Goal: Information Seeking & Learning: Learn about a topic

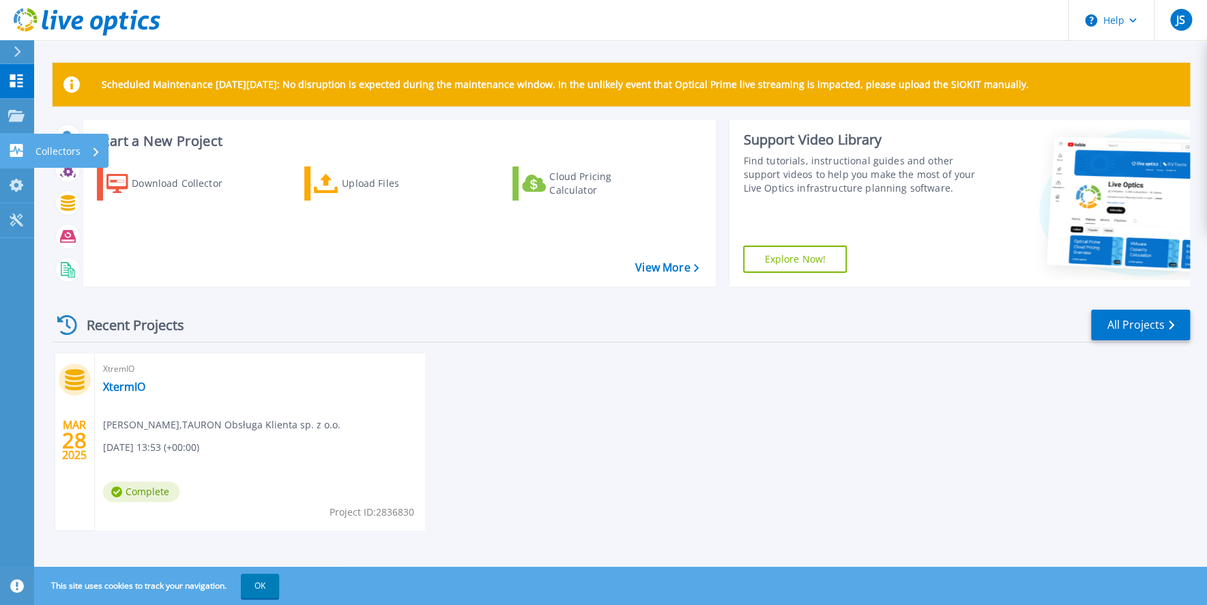
click at [18, 147] on icon at bounding box center [16, 150] width 13 height 13
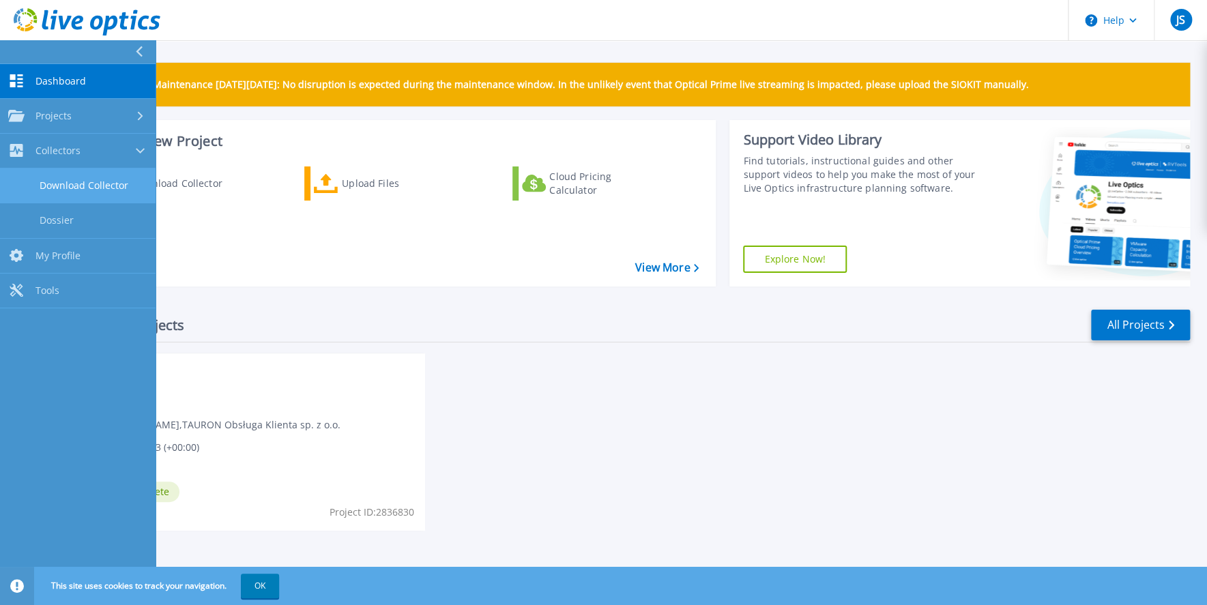
click at [66, 186] on link "Download Collector" at bounding box center [78, 186] width 156 height 35
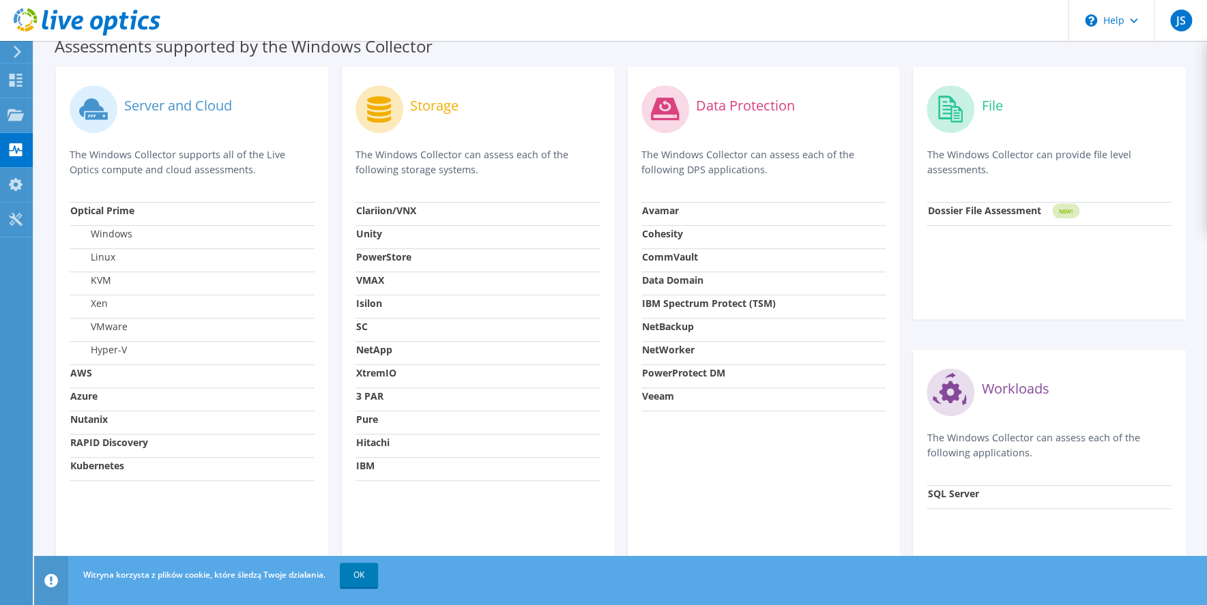
scroll to position [456, 0]
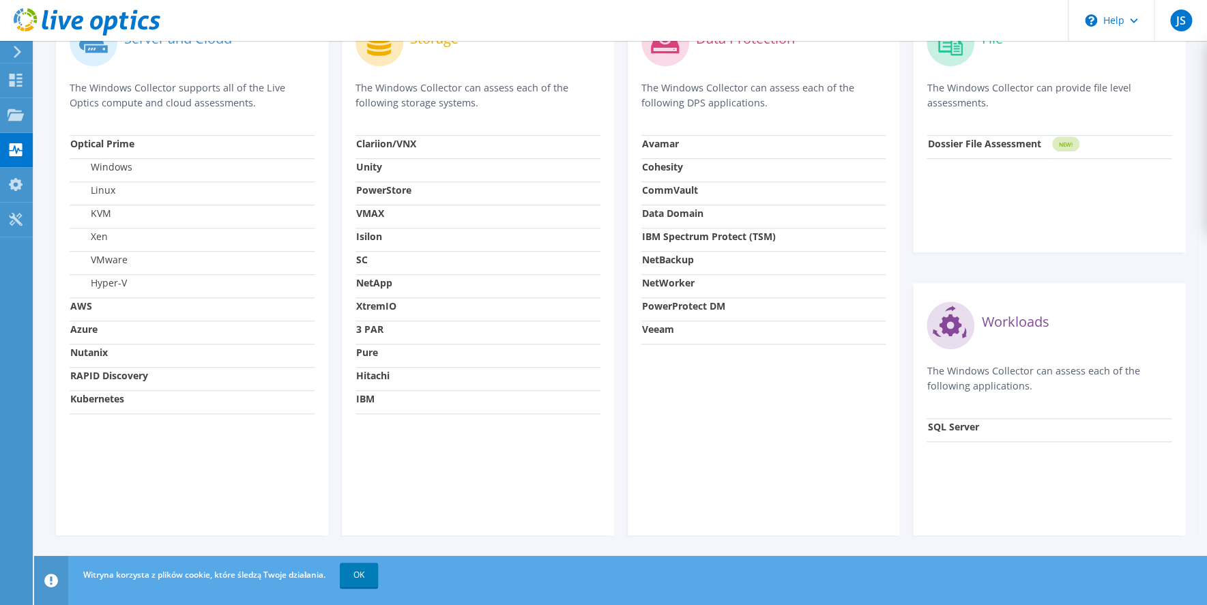
click at [944, 425] on strong "SQL Server" at bounding box center [952, 426] width 51 height 13
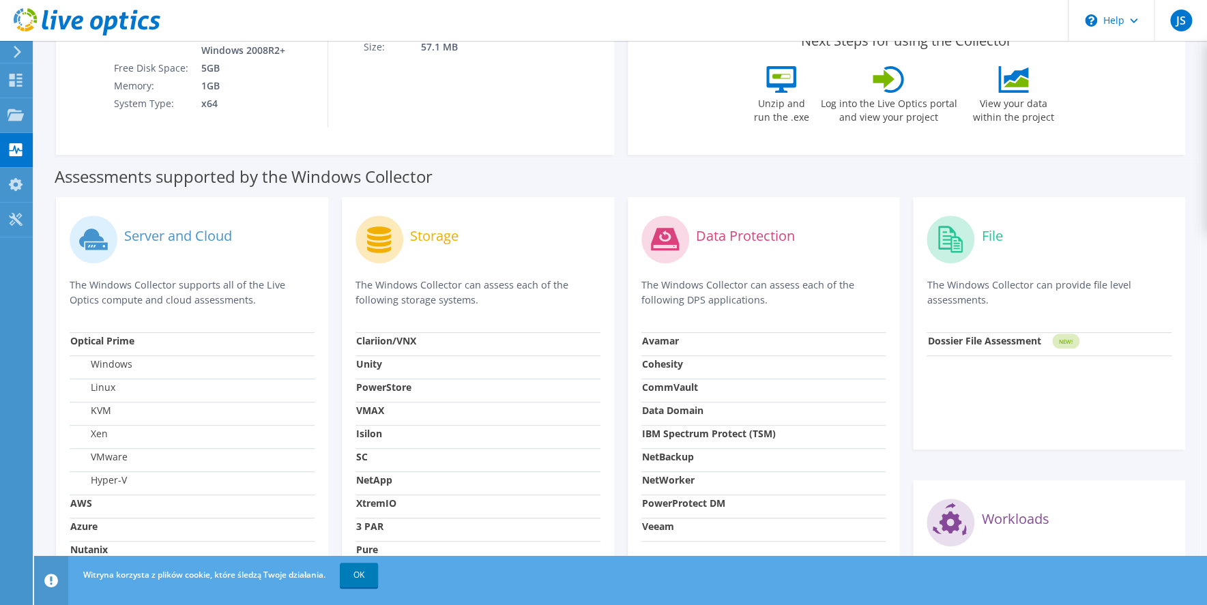
scroll to position [0, 0]
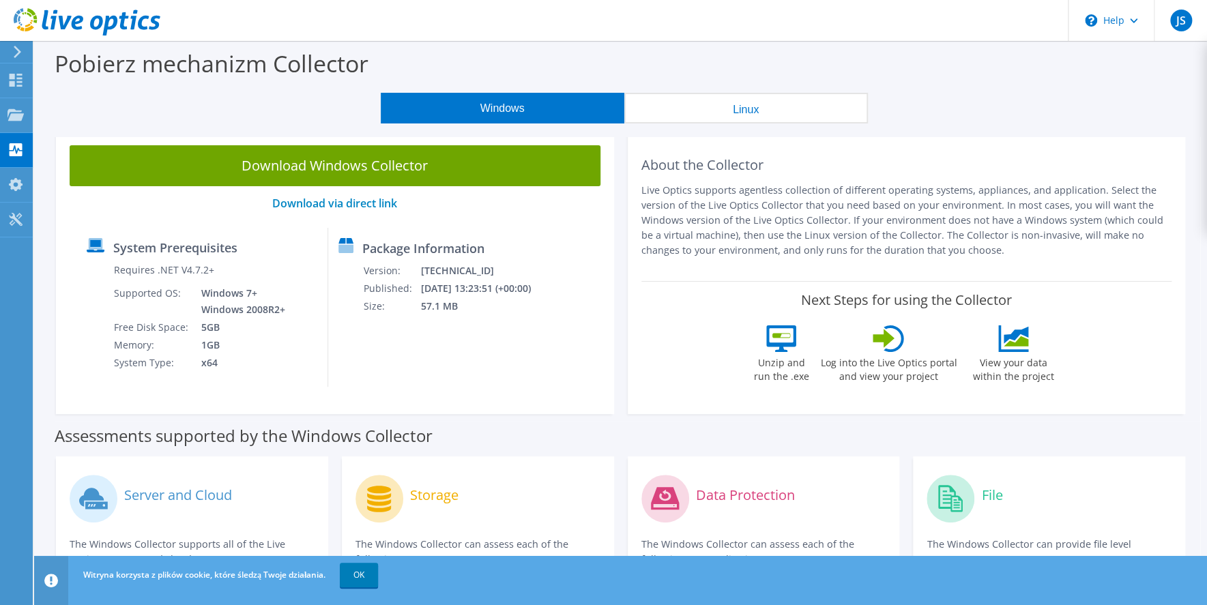
click at [740, 108] on button "Linux" at bounding box center [746, 108] width 244 height 31
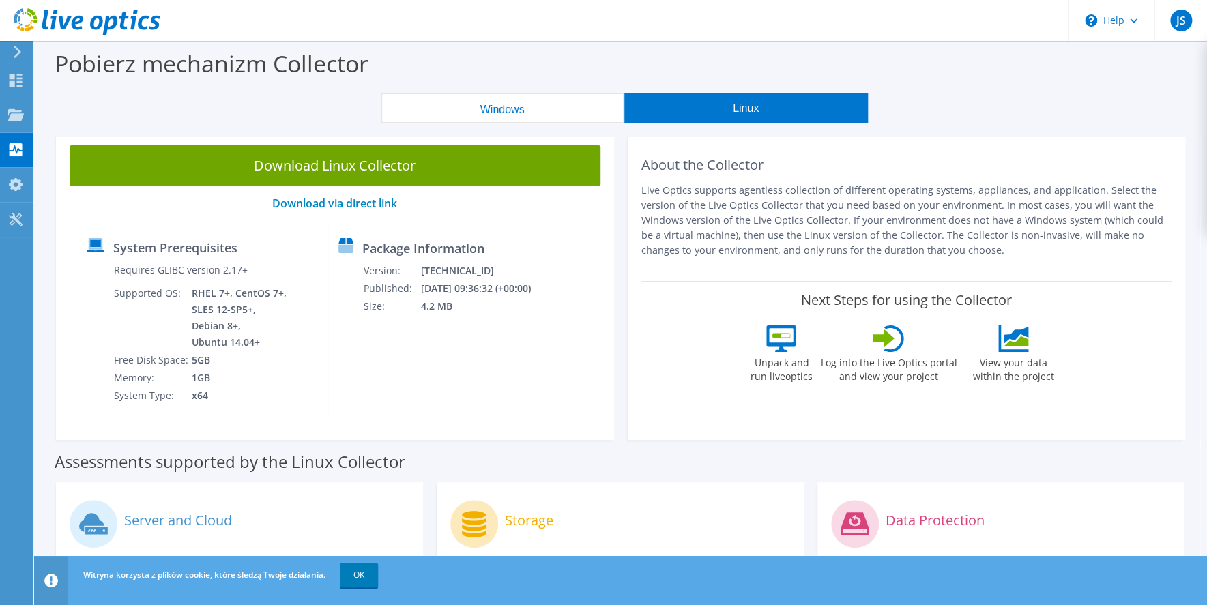
click at [493, 102] on button "Windows" at bounding box center [503, 108] width 244 height 31
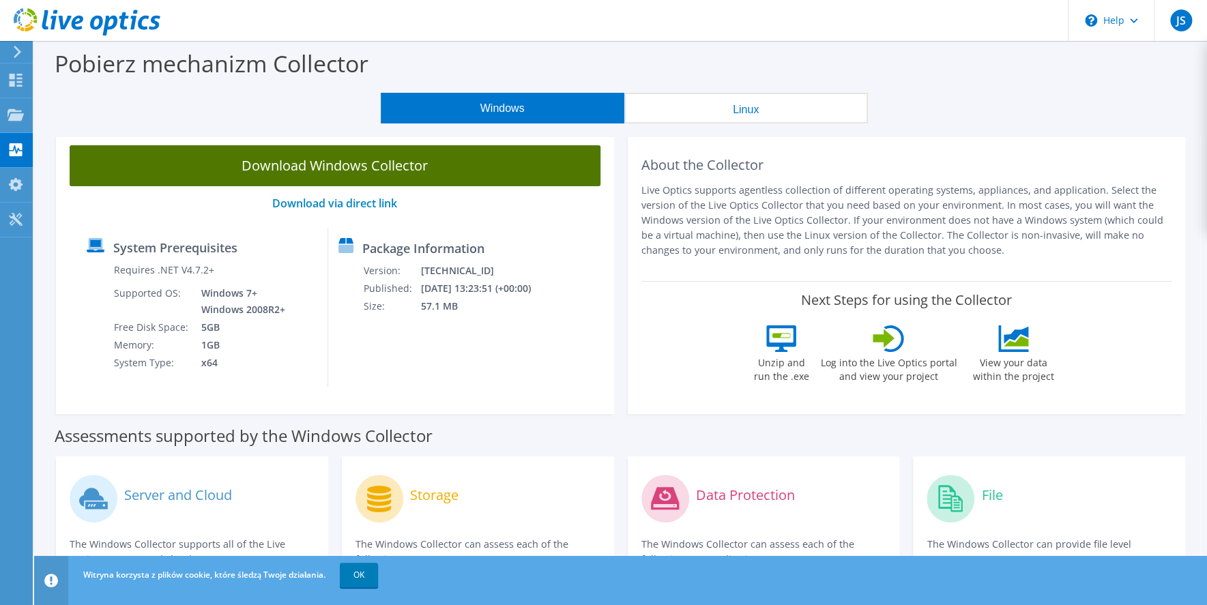
click at [347, 157] on link "Download Windows Collector" at bounding box center [335, 165] width 531 height 41
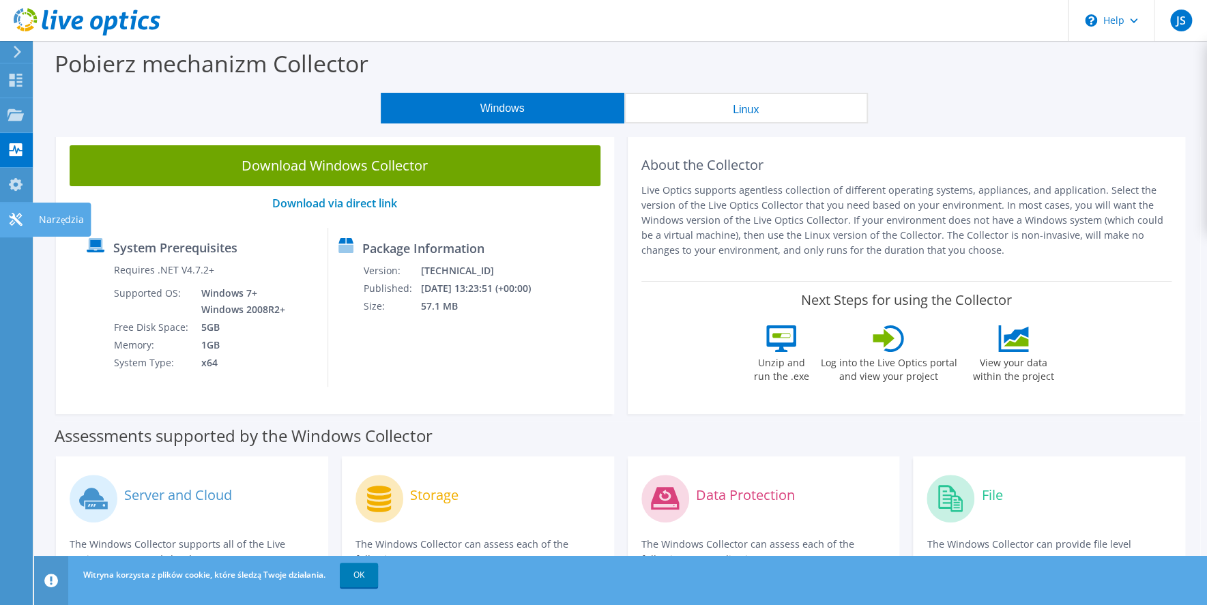
click at [14, 217] on use at bounding box center [15, 219] width 13 height 13
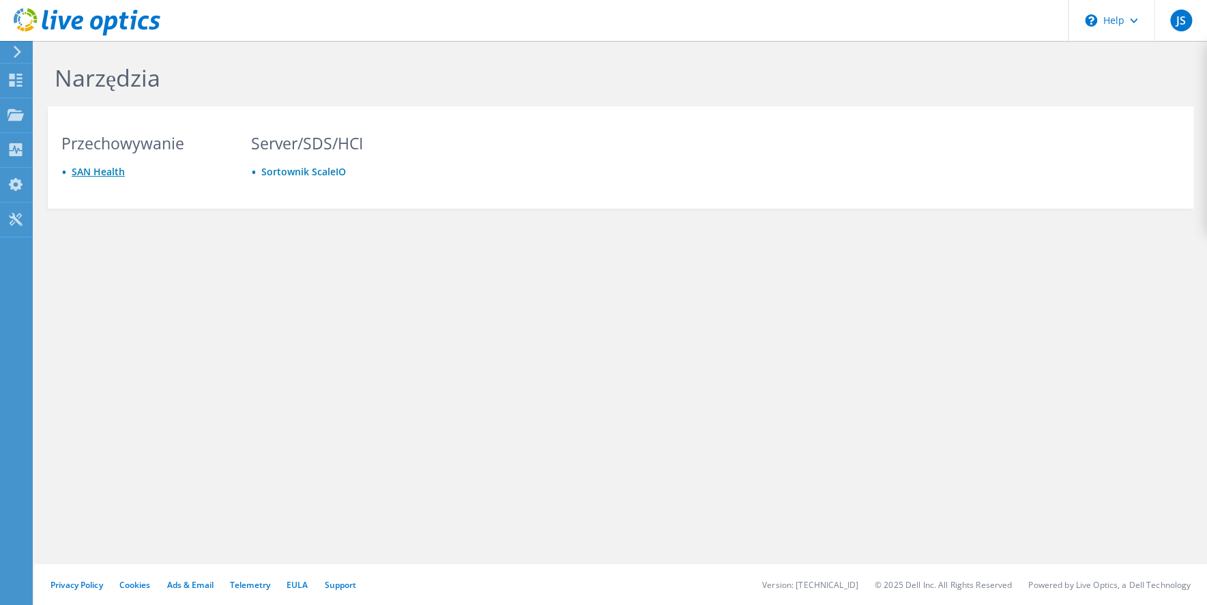
click at [90, 173] on link "SAN Health" at bounding box center [98, 171] width 53 height 13
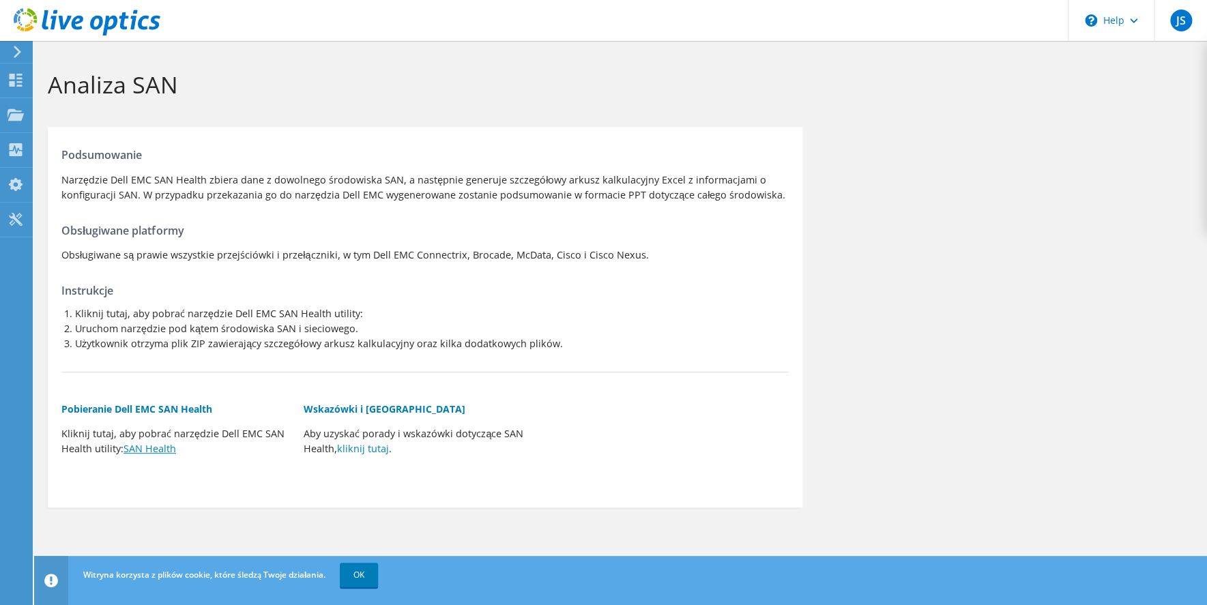
click at [149, 449] on link "SAN Health" at bounding box center [149, 448] width 53 height 13
click at [366, 450] on link "kliknij tutaj" at bounding box center [363, 448] width 52 height 13
click at [13, 218] on use at bounding box center [15, 219] width 13 height 13
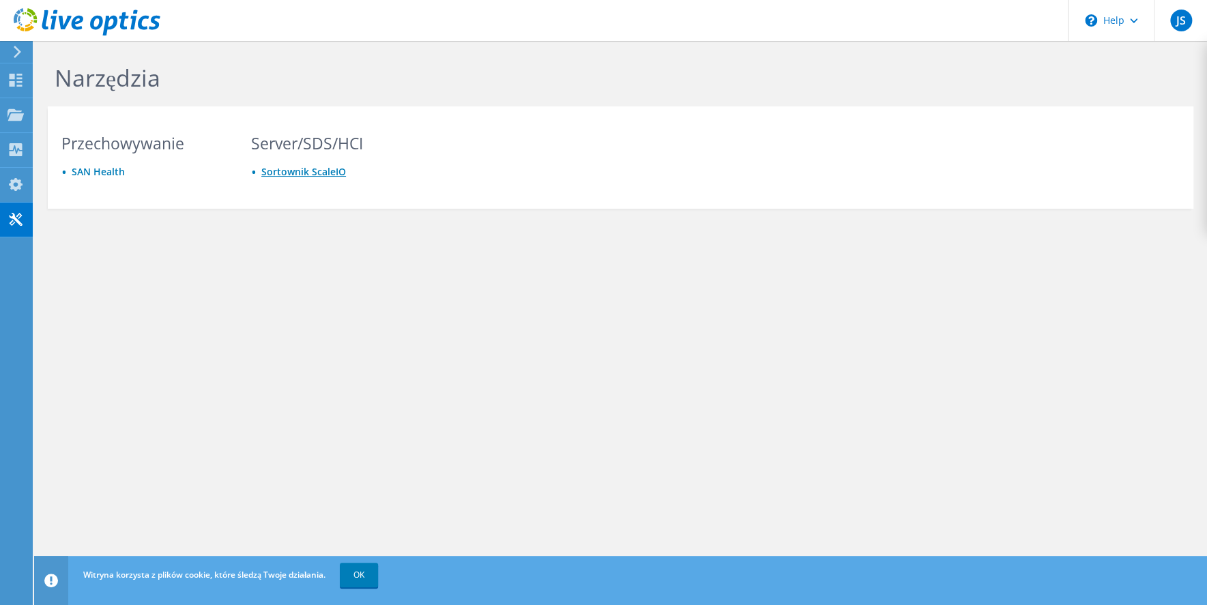
click at [302, 171] on link "Sortownik ScaleIO" at bounding box center [303, 171] width 85 height 13
click at [16, 183] on icon at bounding box center [16, 184] width 16 height 13
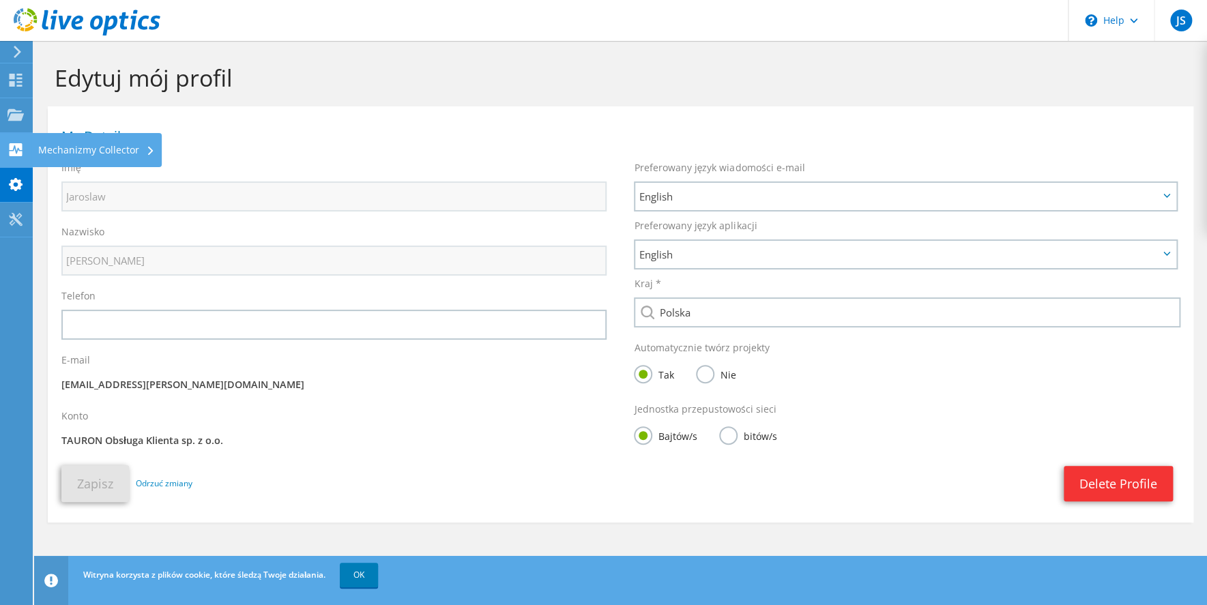
click at [18, 147] on use at bounding box center [16, 149] width 13 height 13
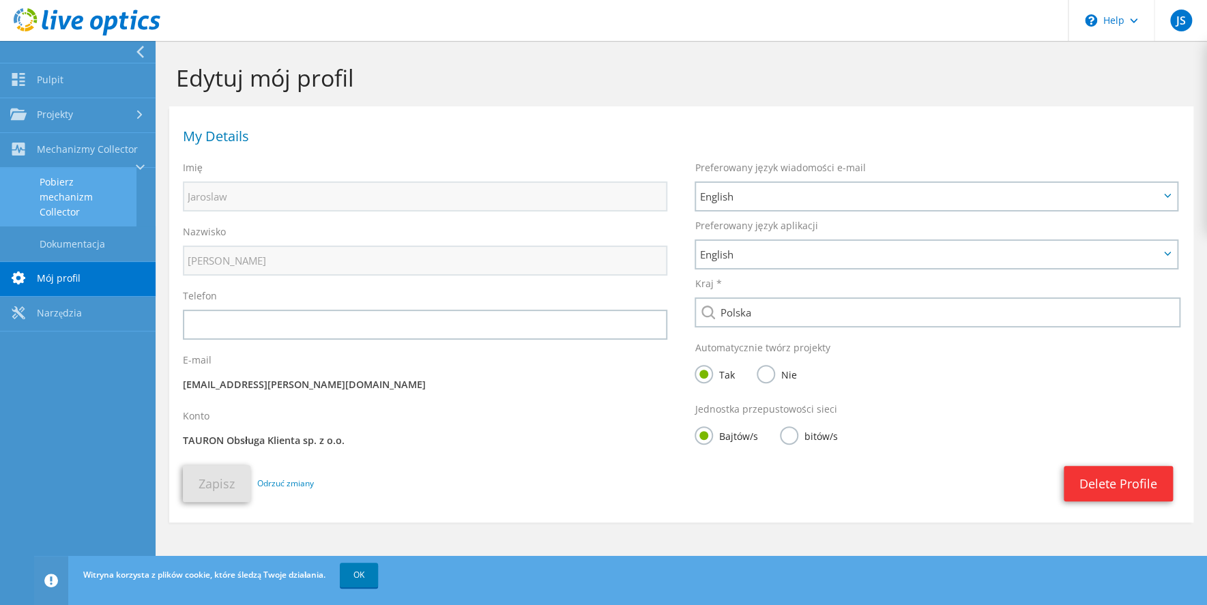
click at [68, 203] on link "Pobierz mechanizm Collector" at bounding box center [68, 197] width 136 height 59
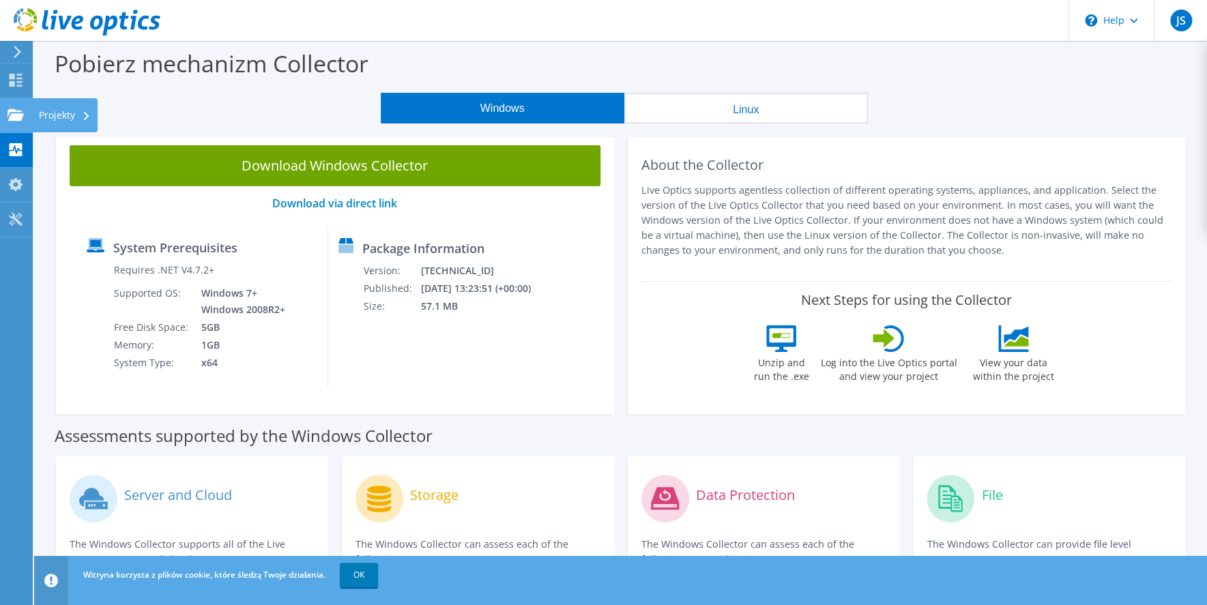
click at [16, 115] on use at bounding box center [16, 114] width 16 height 12
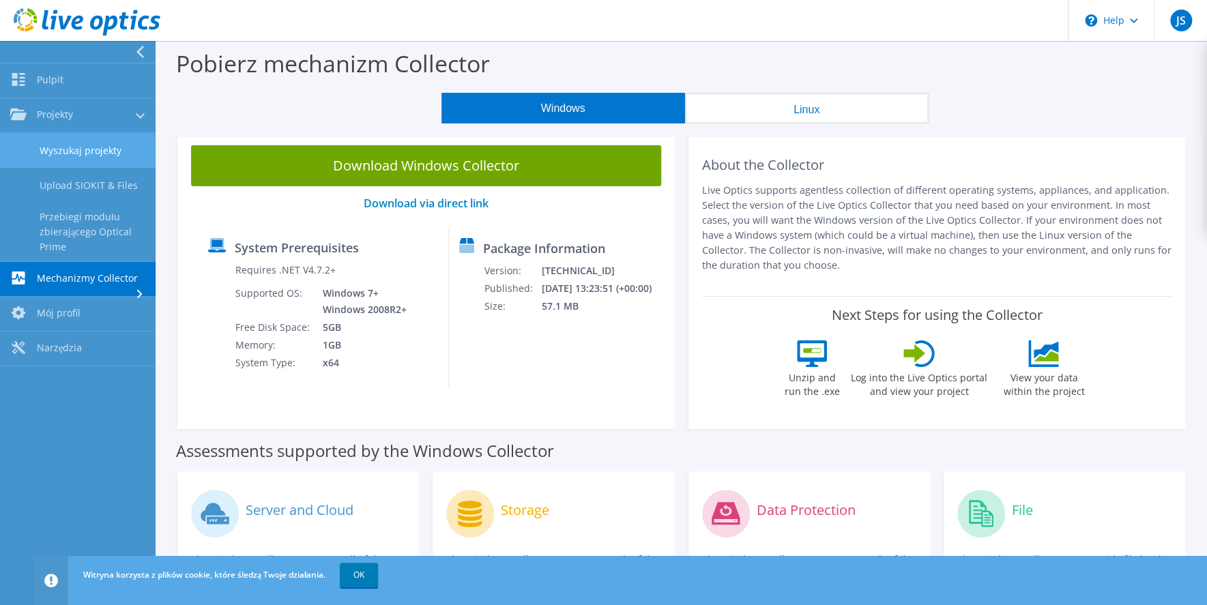
click at [68, 142] on link "Wyszukaj projekty" at bounding box center [78, 150] width 156 height 35
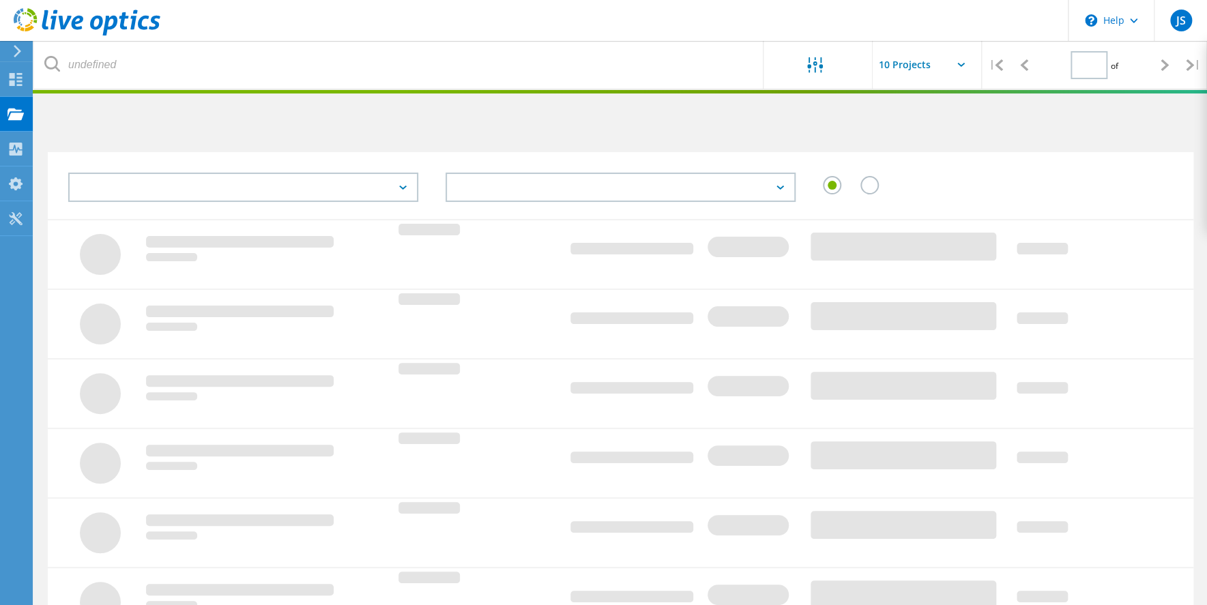
type input "1"
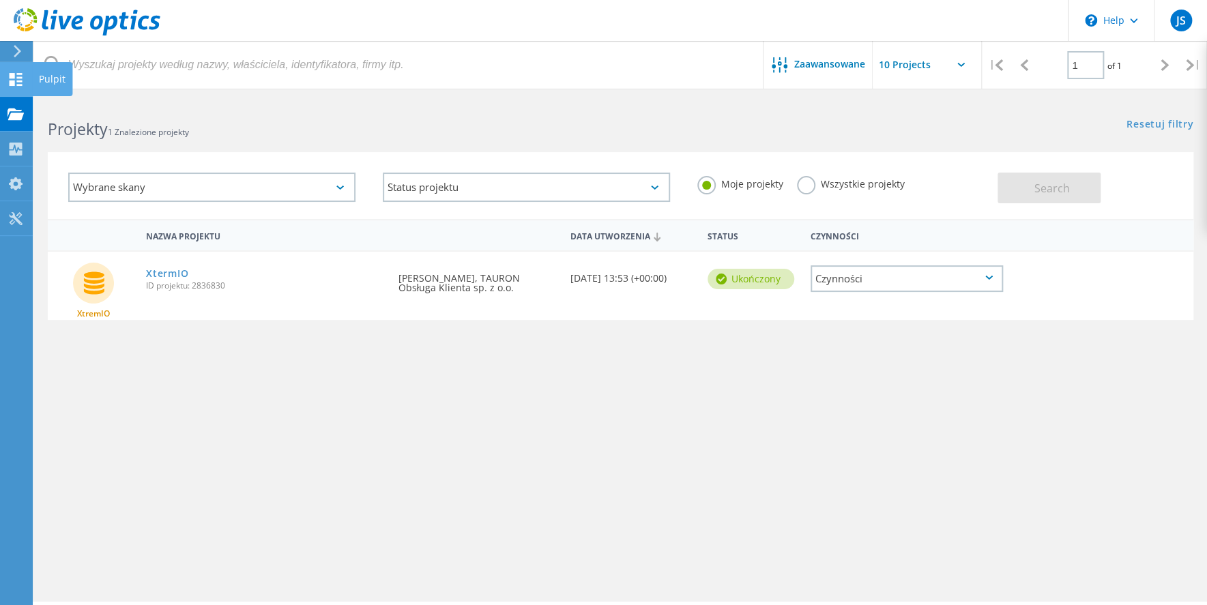
click at [18, 74] on use at bounding box center [16, 79] width 13 height 13
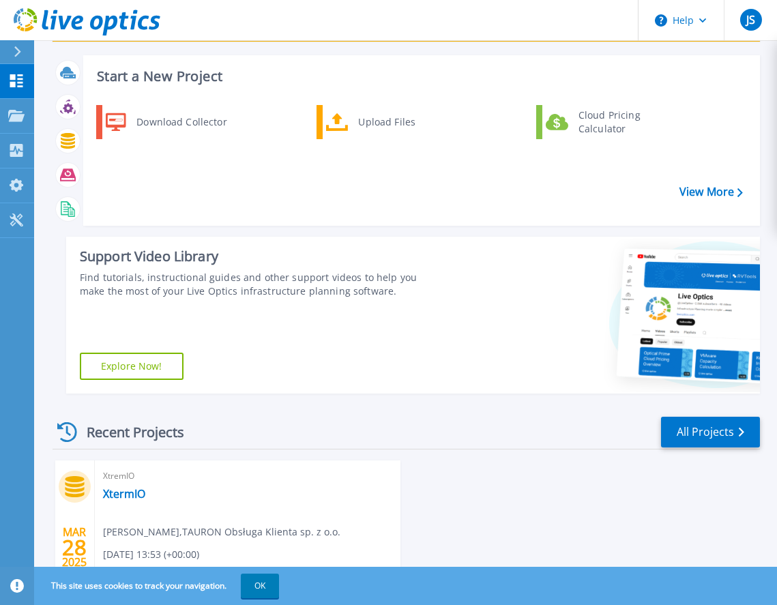
scroll to position [177, 0]
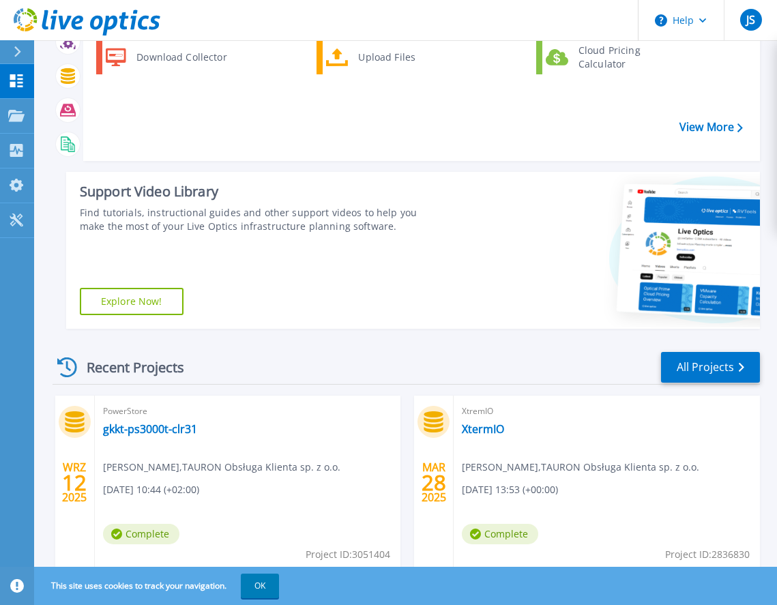
scroll to position [177, 0]
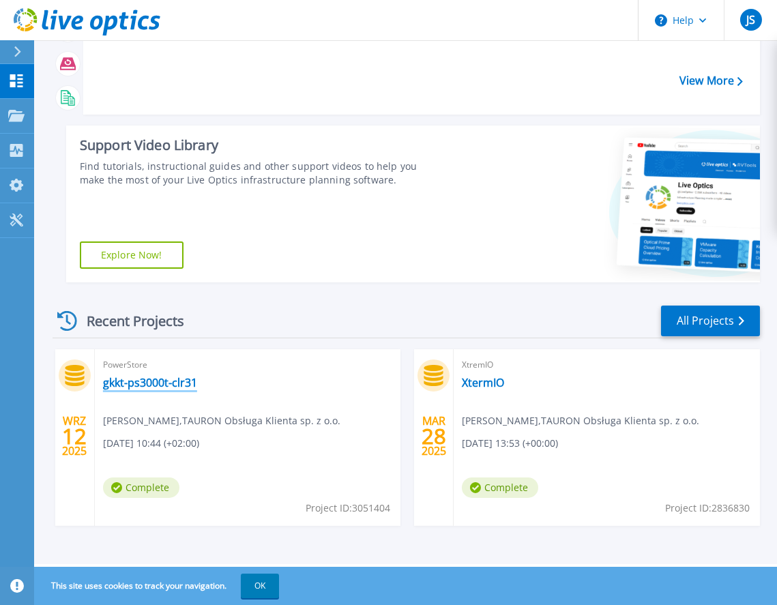
click at [137, 382] on link "gkkt-ps3000t-clr31" at bounding box center [150, 383] width 94 height 14
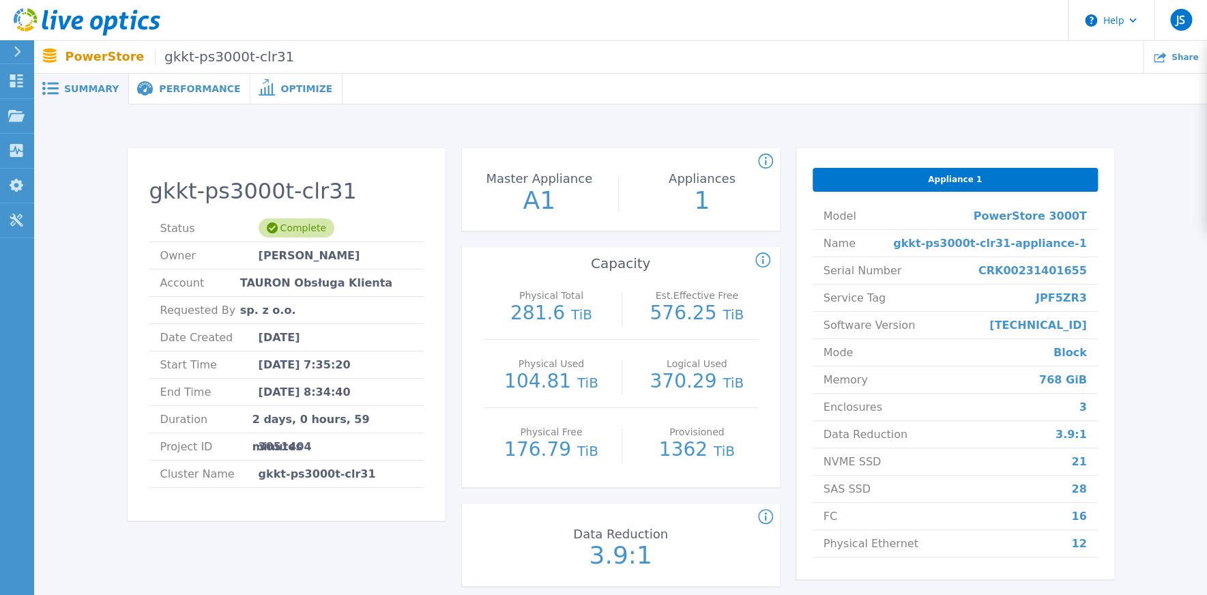
click at [166, 85] on span "Performance" at bounding box center [199, 89] width 81 height 10
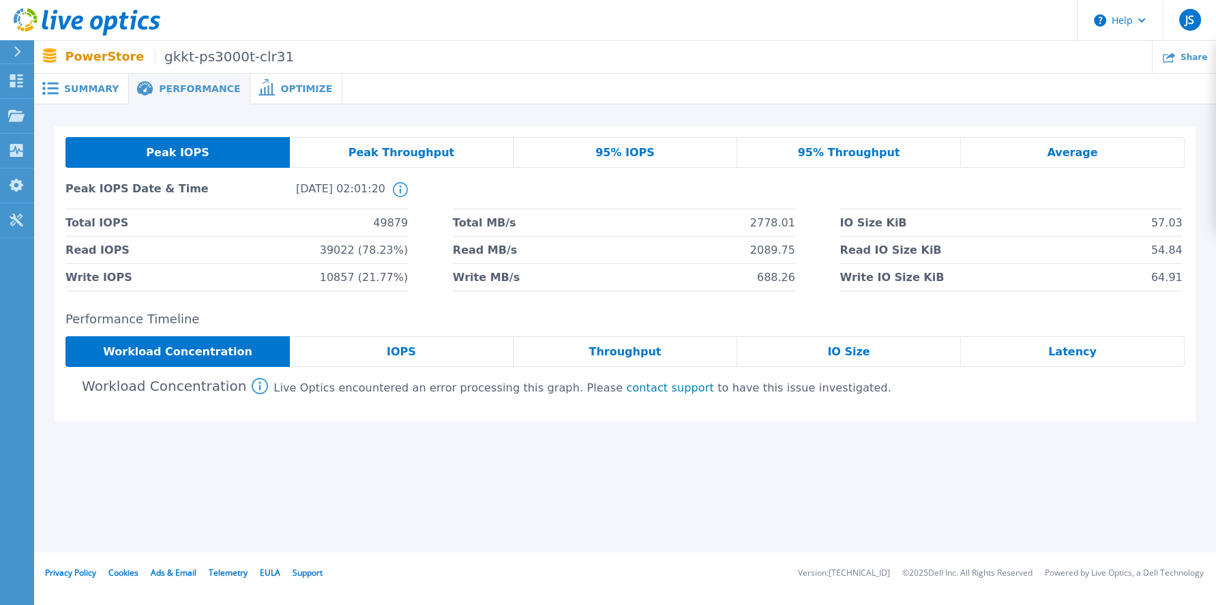
click at [396, 152] on span "Peak Throughput" at bounding box center [402, 152] width 106 height 11
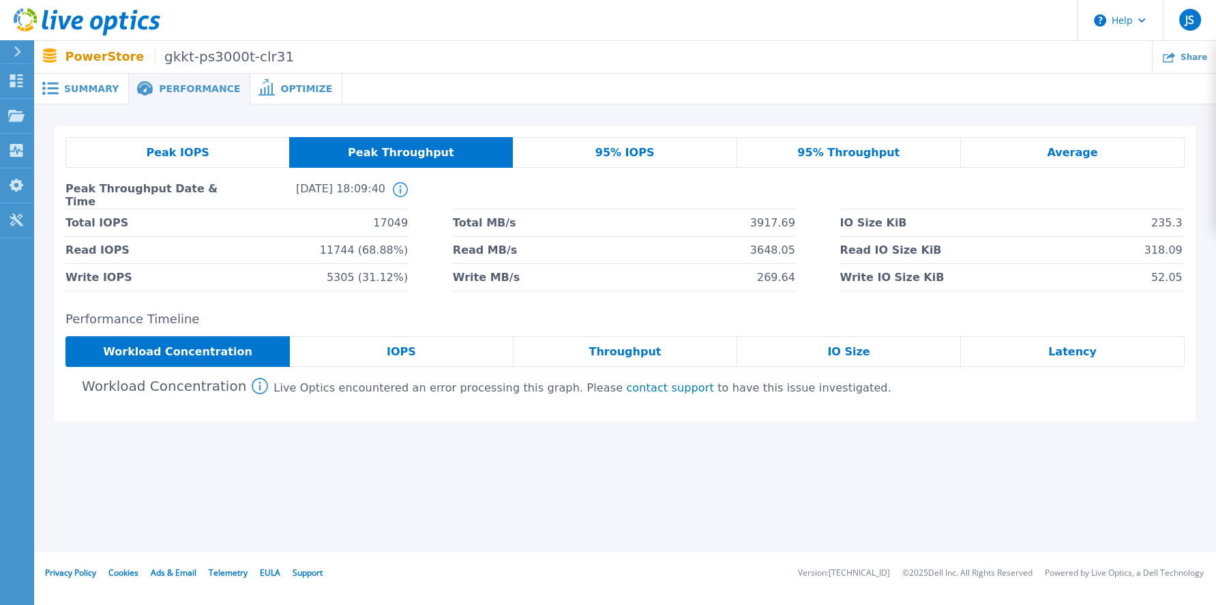
click at [638, 153] on span "95% IOPS" at bounding box center [625, 152] width 59 height 11
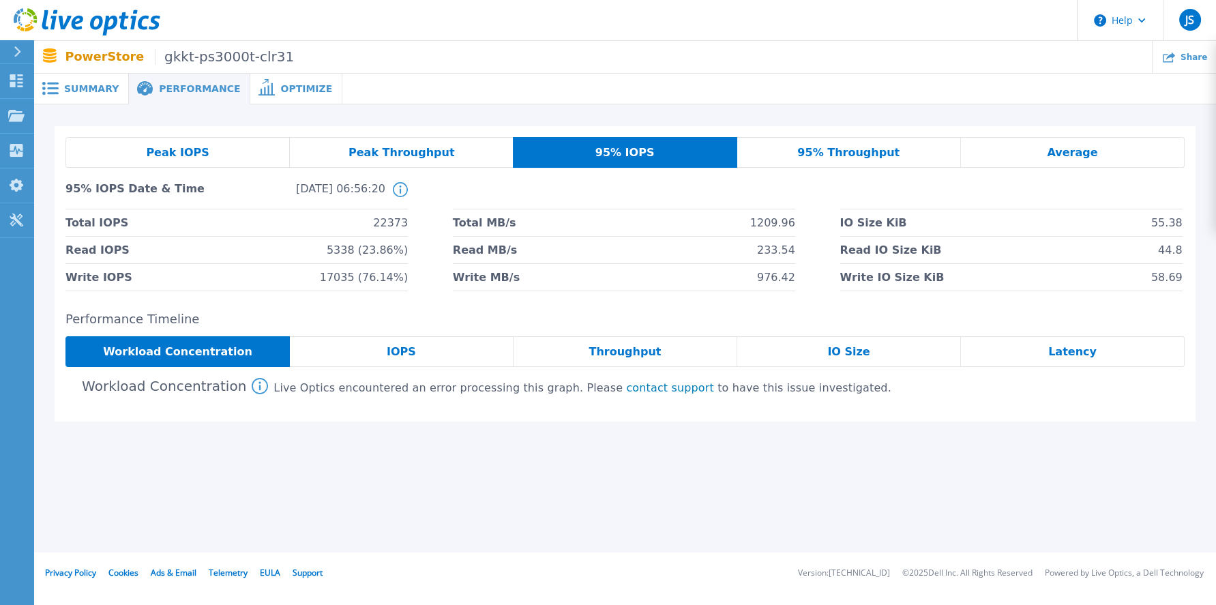
click at [776, 149] on span "95% Throughput" at bounding box center [849, 152] width 102 height 11
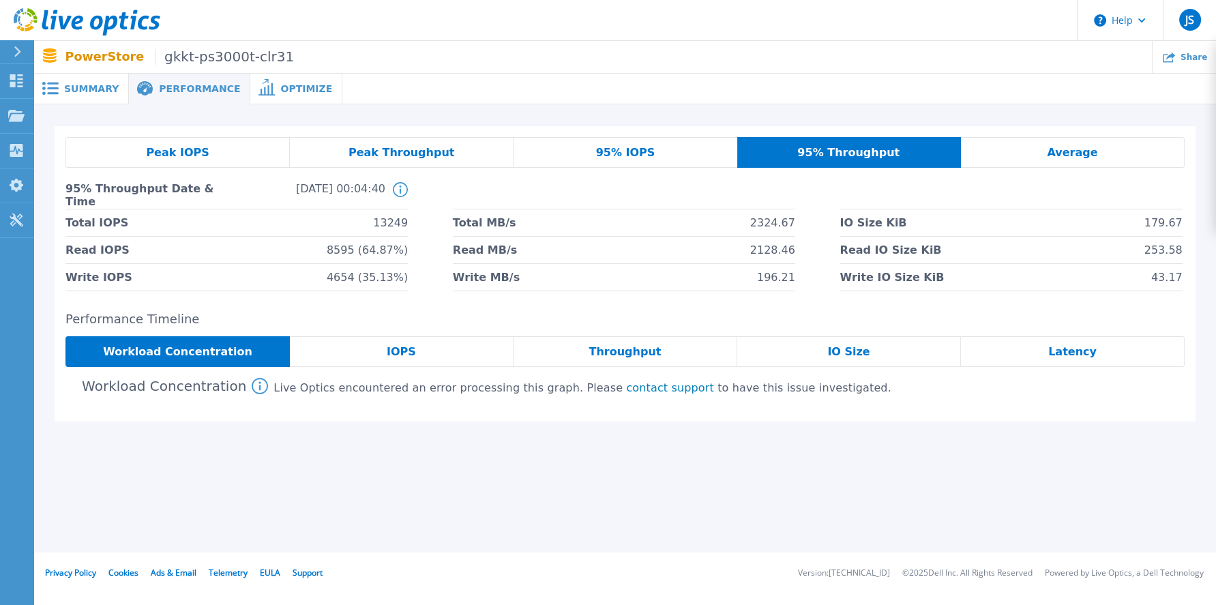
click at [776, 156] on span "Average" at bounding box center [1072, 152] width 50 height 11
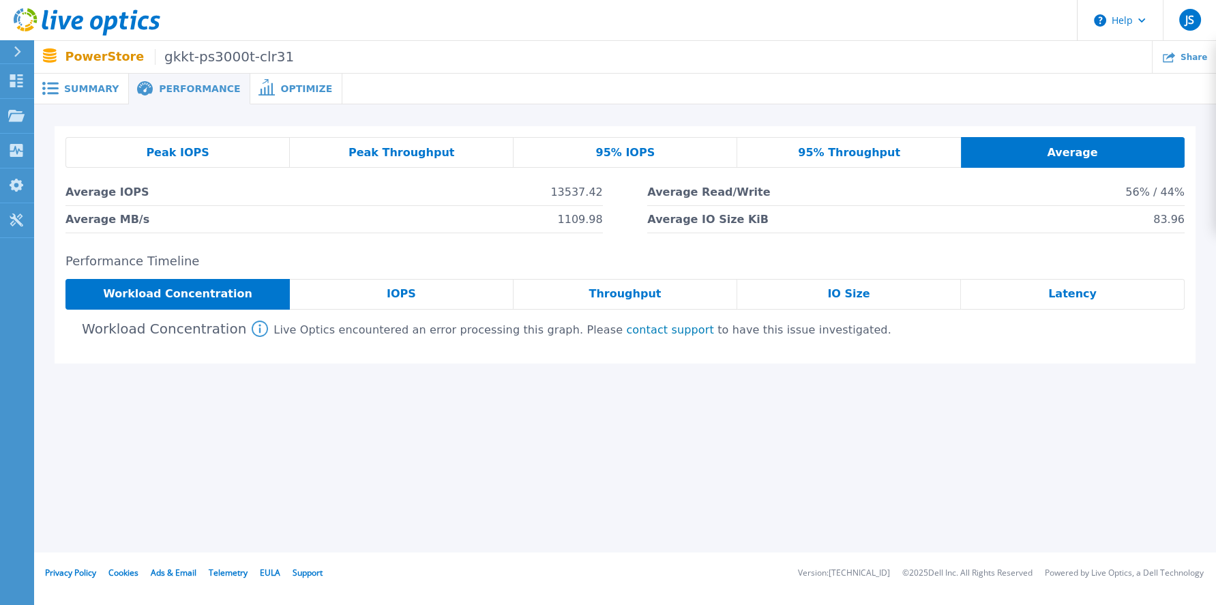
click at [414, 295] on div "IOPS" at bounding box center [402, 294] width 224 height 31
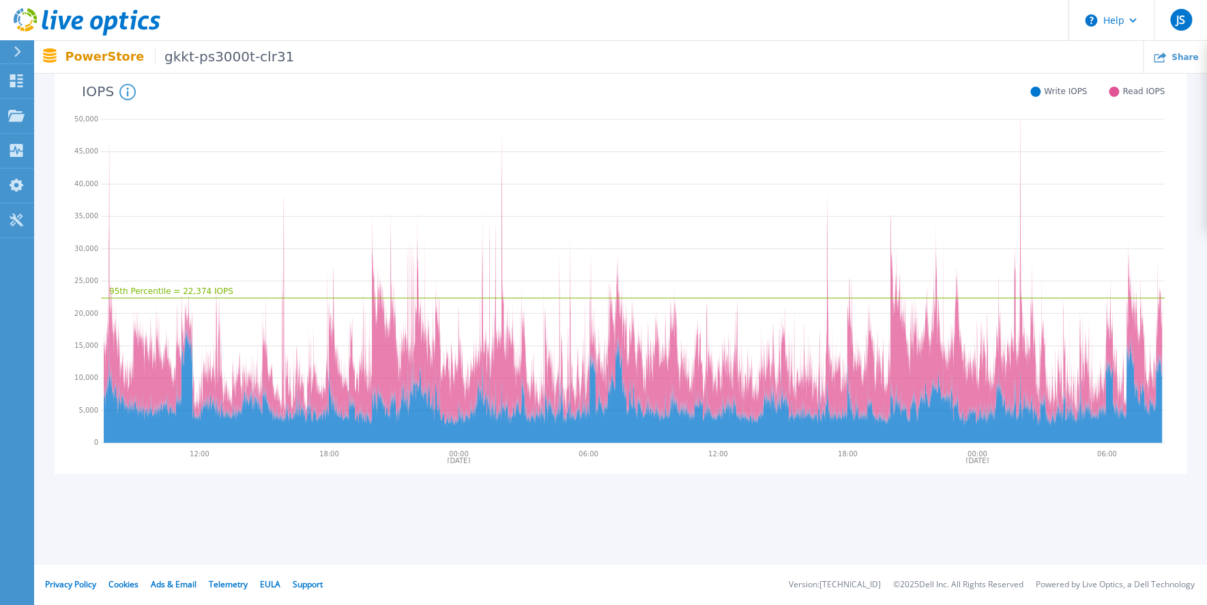
scroll to position [53, 0]
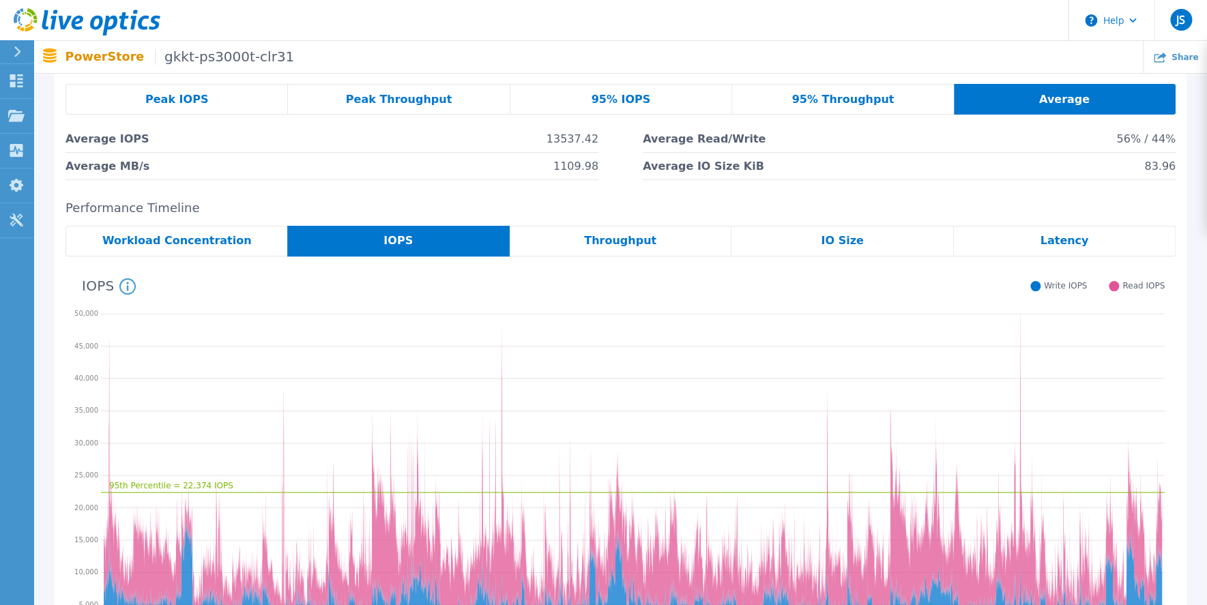
click at [776, 242] on span "IO Size" at bounding box center [842, 240] width 42 height 11
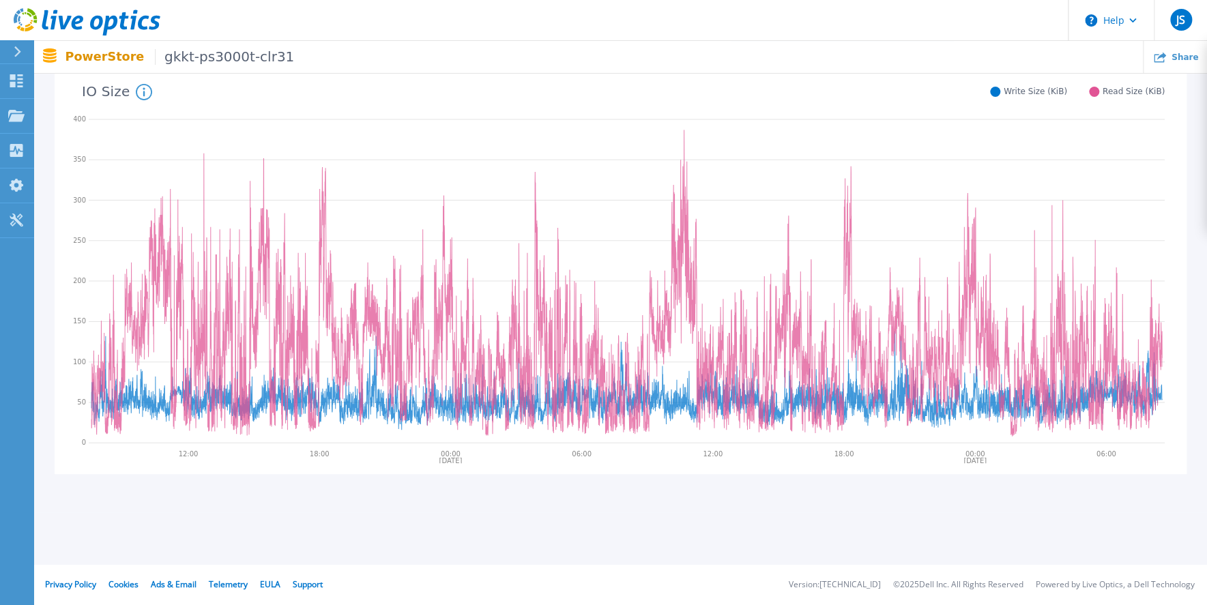
scroll to position [0, 0]
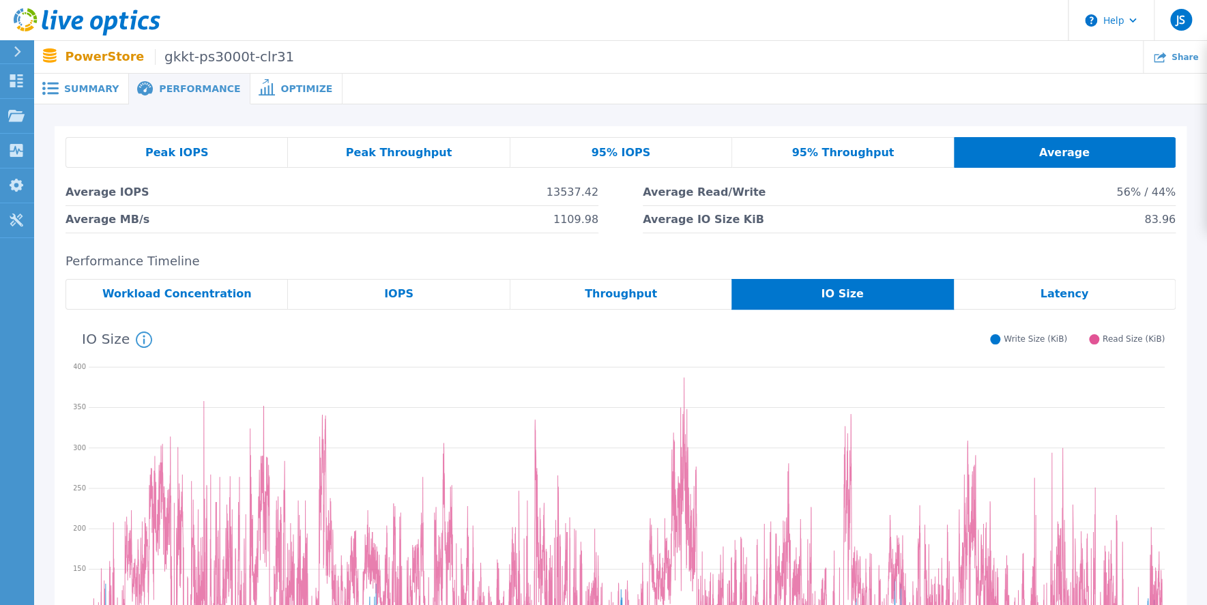
click at [776, 291] on span "Latency" at bounding box center [1064, 294] width 48 height 11
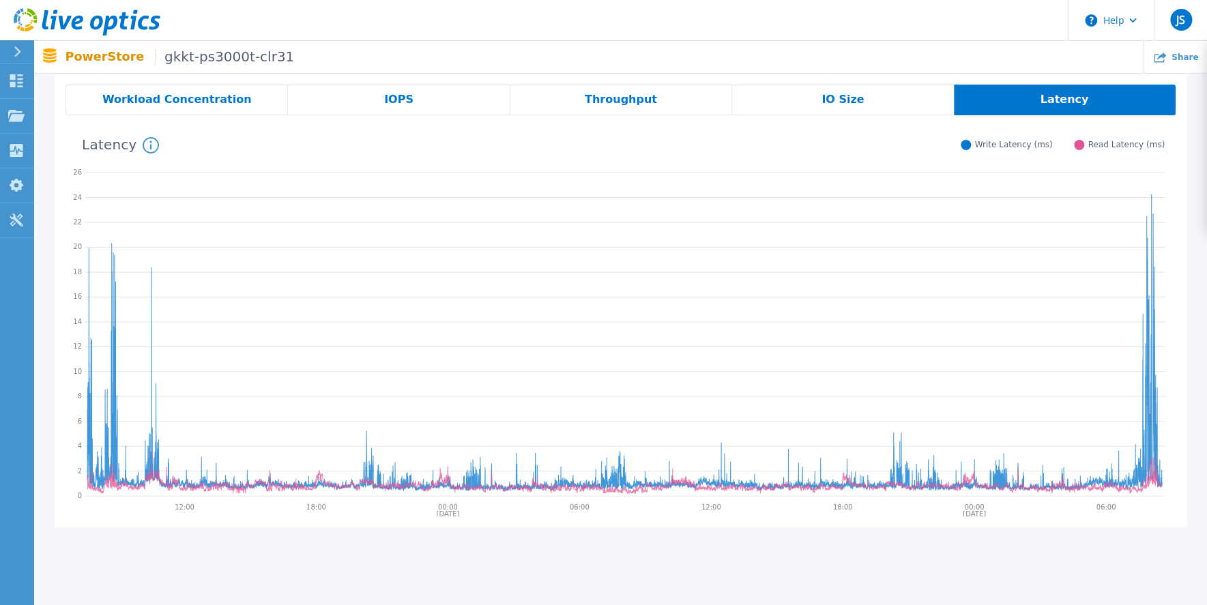
scroll to position [248, 0]
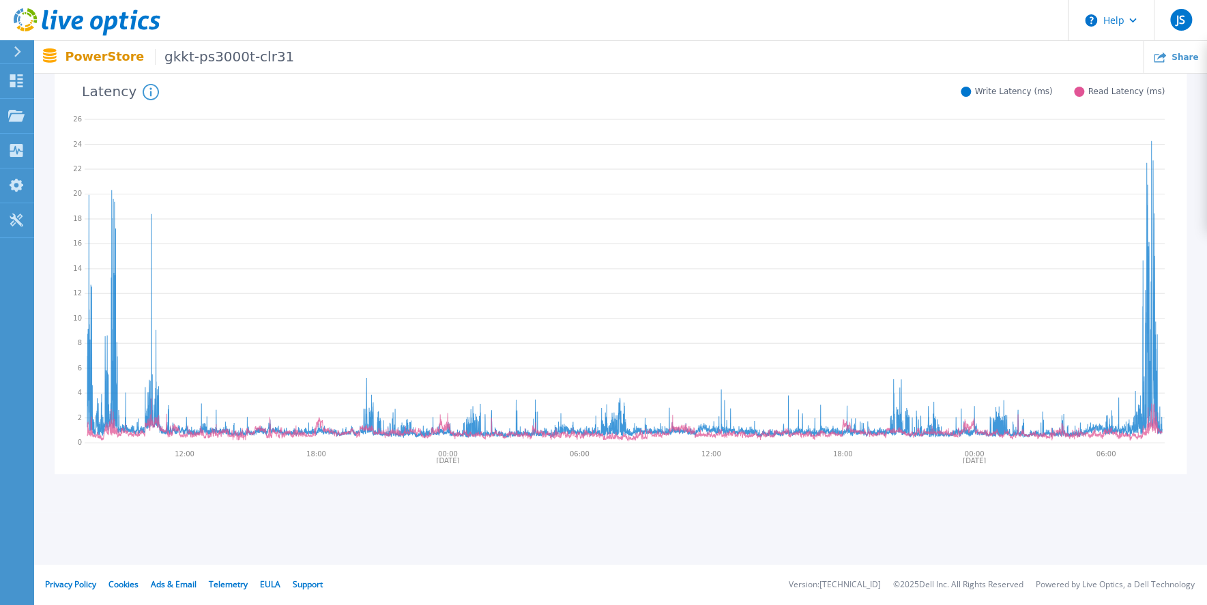
click at [776, 91] on span "Write Latency (ms)" at bounding box center [1013, 92] width 78 height 10
click at [776, 89] on div at bounding box center [966, 92] width 10 height 10
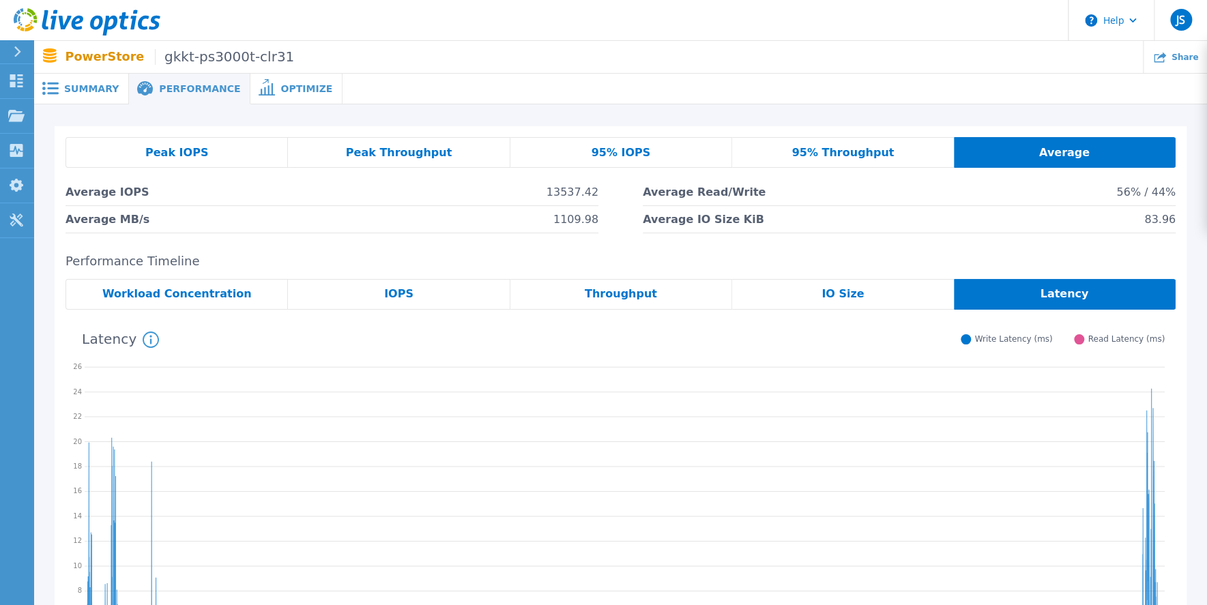
click at [280, 85] on span "Optimize" at bounding box center [306, 89] width 52 height 10
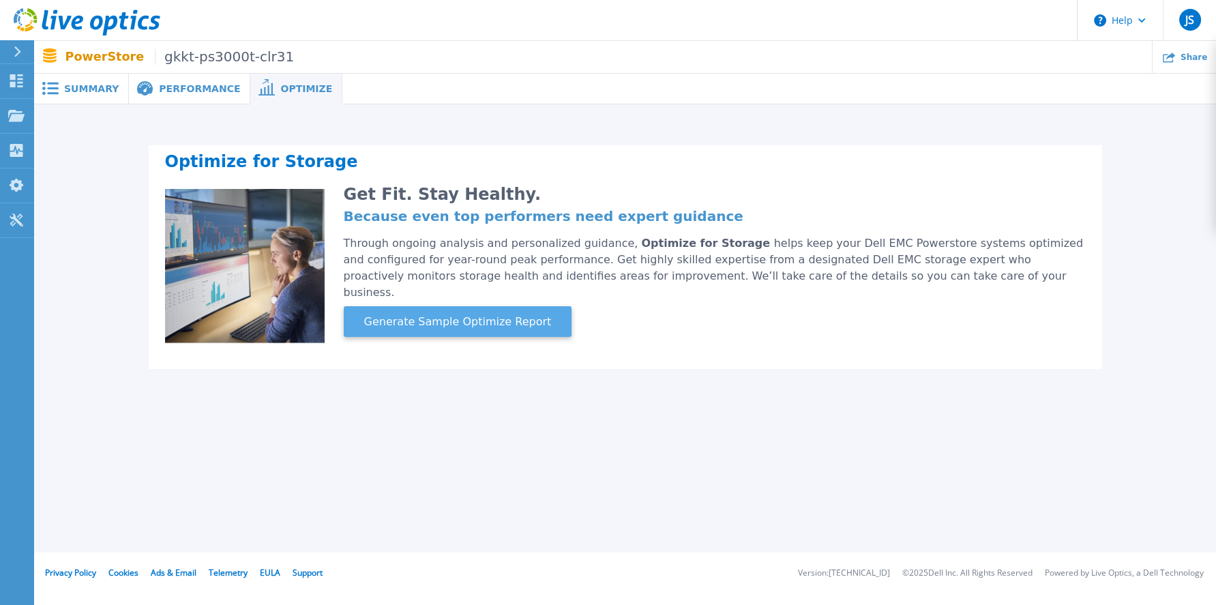
click at [471, 314] on span "Generate Sample Optimize Report" at bounding box center [458, 322] width 199 height 16
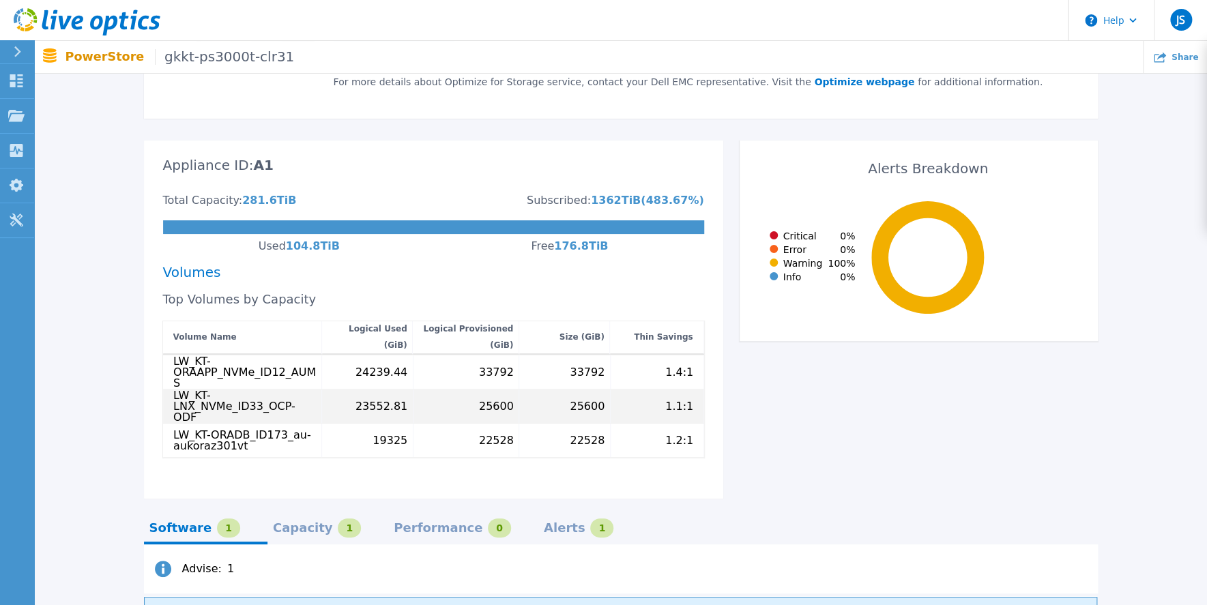
scroll to position [351, 0]
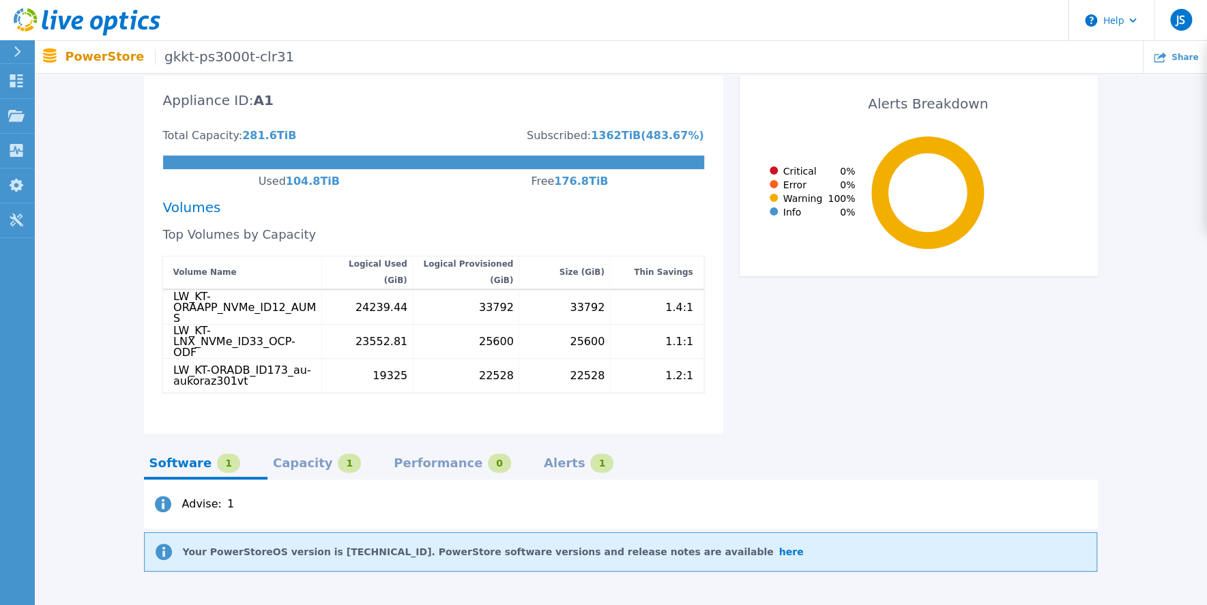
click at [279, 458] on div "Capacity" at bounding box center [303, 463] width 60 height 11
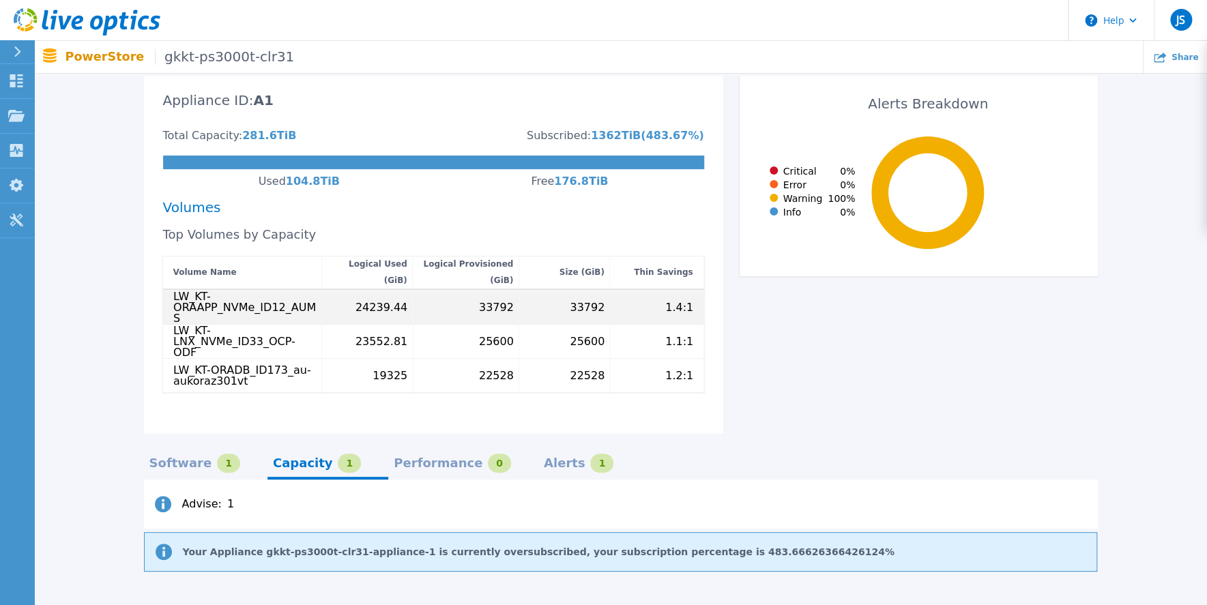
scroll to position [415, 0]
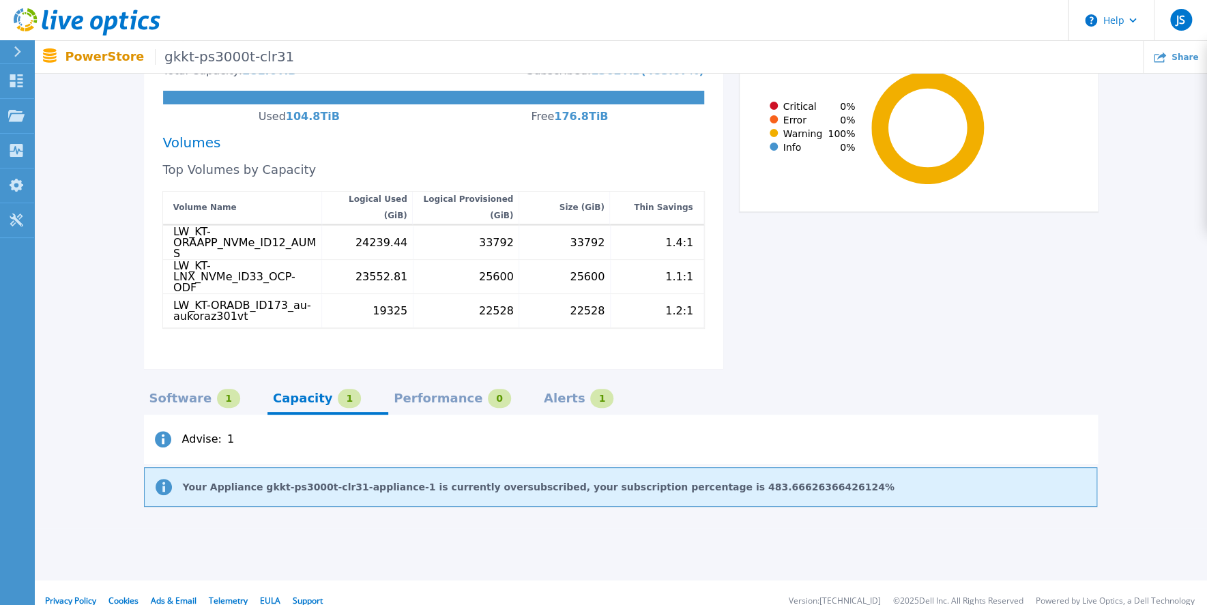
click at [408, 393] on div "Performance" at bounding box center [438, 398] width 89 height 11
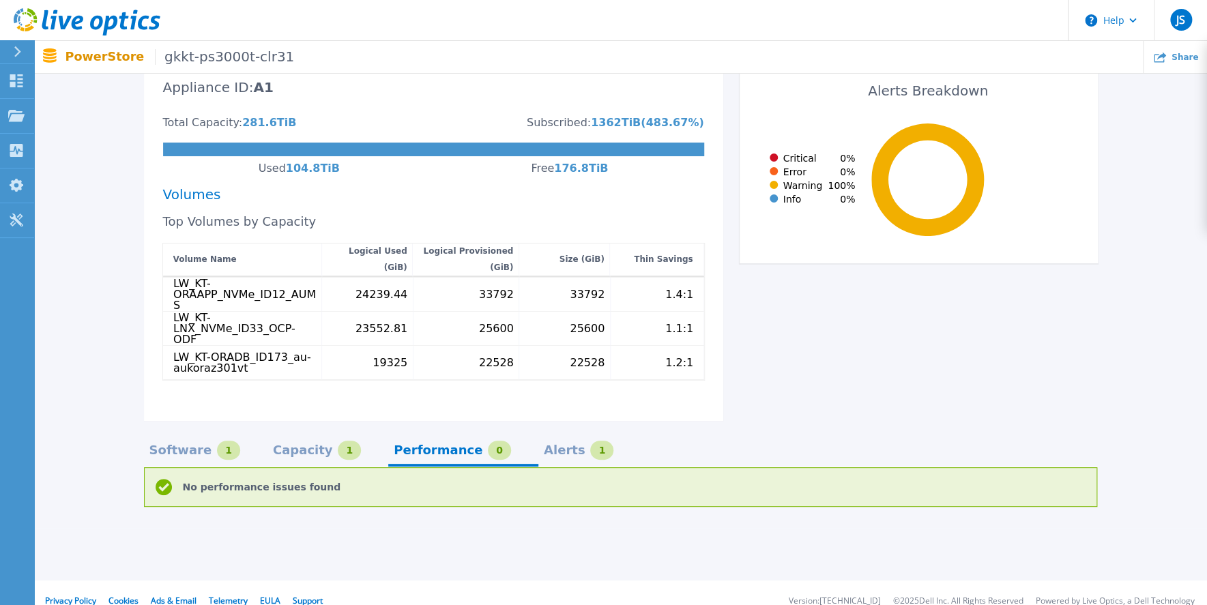
click at [544, 445] on div "Alerts" at bounding box center [565, 450] width 42 height 11
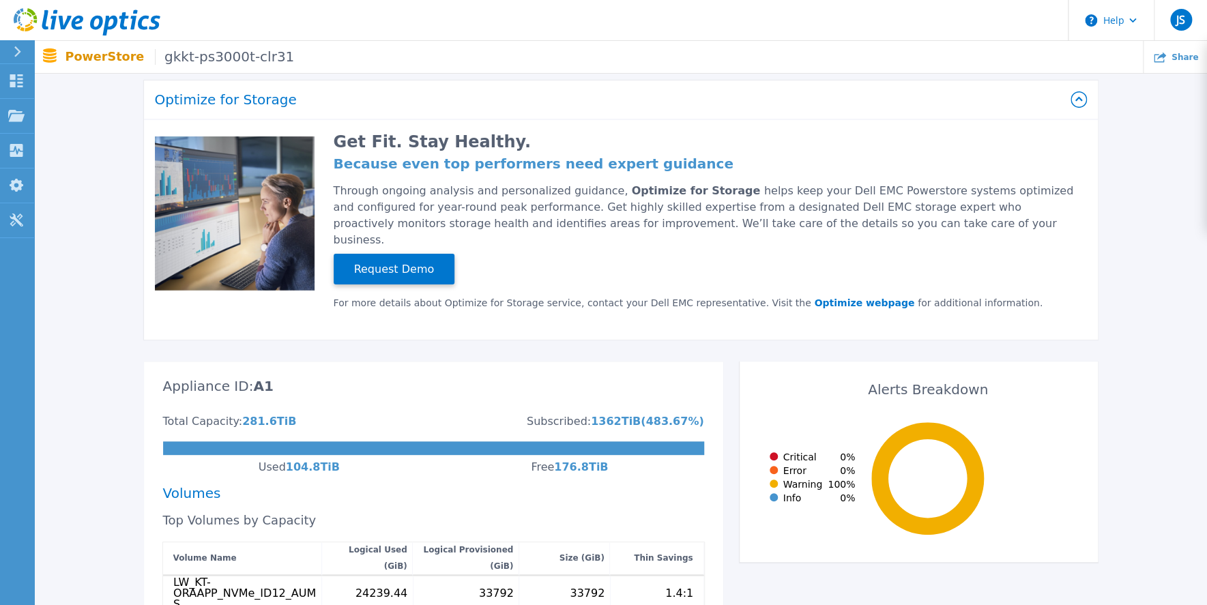
scroll to position [0, 0]
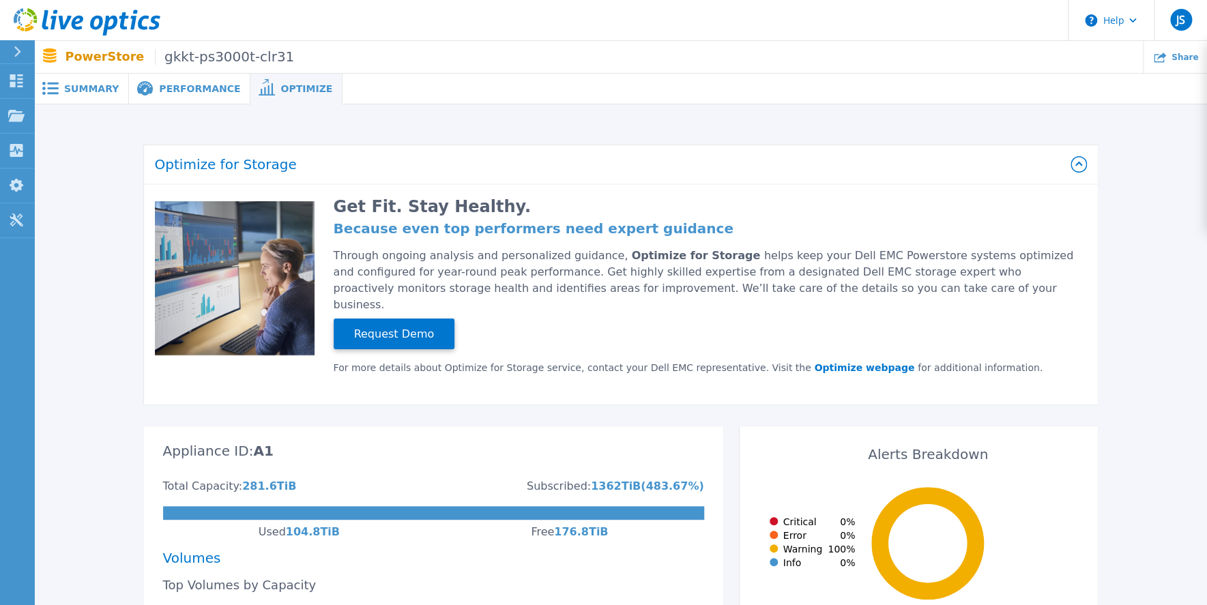
click at [175, 84] on span "Performance" at bounding box center [199, 89] width 81 height 10
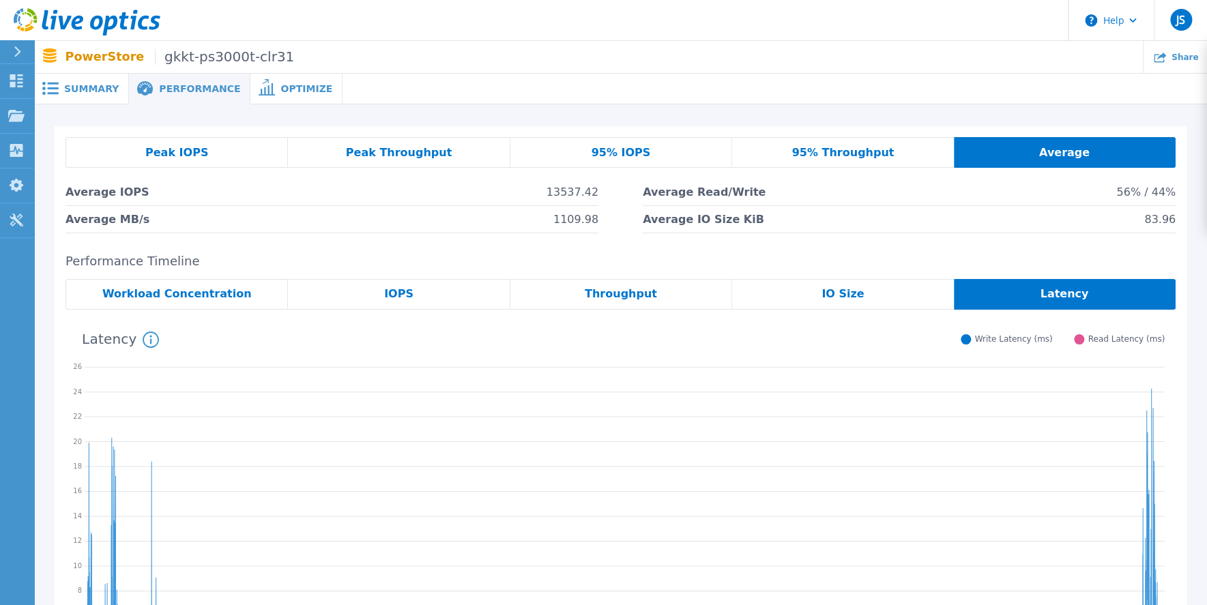
click at [74, 84] on span "Summary" at bounding box center [91, 89] width 55 height 10
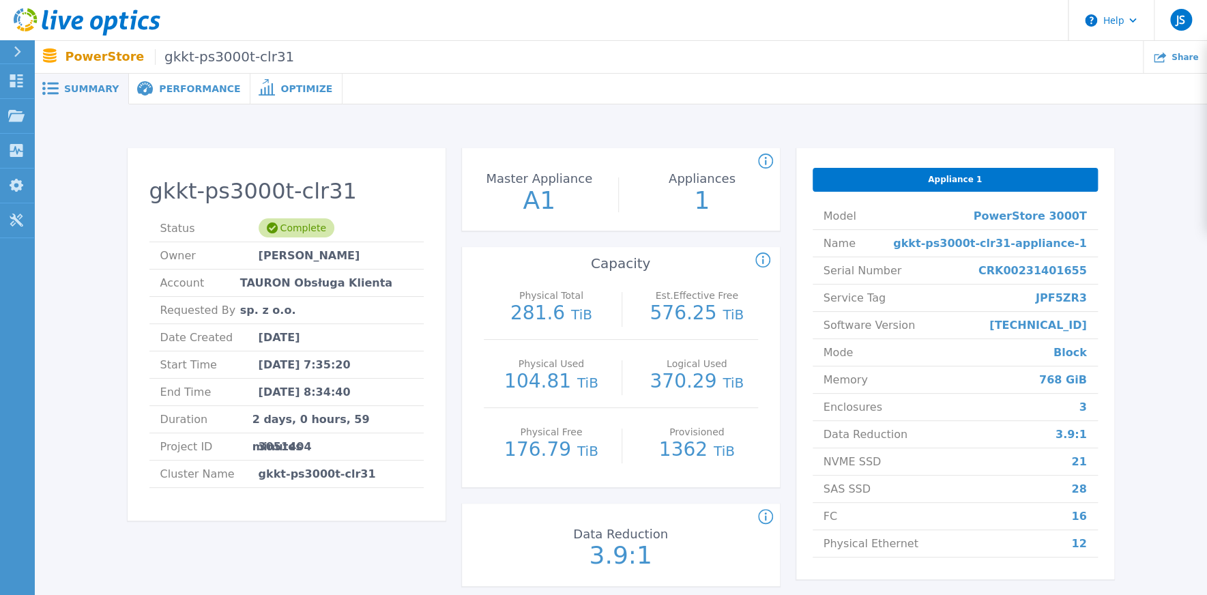
click at [181, 87] on span "Performance" at bounding box center [199, 89] width 81 height 10
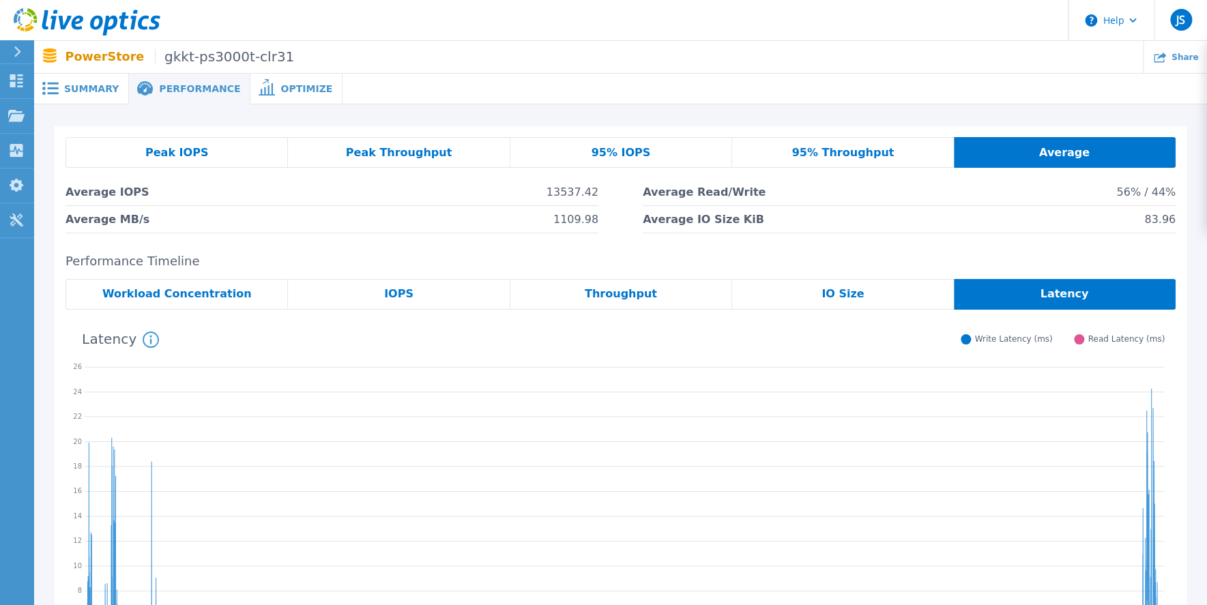
click at [400, 162] on div "Peak Throughput" at bounding box center [399, 152] width 222 height 31
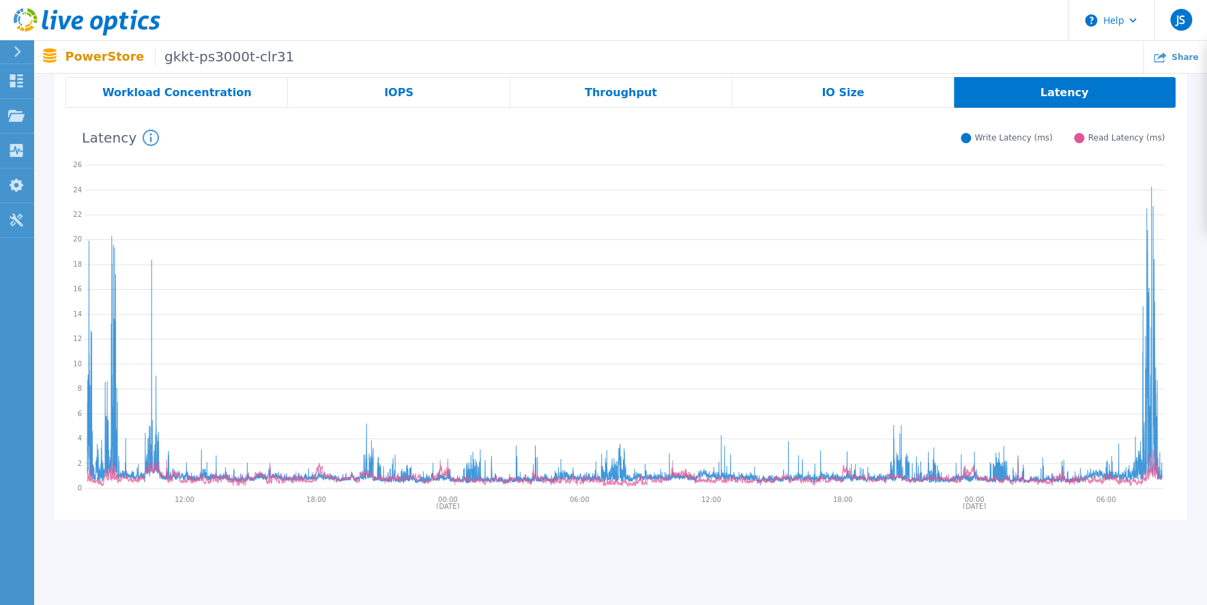
scroll to position [194, 0]
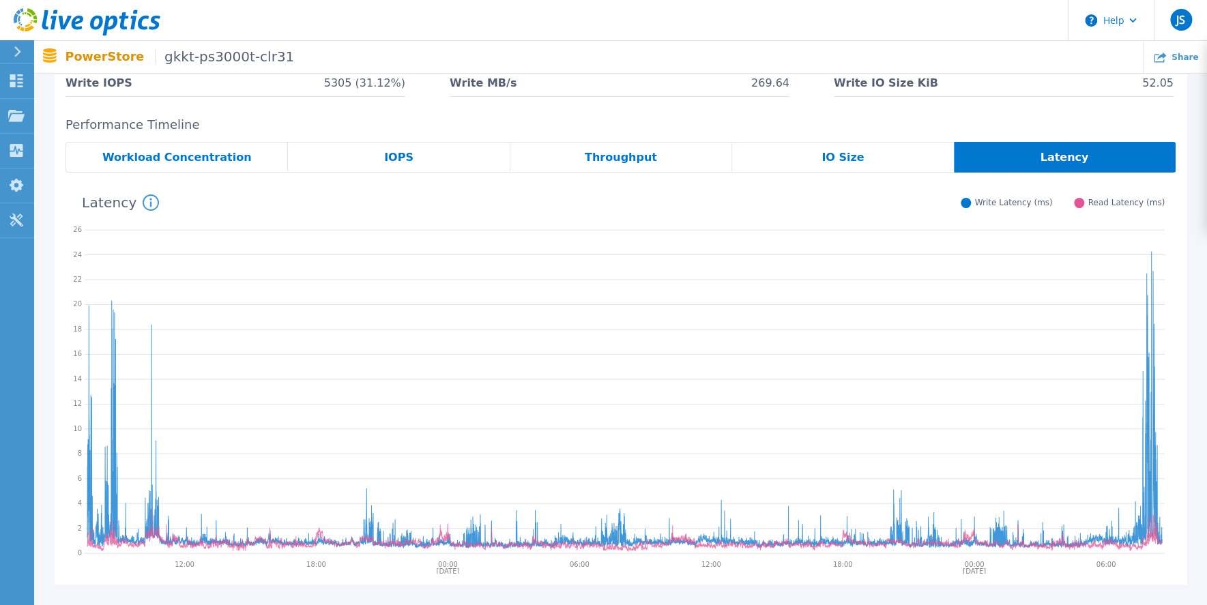
click at [189, 158] on span "Workload Concentration" at bounding box center [176, 157] width 149 height 11
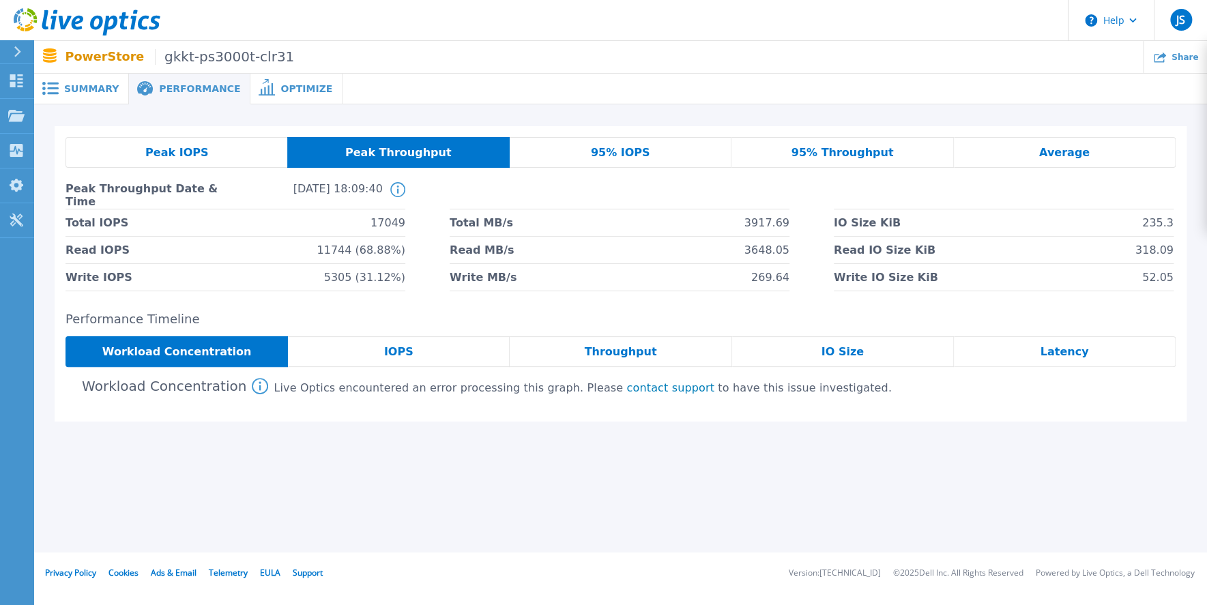
scroll to position [0, 0]
click at [417, 352] on div "IOPS" at bounding box center [402, 351] width 224 height 31
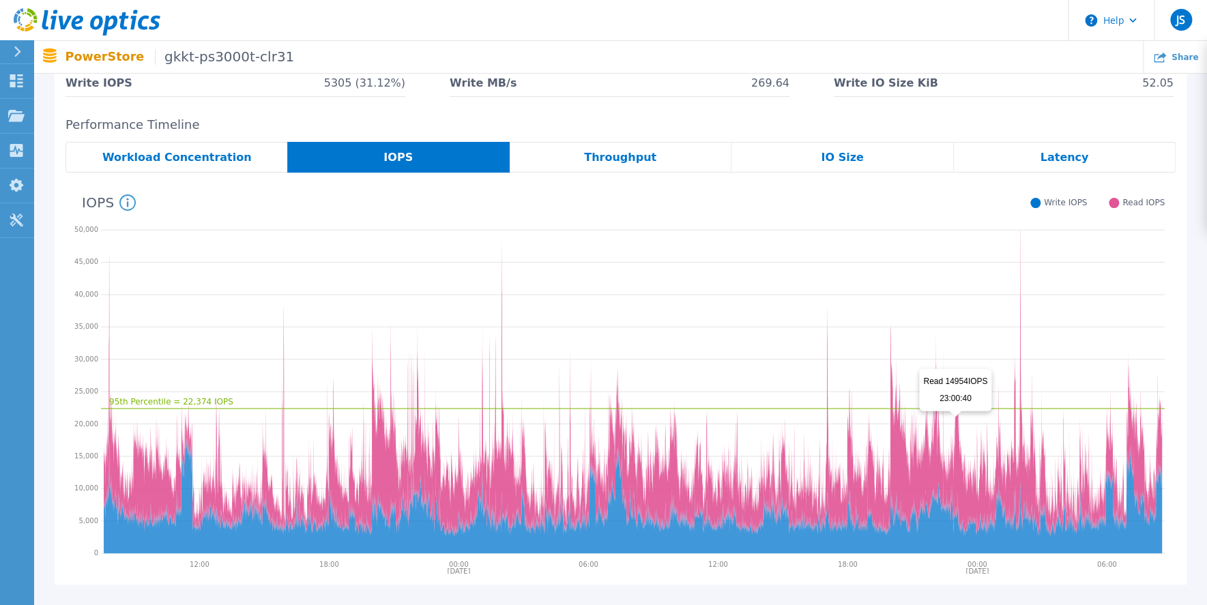
scroll to position [259, 0]
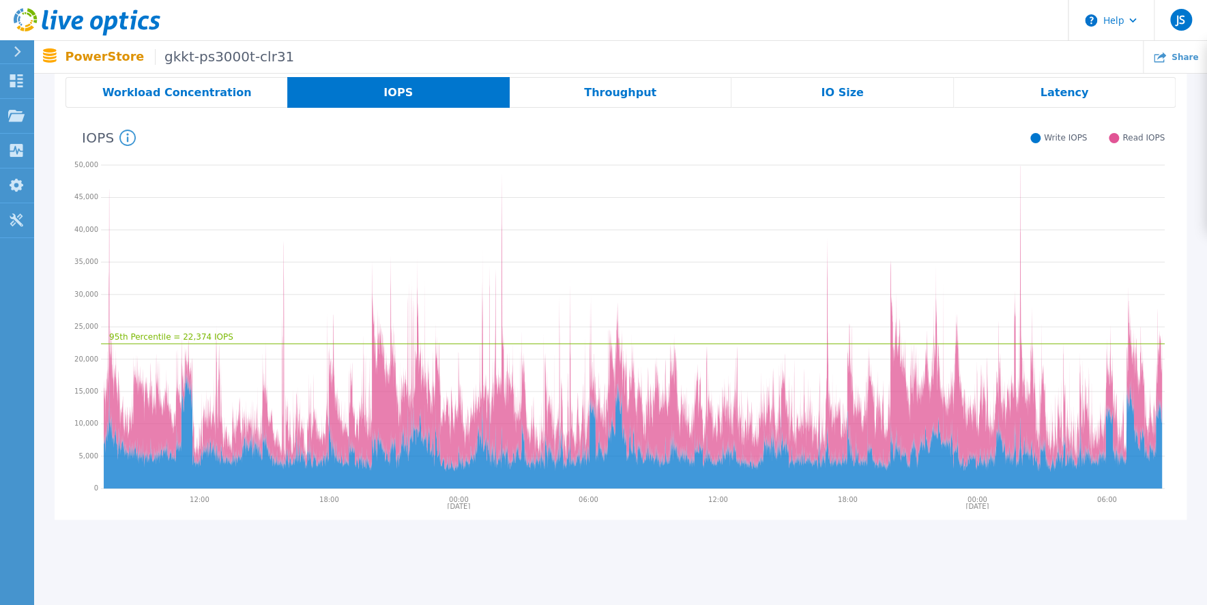
click at [631, 87] on span "Throughput" at bounding box center [620, 92] width 72 height 11
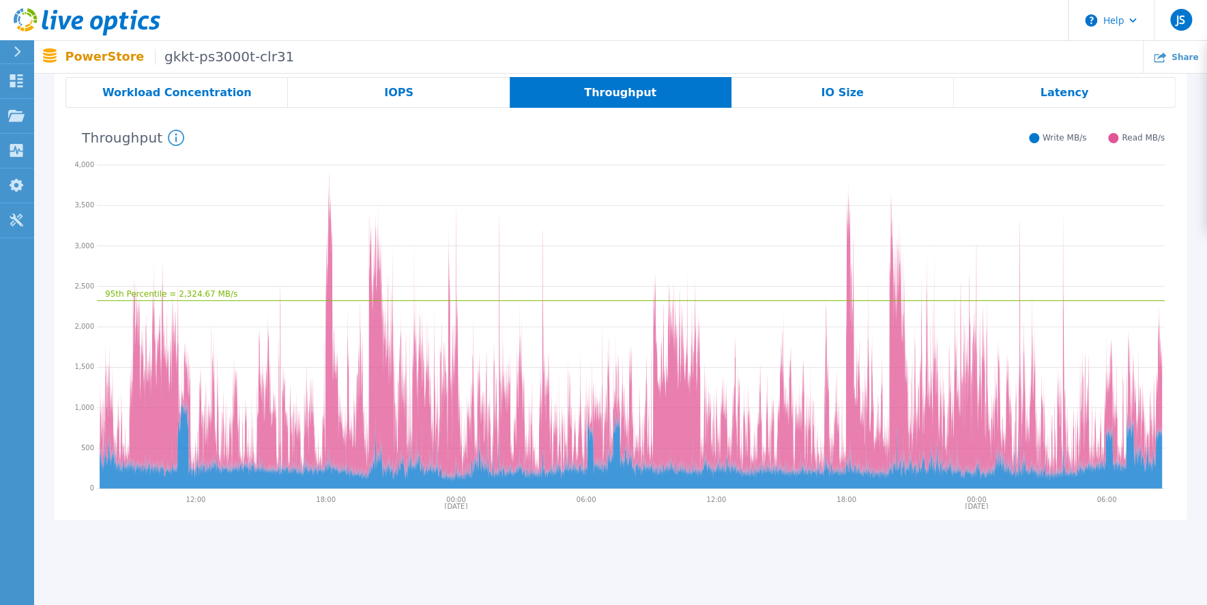
click at [776, 97] on span "IO Size" at bounding box center [842, 92] width 42 height 11
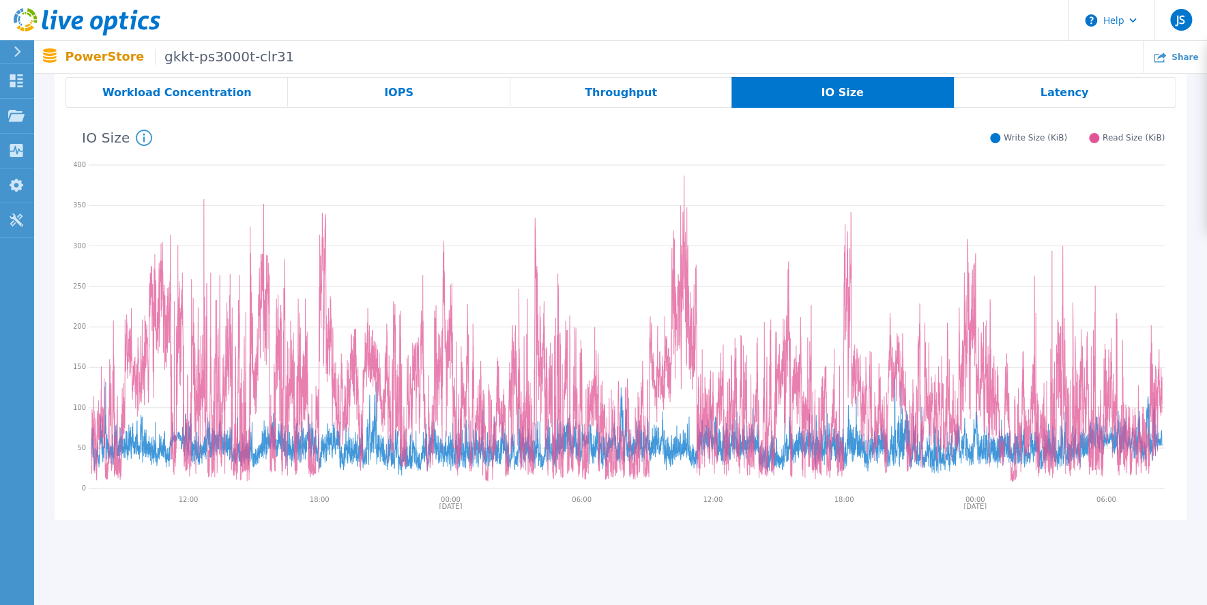
click at [776, 101] on div "Latency" at bounding box center [1065, 92] width 222 height 31
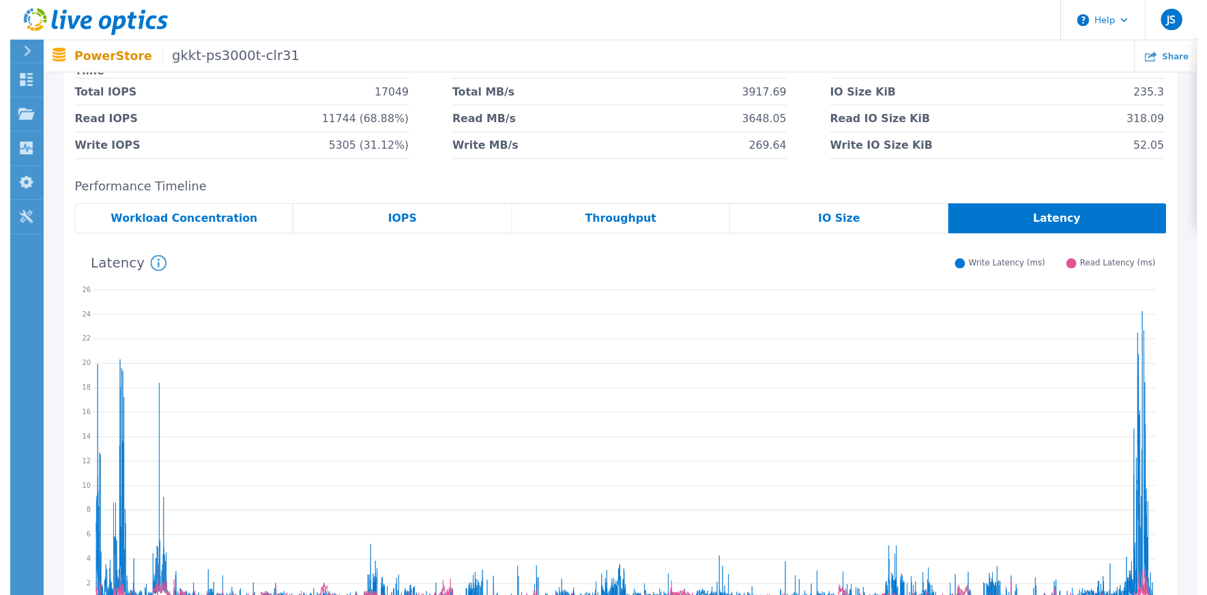
scroll to position [0, 0]
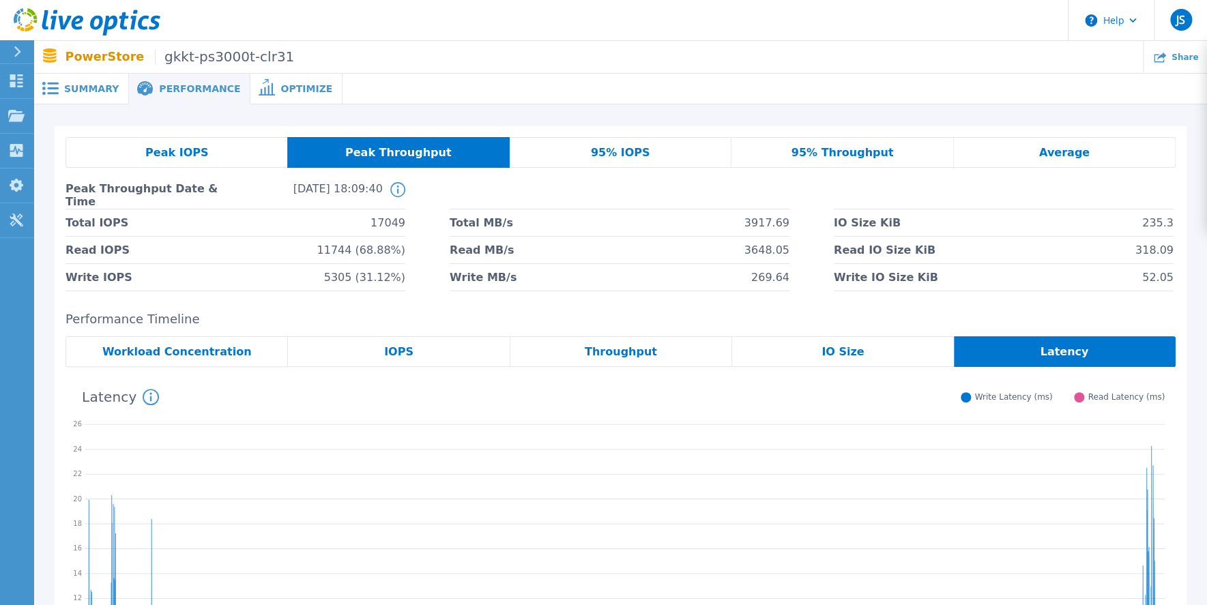
click at [76, 89] on span "Summary" at bounding box center [91, 89] width 55 height 10
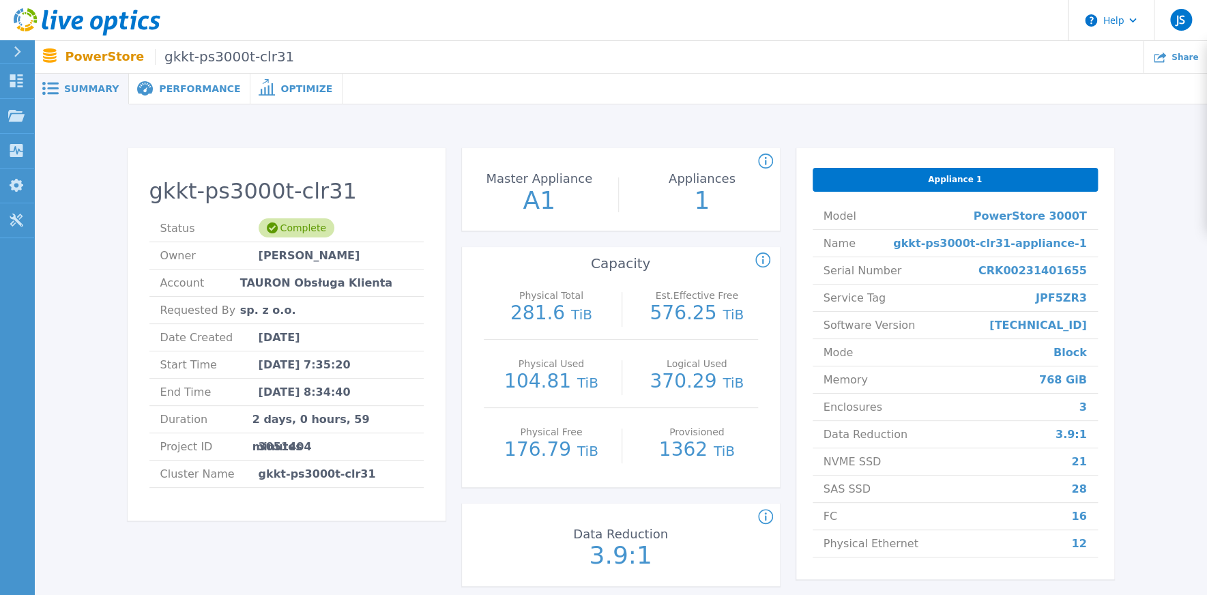
click at [94, 56] on p "PowerStore gkkt-ps3000t-clr31" at bounding box center [179, 57] width 229 height 16
click at [94, 23] on icon at bounding box center [87, 22] width 147 height 28
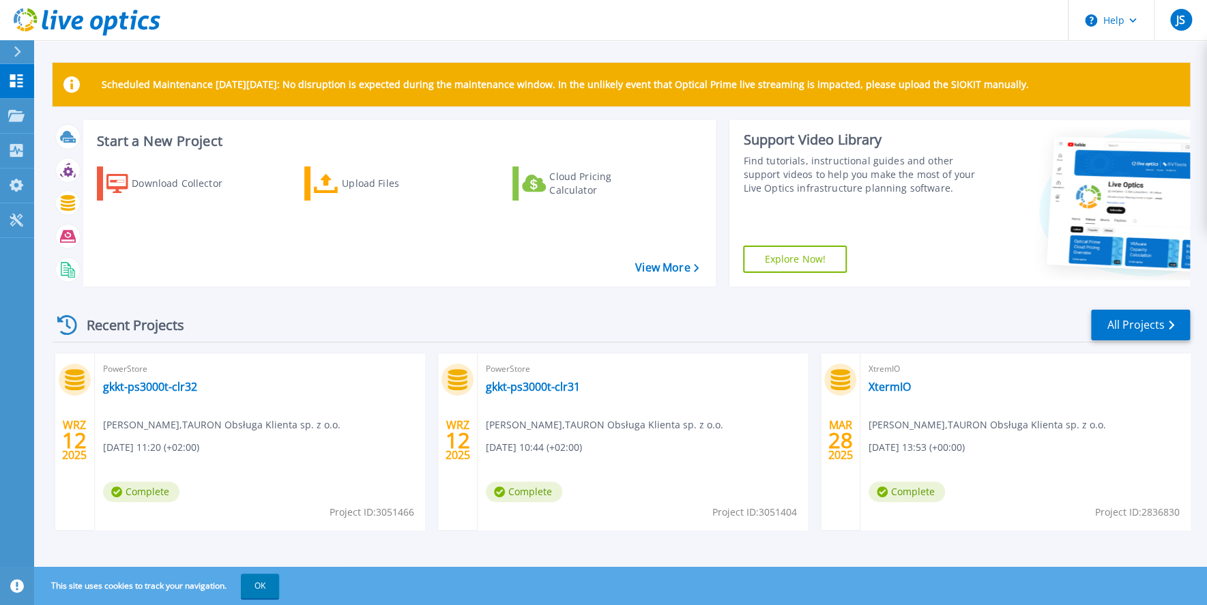
scroll to position [4, 0]
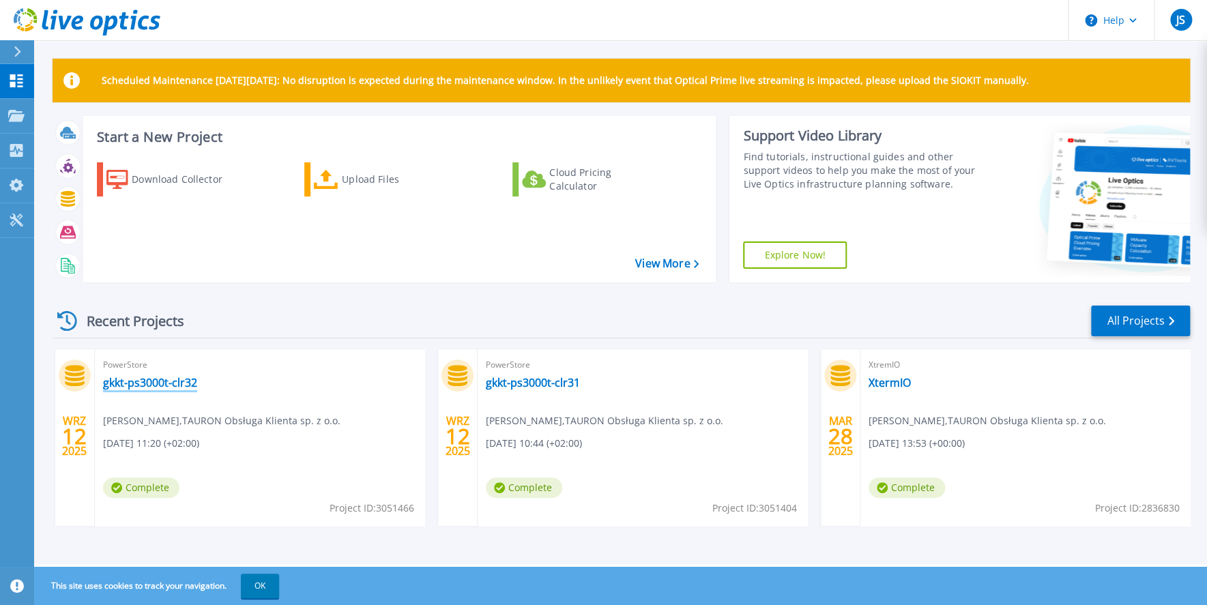
click at [166, 383] on link "gkkt-ps3000t-clr32" at bounding box center [150, 383] width 94 height 14
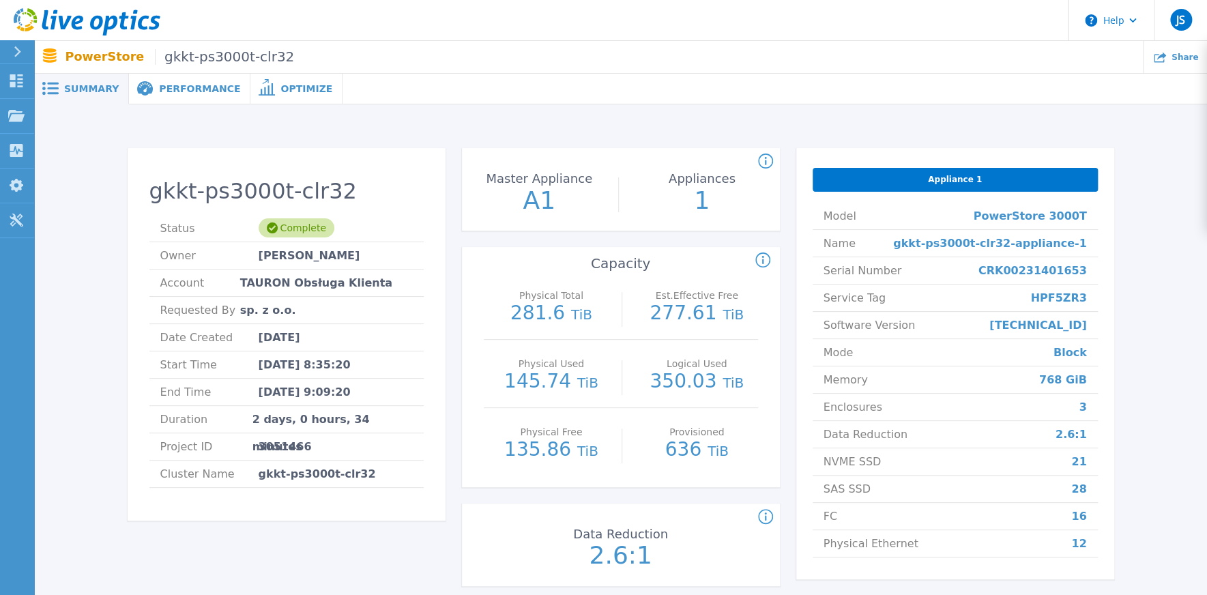
click at [184, 84] on span "Performance" at bounding box center [199, 89] width 81 height 10
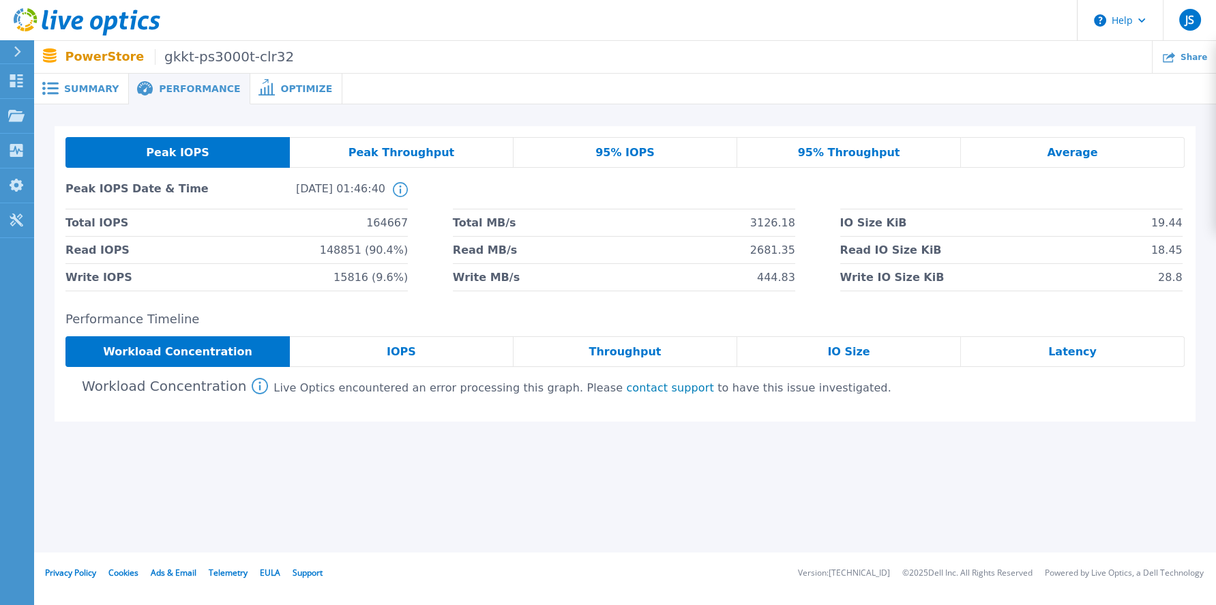
click at [1073, 355] on span "Latency" at bounding box center [1073, 352] width 48 height 11
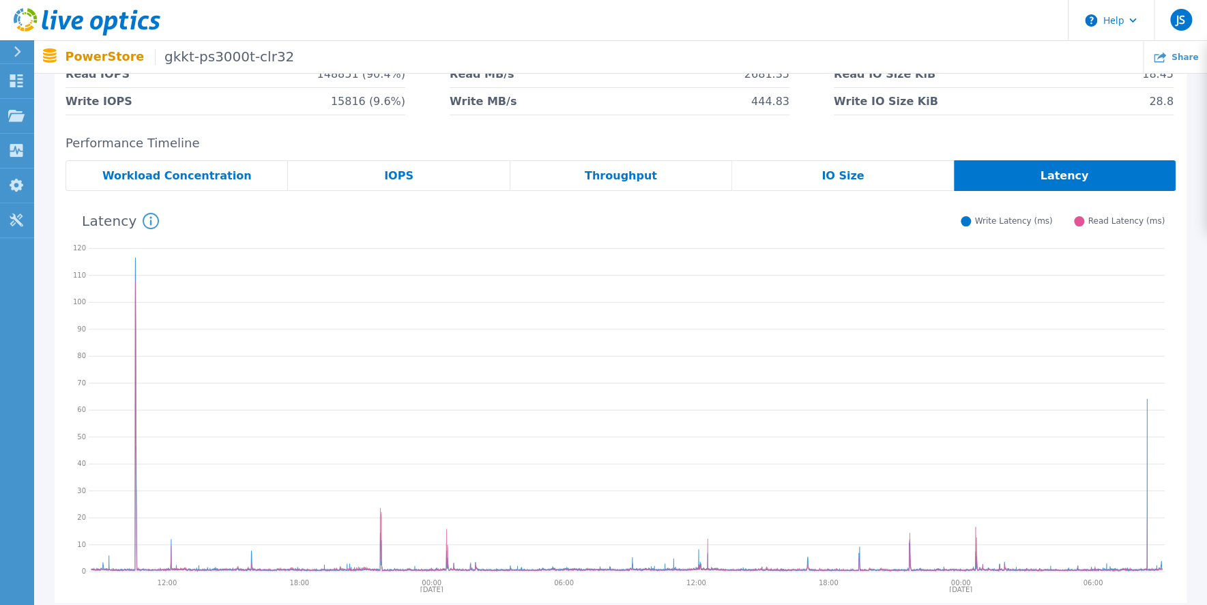
scroll to position [46, 0]
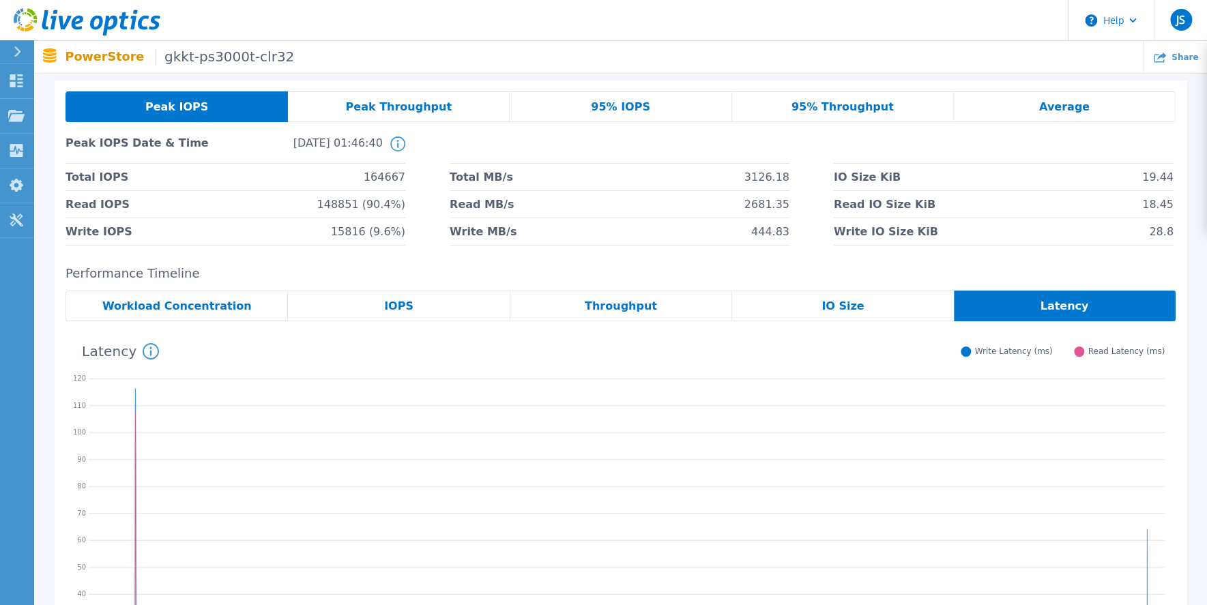
click at [611, 312] on div "Throughput" at bounding box center [621, 306] width 222 height 31
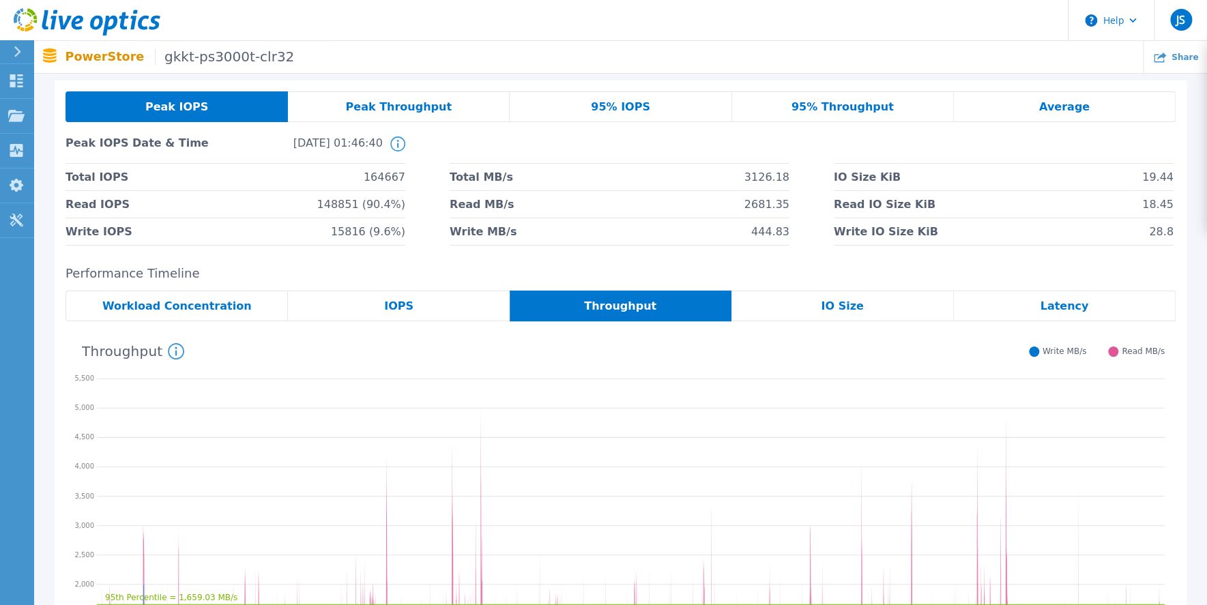
scroll to position [0, 0]
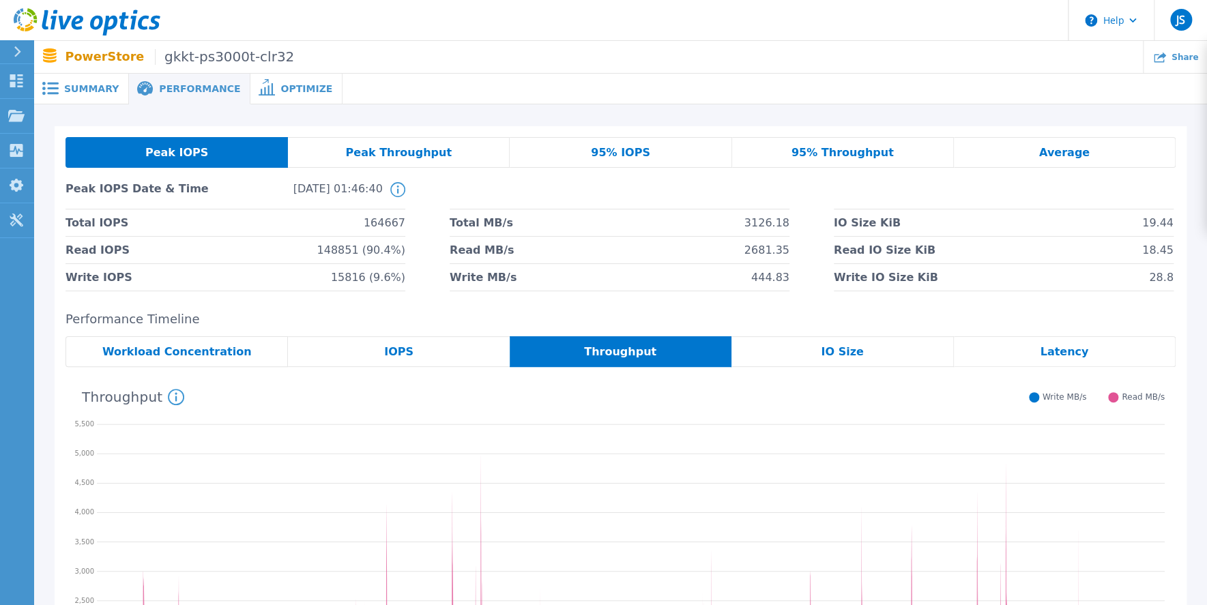
click at [280, 90] on span "Optimize" at bounding box center [306, 89] width 52 height 10
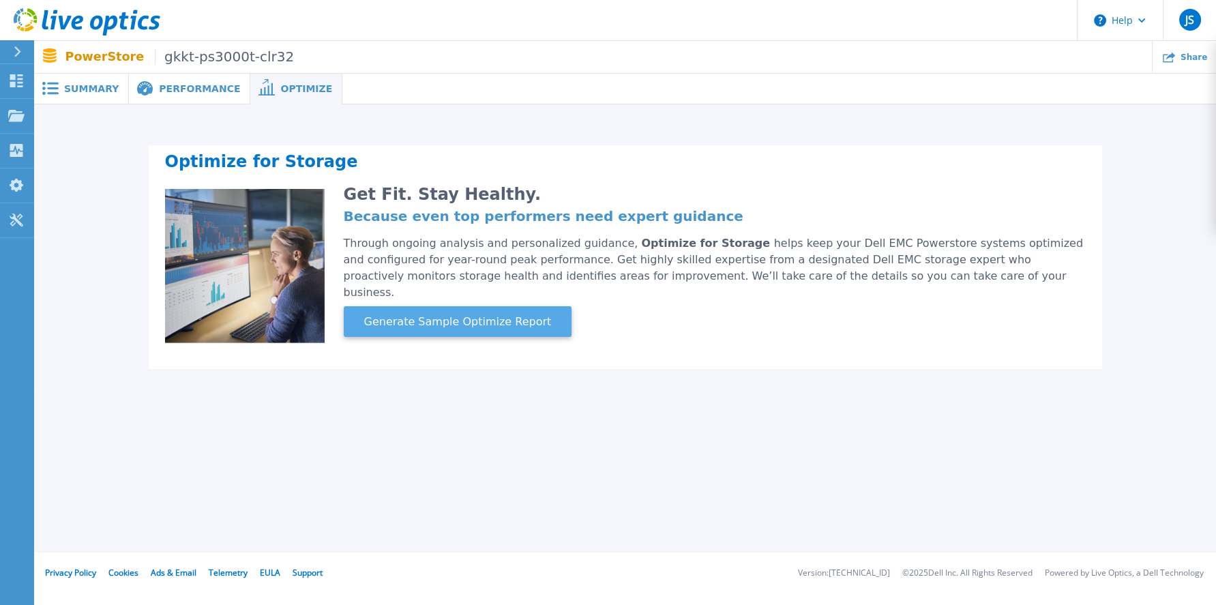
click at [449, 314] on span "Generate Sample Optimize Report" at bounding box center [458, 322] width 199 height 16
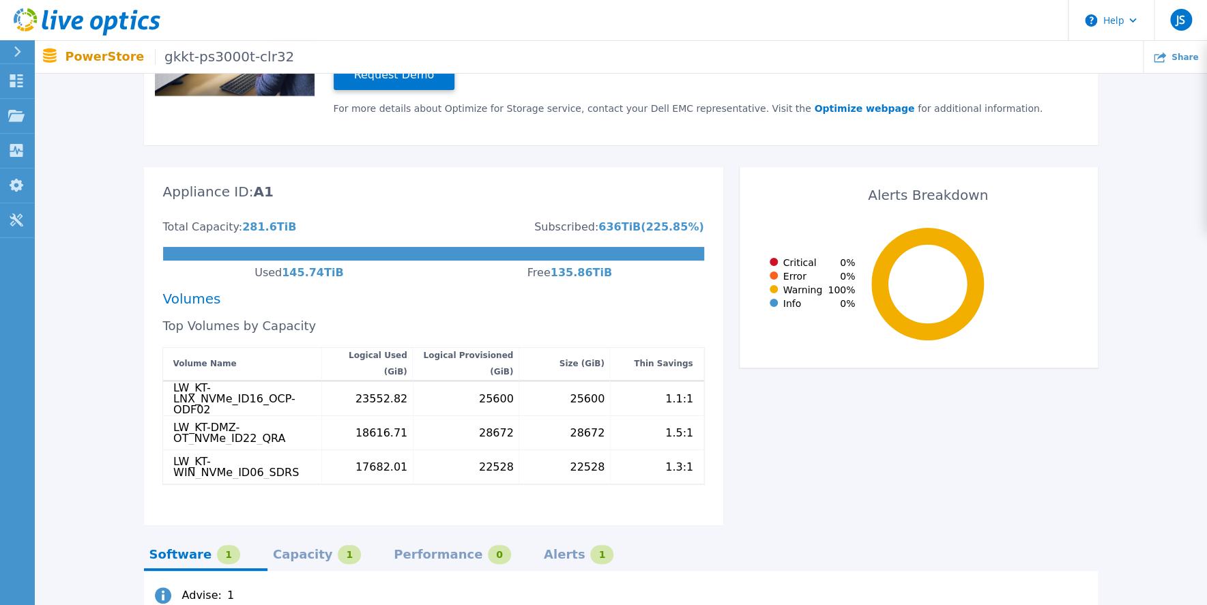
scroll to position [390, 0]
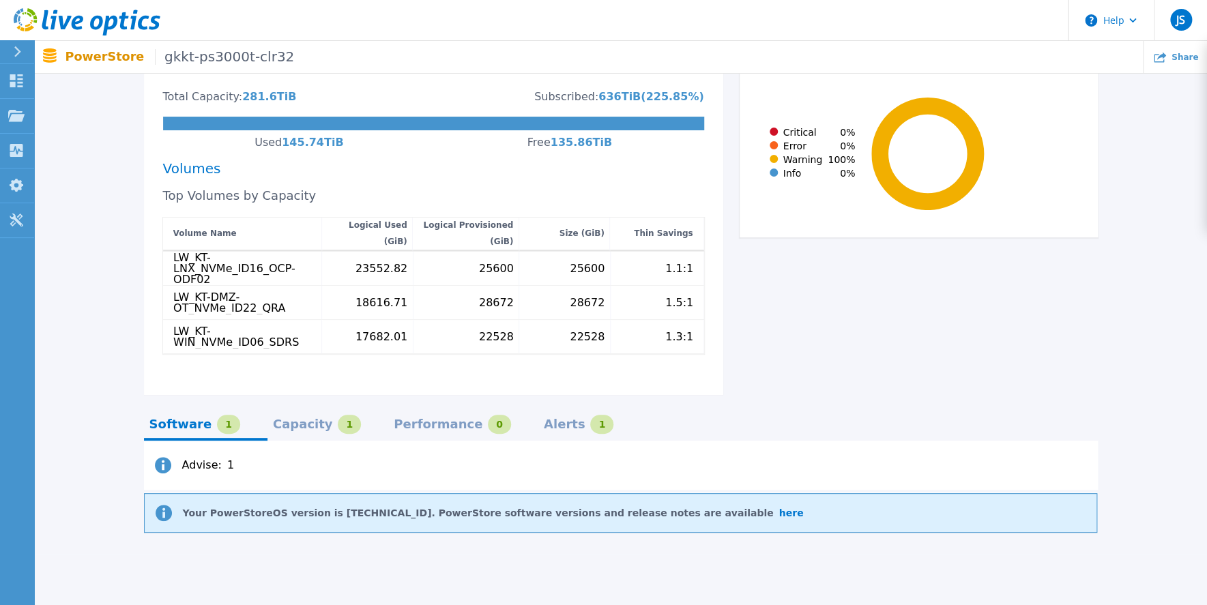
click at [544, 415] on div "Alerts 1" at bounding box center [579, 424] width 70 height 19
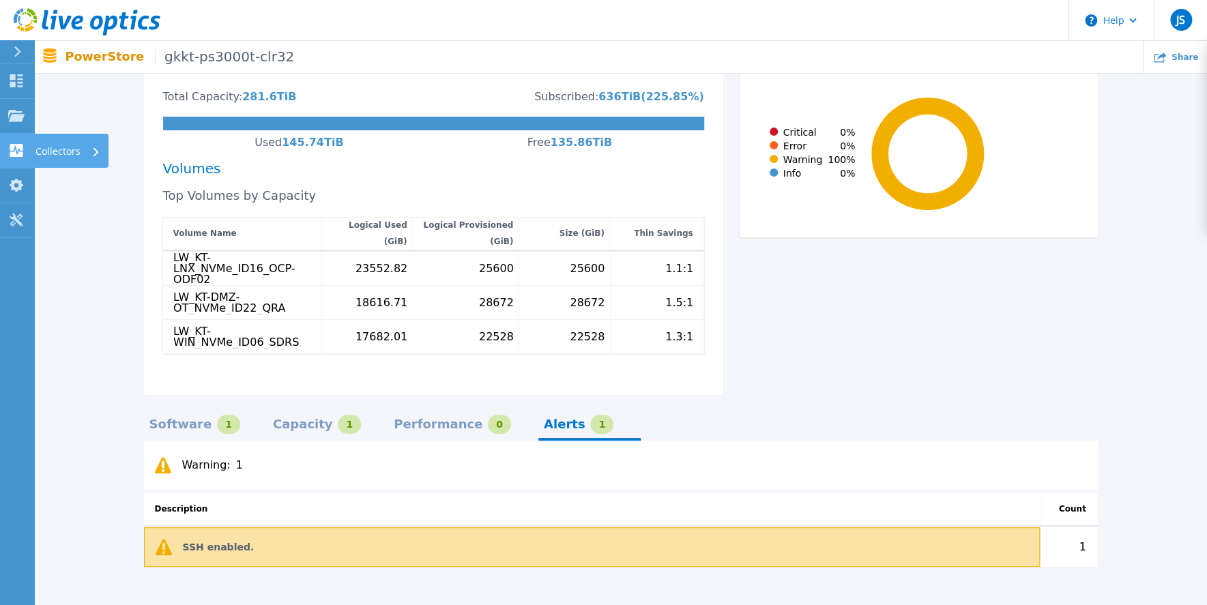
click at [18, 142] on link "Collectors Collectors" at bounding box center [17, 151] width 34 height 35
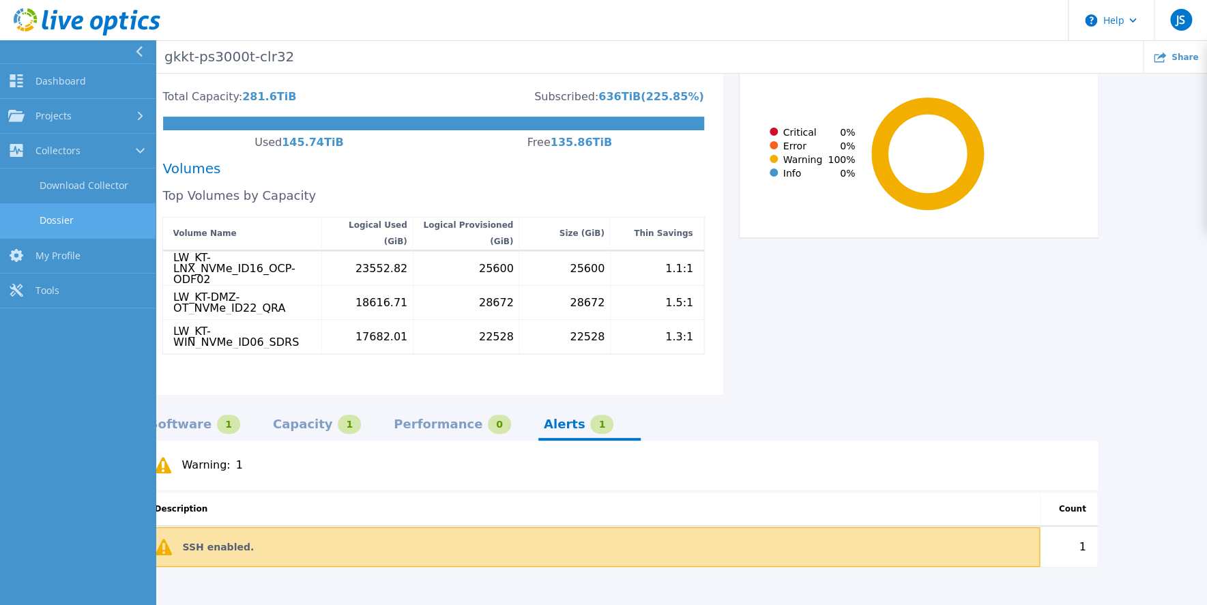
click at [51, 219] on link "Dossier" at bounding box center [78, 220] width 156 height 35
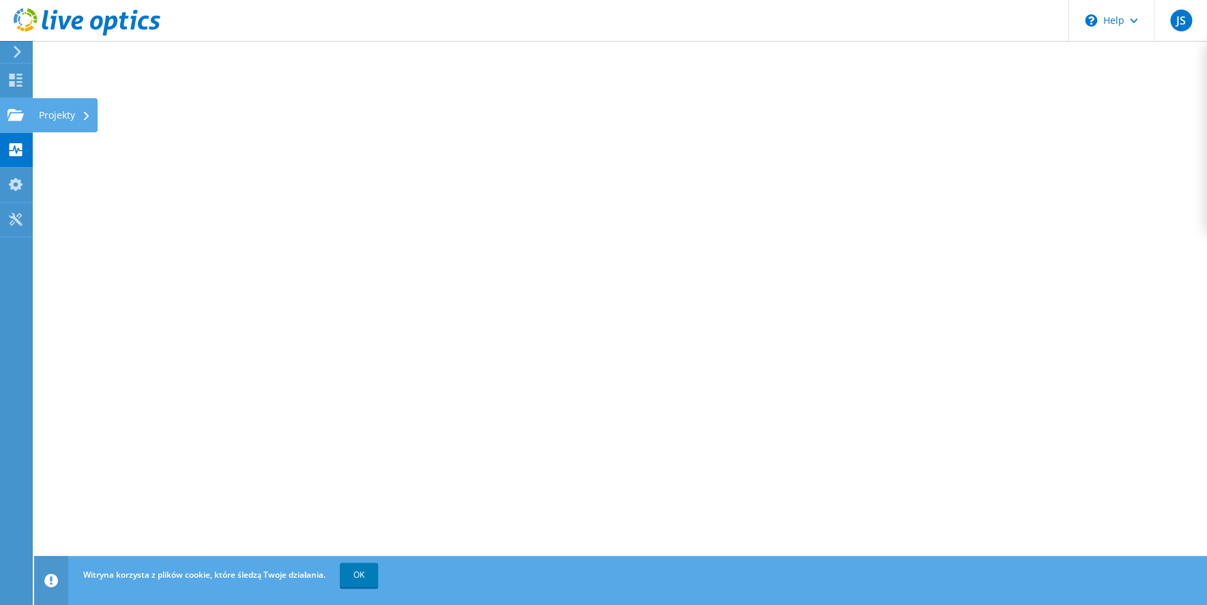
click at [16, 114] on use at bounding box center [16, 114] width 16 height 12
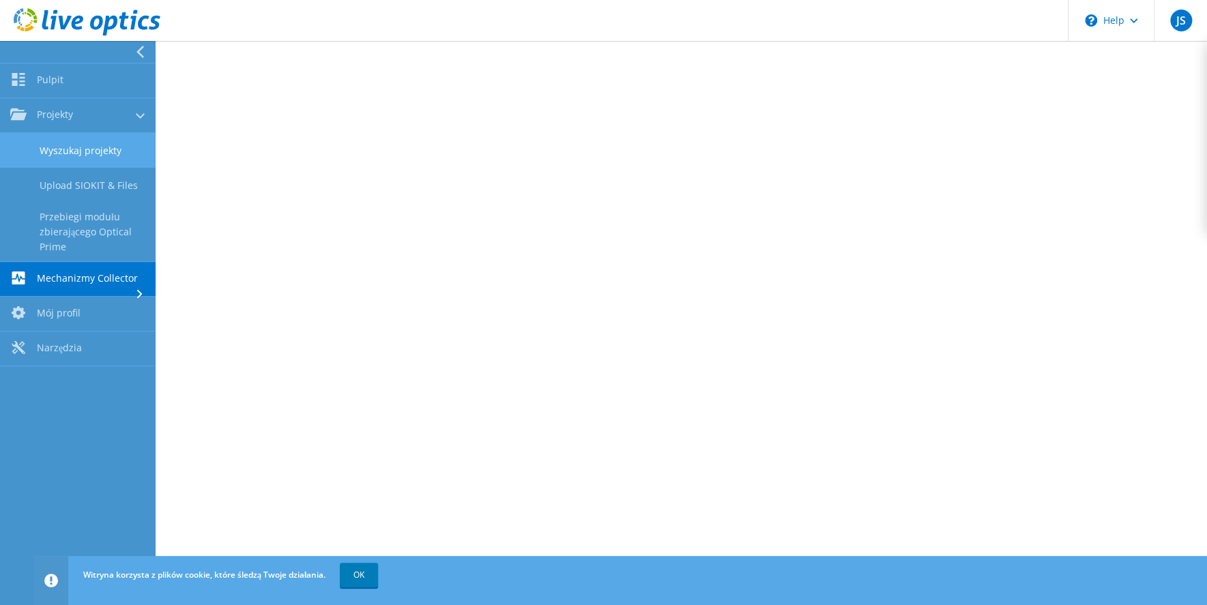
click at [73, 150] on link "Wyszukaj projekty" at bounding box center [78, 150] width 156 height 35
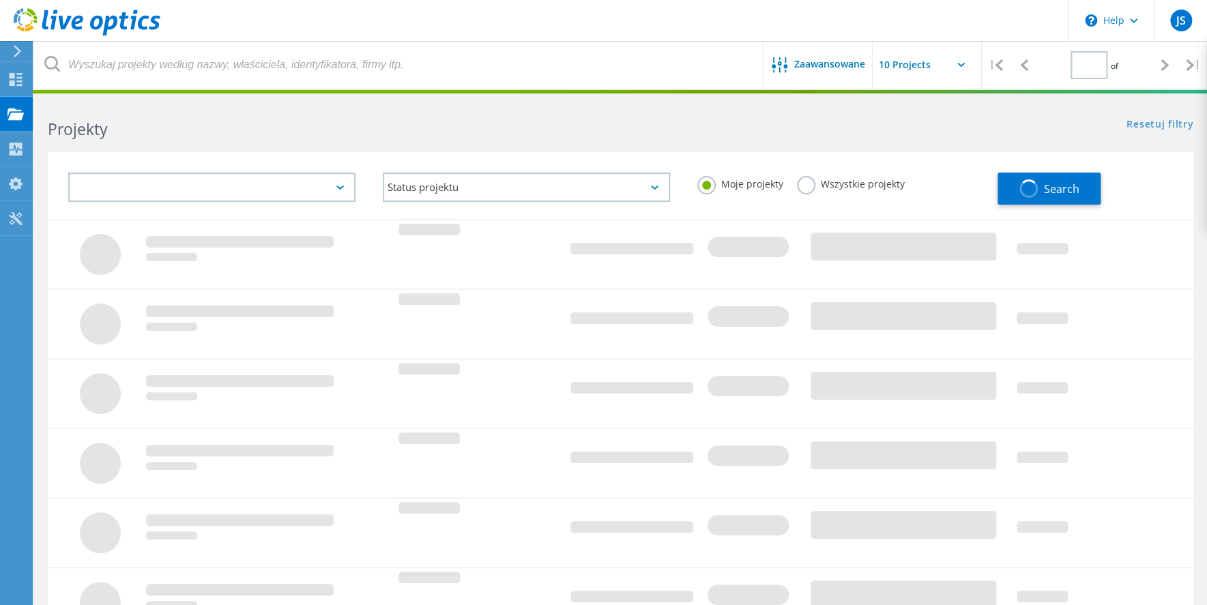
type input "1"
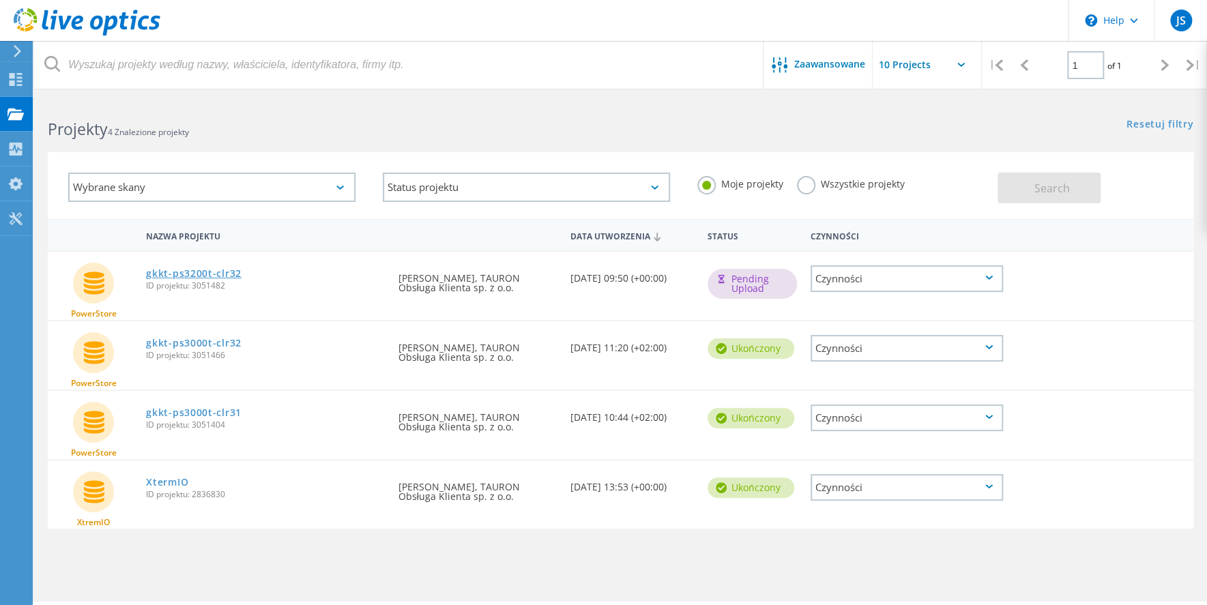
click at [203, 273] on link "gkkt-ps3200t-clr32" at bounding box center [194, 274] width 96 height 10
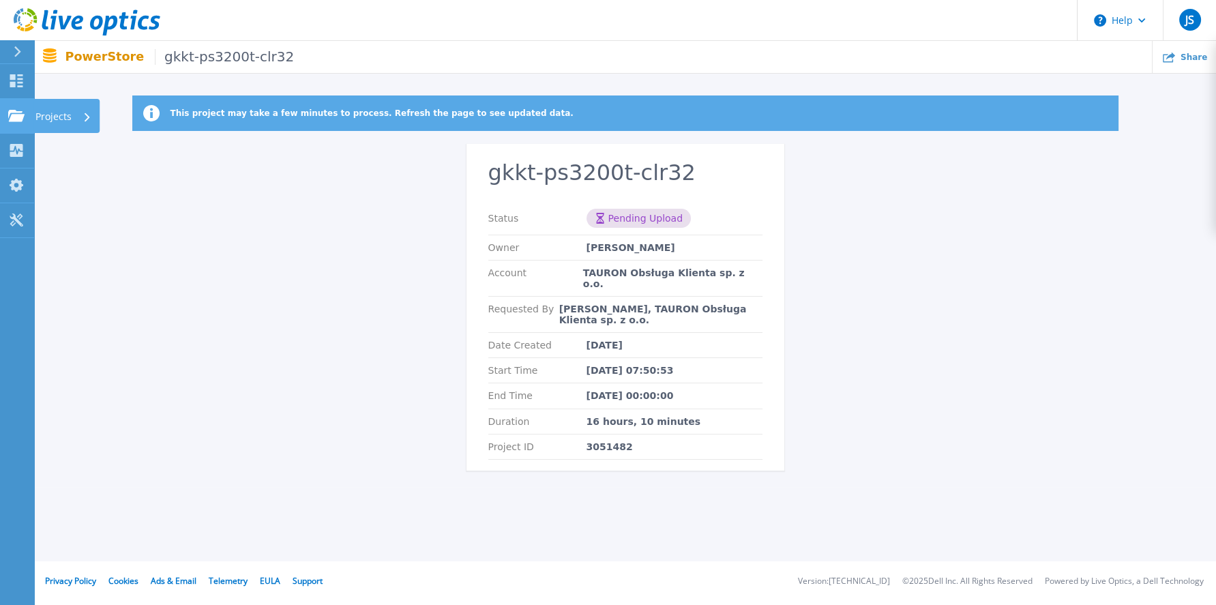
click at [22, 113] on icon at bounding box center [16, 116] width 16 height 12
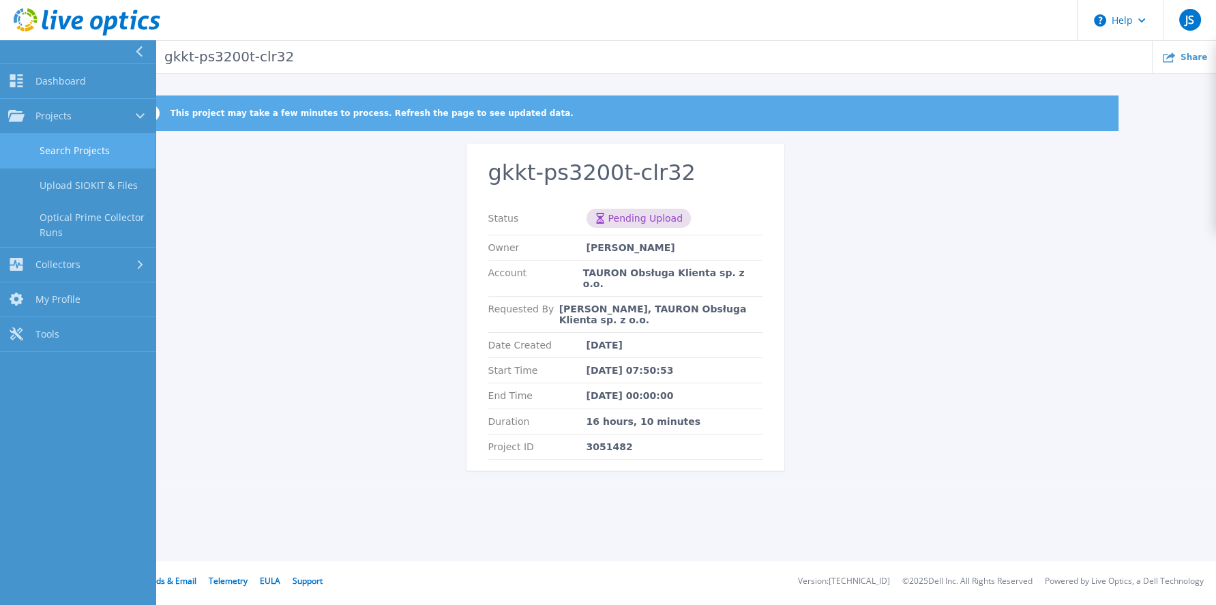
click at [80, 152] on link "Search Projects" at bounding box center [78, 151] width 156 height 35
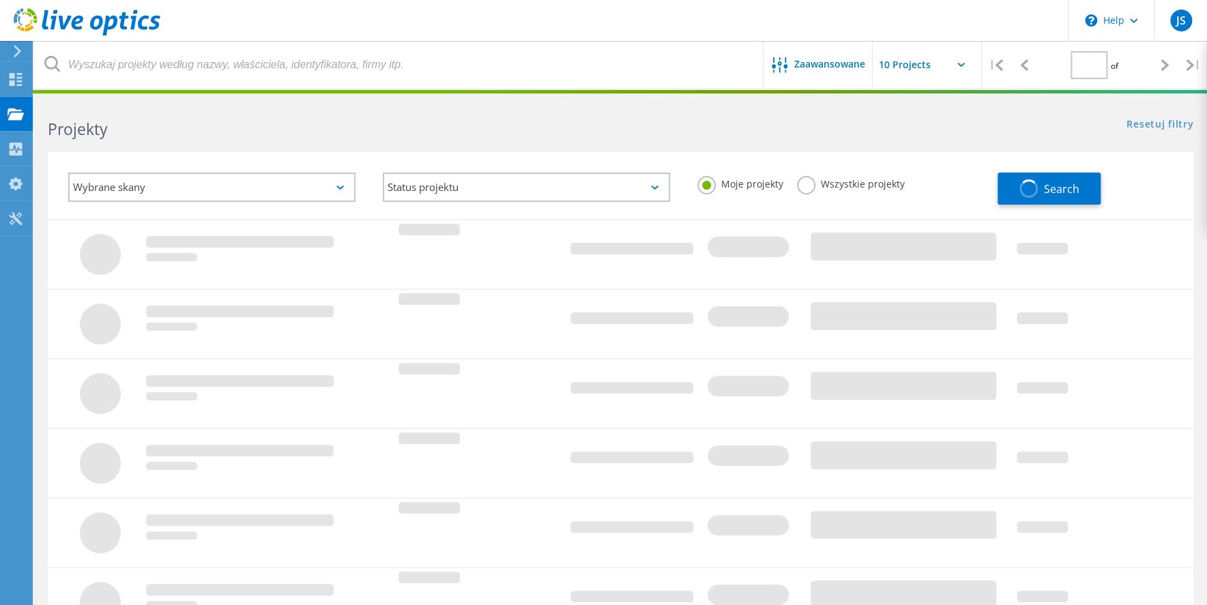
type input "1"
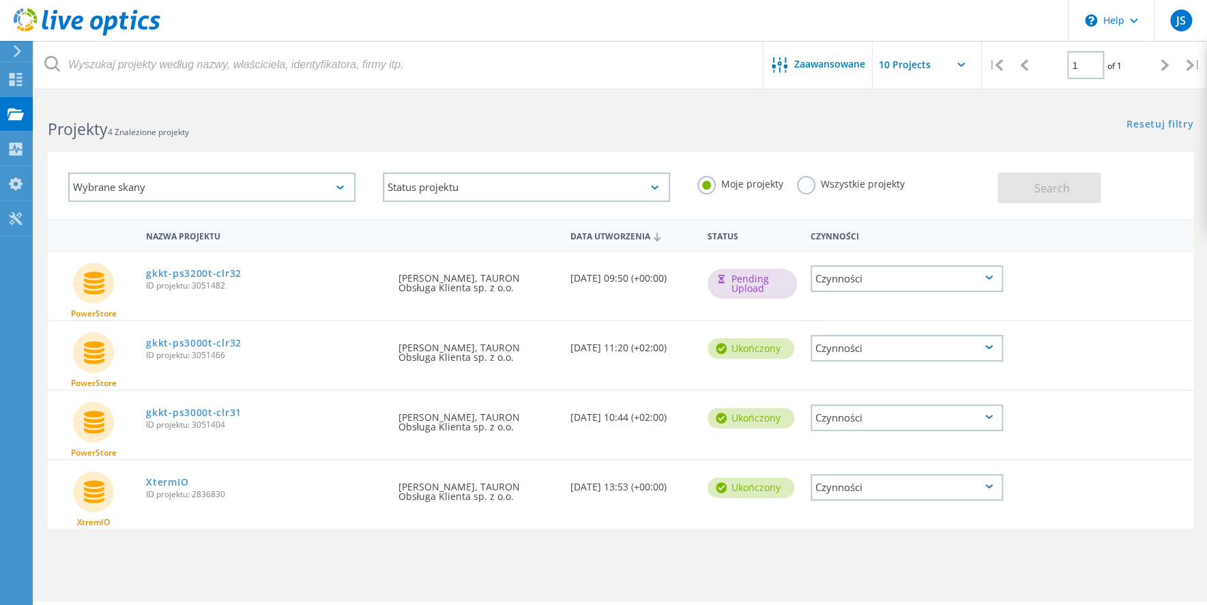
click at [993, 276] on div "Czynności" at bounding box center [906, 278] width 192 height 27
click at [855, 257] on div "Szczegóły projektu" at bounding box center [907, 257] width 190 height 21
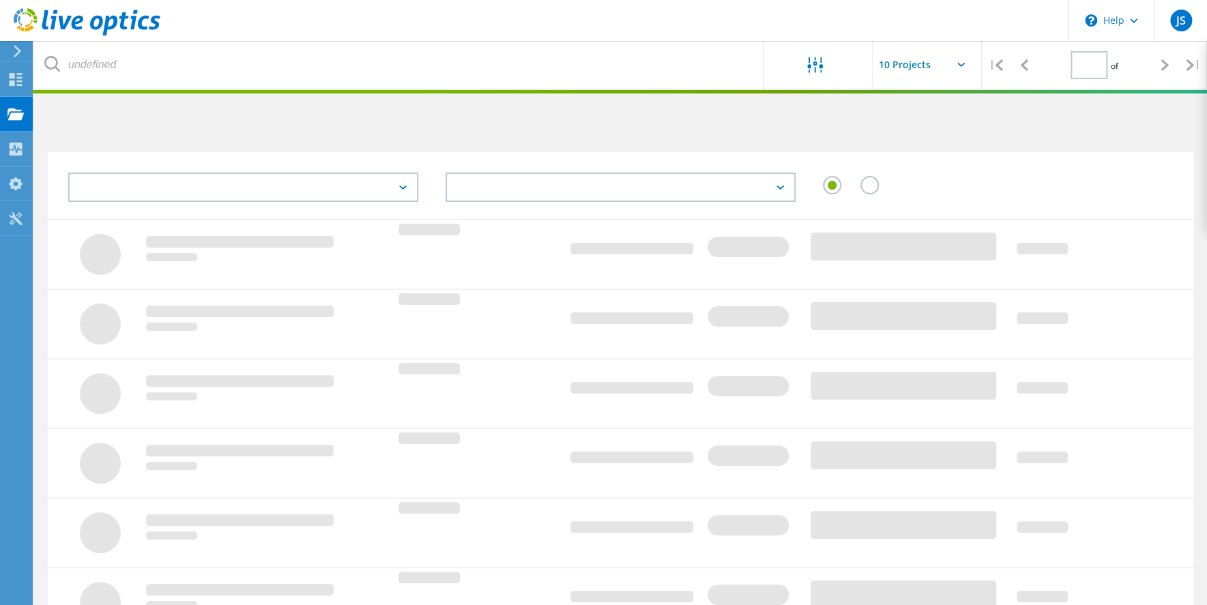
type input "1"
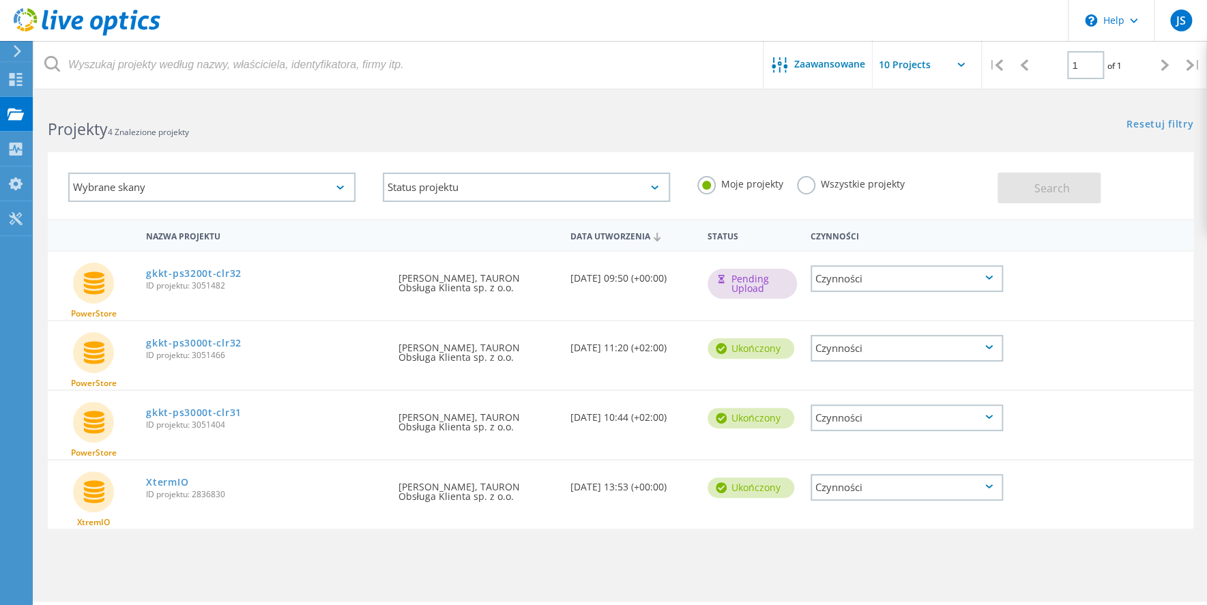
click at [993, 347] on div "Czynności" at bounding box center [906, 348] width 192 height 27
click at [866, 325] on div "Szczegóły projektu" at bounding box center [907, 327] width 190 height 21
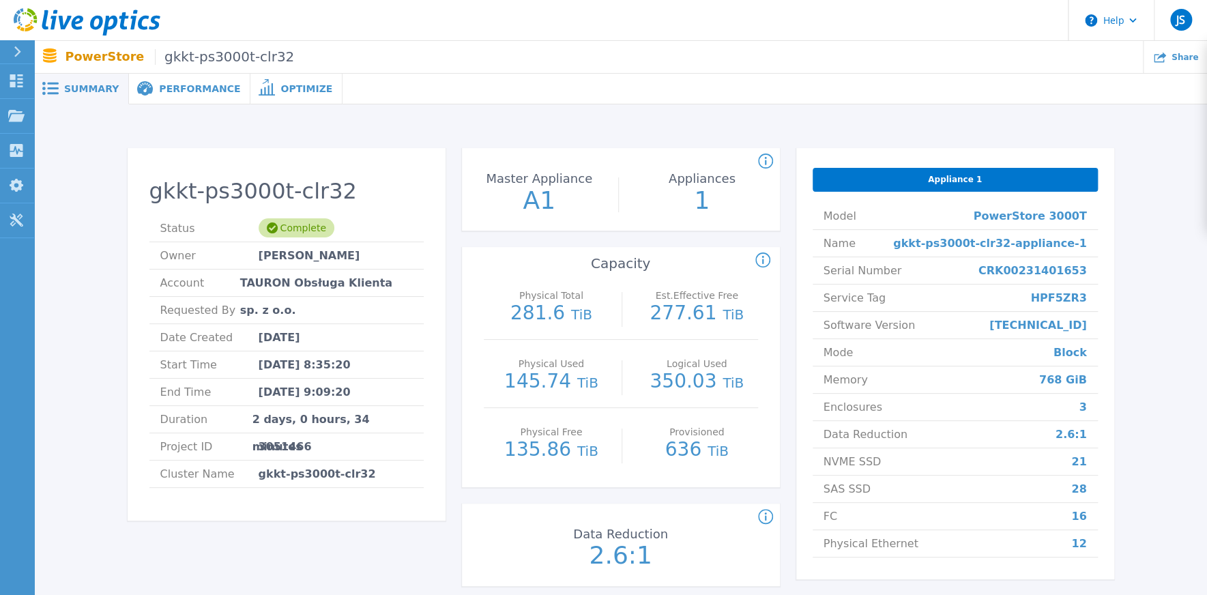
click at [222, 183] on h2 "gkkt-ps3000t-clr32" at bounding box center [286, 191] width 274 height 25
click at [18, 119] on icon at bounding box center [16, 116] width 16 height 12
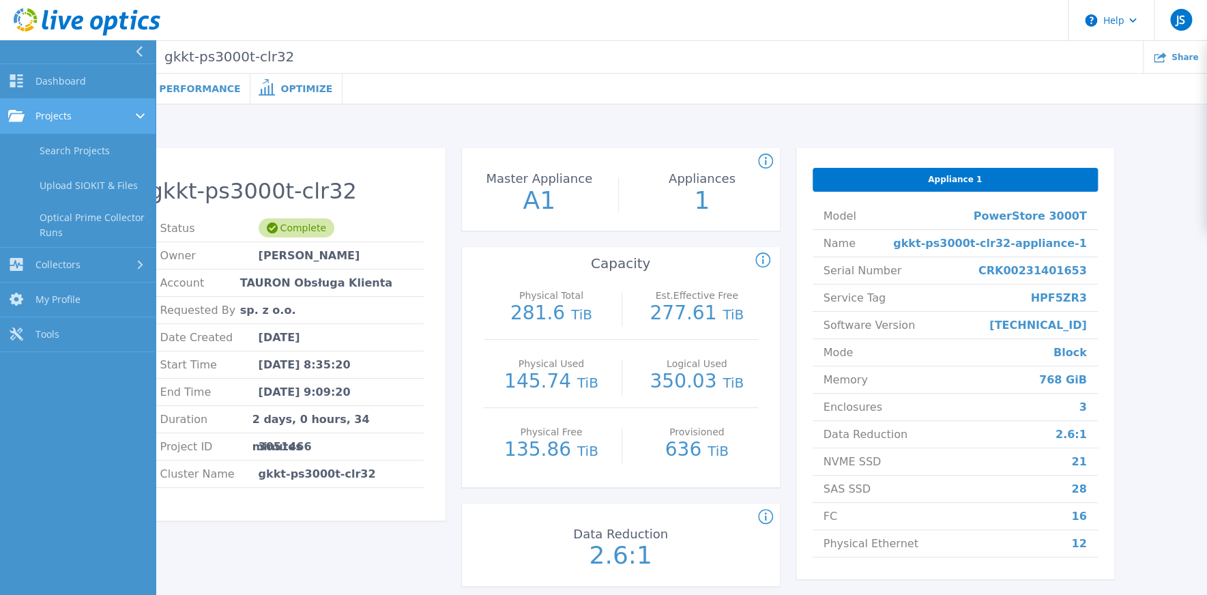
click at [55, 120] on span "Projects" at bounding box center [53, 116] width 36 height 12
click at [87, 113] on div "Projects" at bounding box center [77, 116] width 139 height 12
click at [89, 156] on link "Search Projects" at bounding box center [78, 151] width 156 height 35
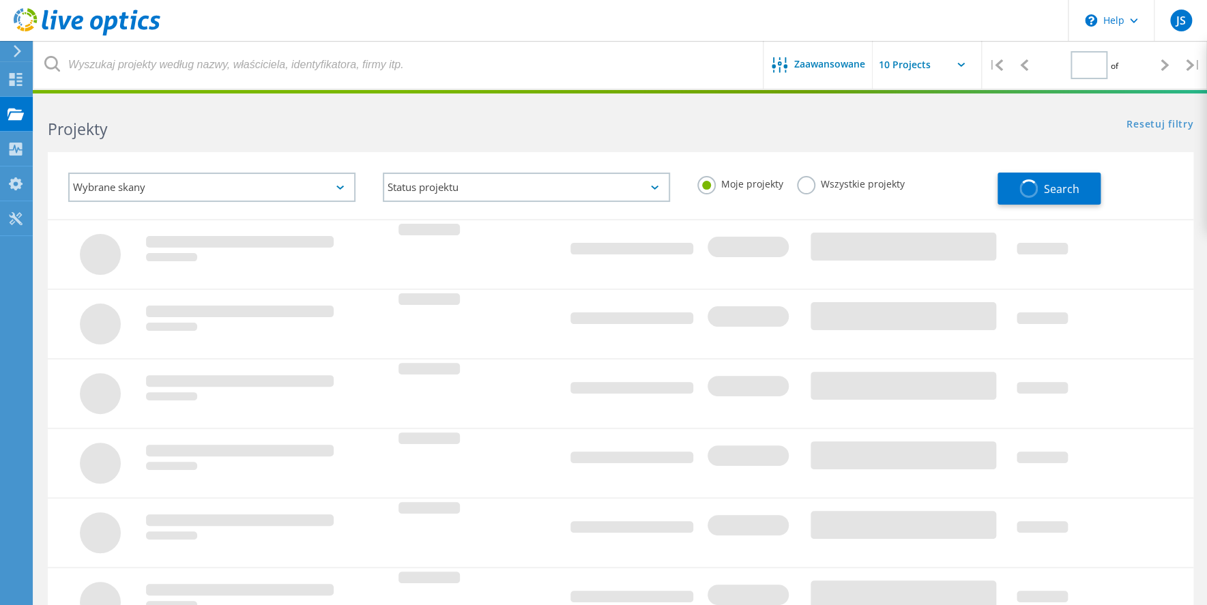
type input "1"
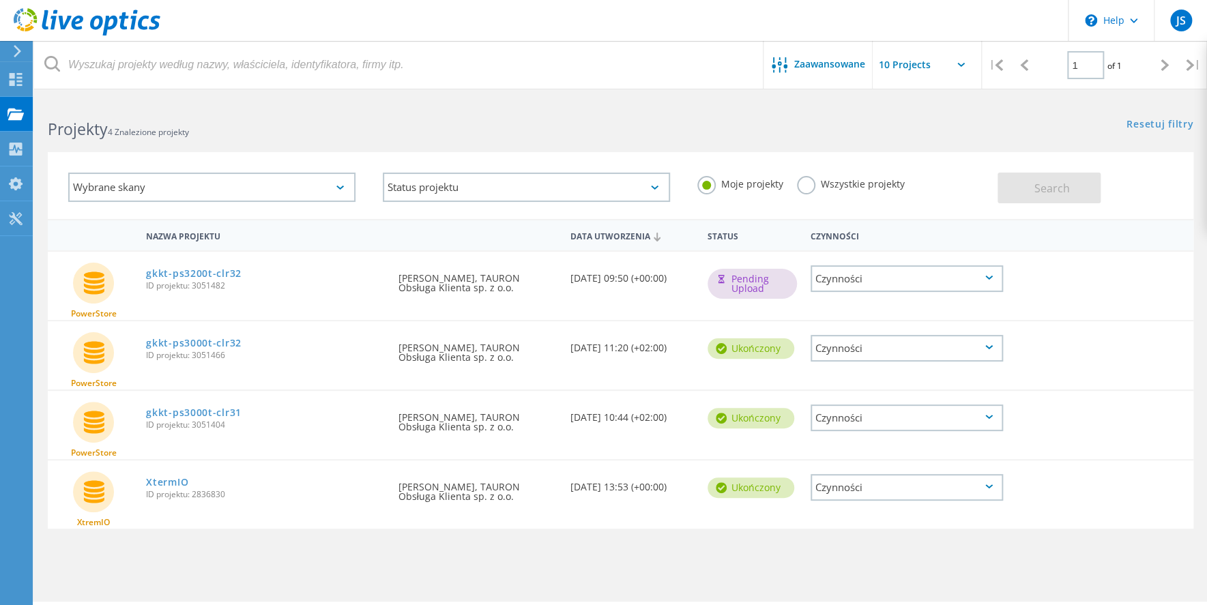
click at [989, 278] on icon at bounding box center [989, 278] width 8 height 4
click at [856, 300] on div "Usuń" at bounding box center [907, 299] width 190 height 21
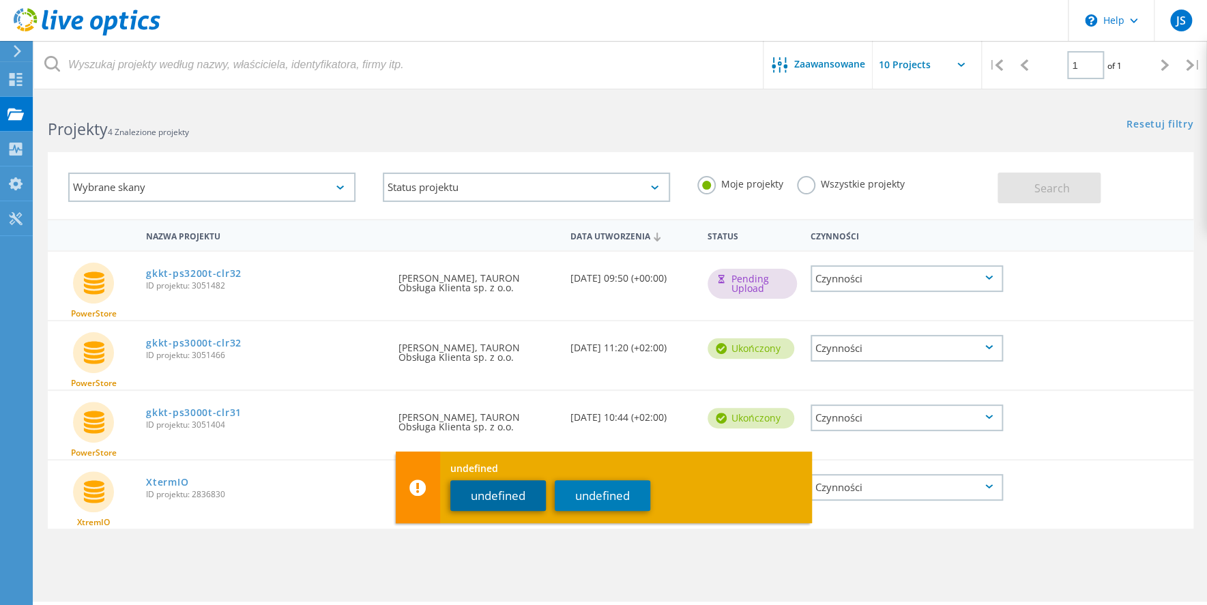
click at [493, 496] on button "undefined" at bounding box center [498, 495] width 96 height 31
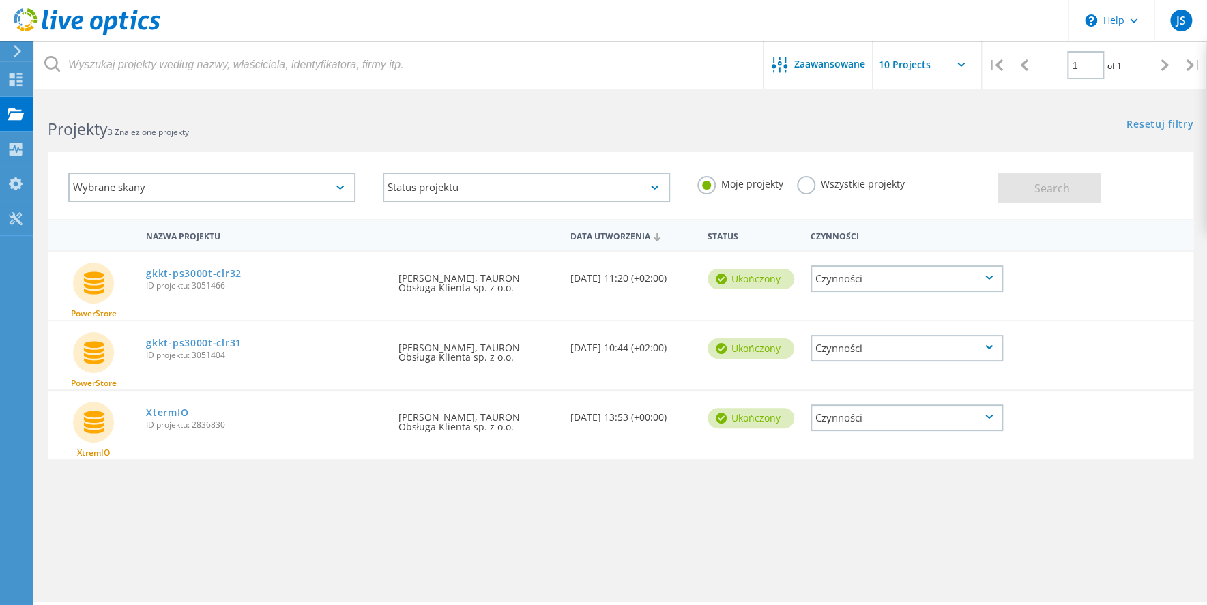
click at [298, 527] on div "Nazwa projektu Data utworzenia Status Czynności PowerStore gkkt-ps3000t-clr32 I…" at bounding box center [620, 396] width 1145 height 355
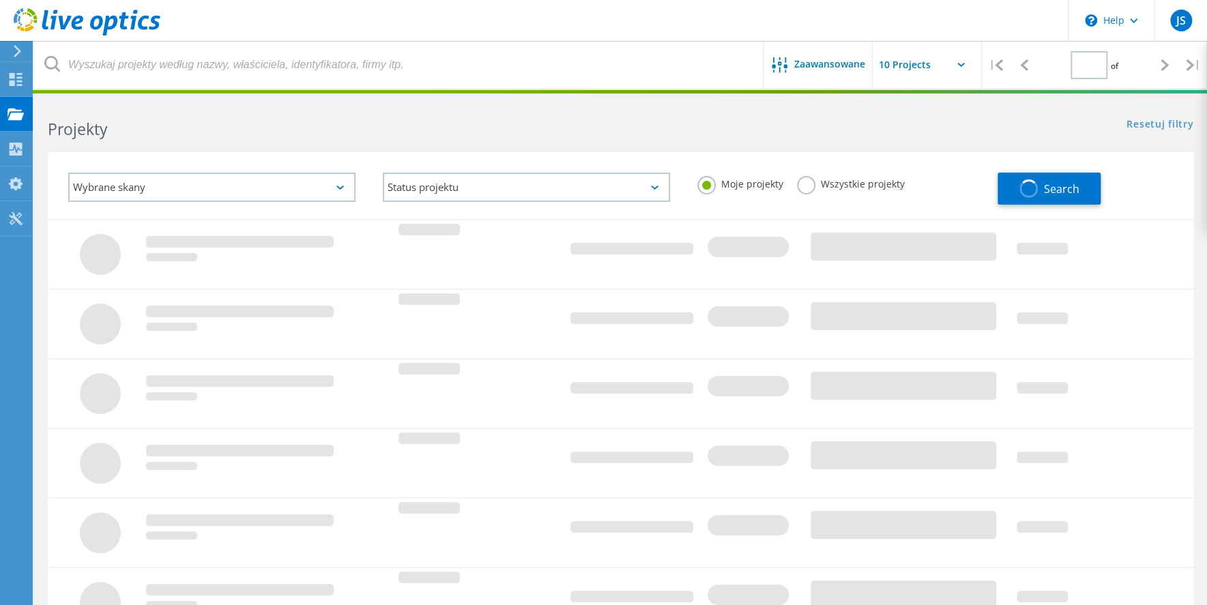
type input "1"
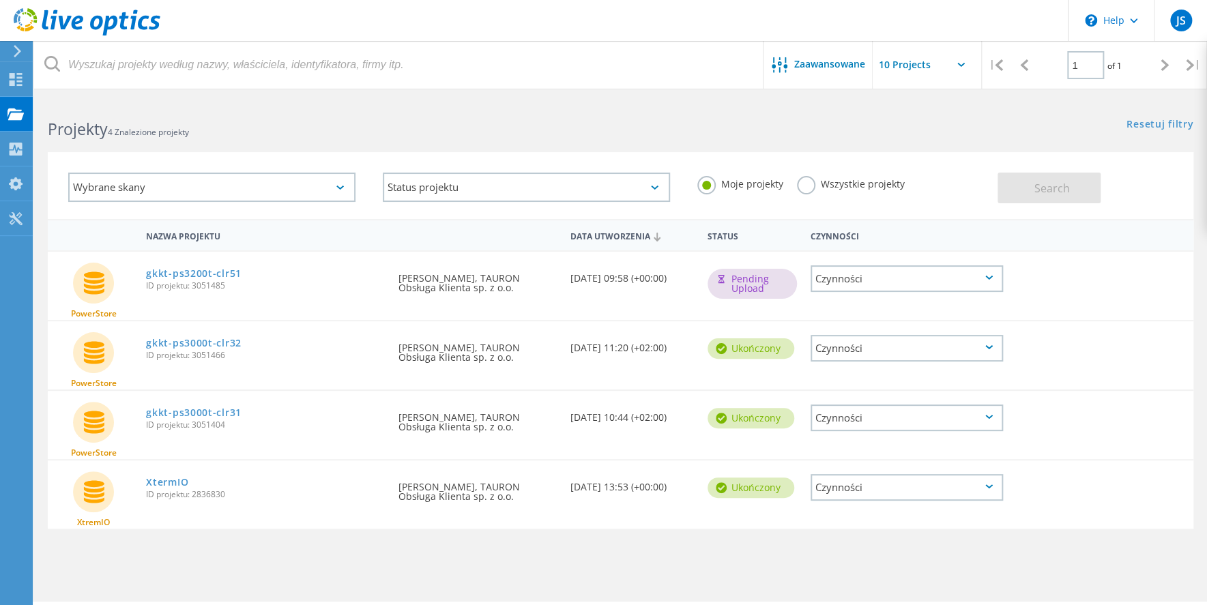
click at [985, 276] on icon at bounding box center [989, 278] width 8 height 4
click at [1095, 287] on div "PowerStore gkkt-ps3200t-clr51 ID projektu: 3051485 Wymagane przez [PERSON_NAME]…" at bounding box center [620, 286] width 1145 height 68
click at [847, 275] on div "Czynności" at bounding box center [906, 278] width 192 height 27
click at [843, 250] on div "Szczegóły projektu" at bounding box center [907, 257] width 190 height 21
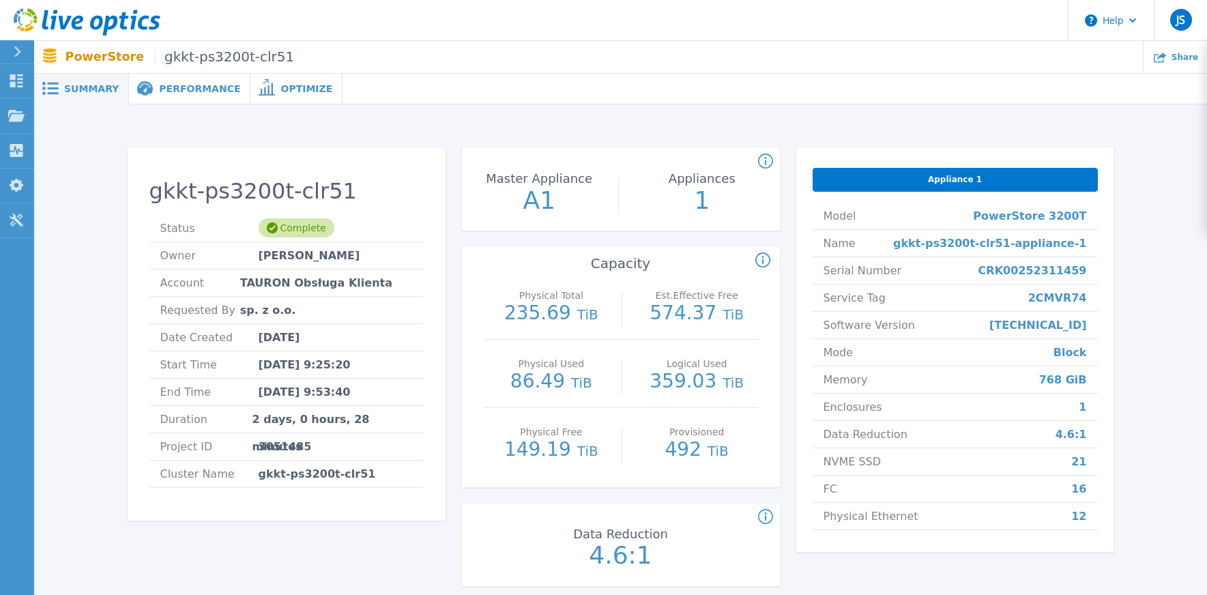
scroll to position [144, 0]
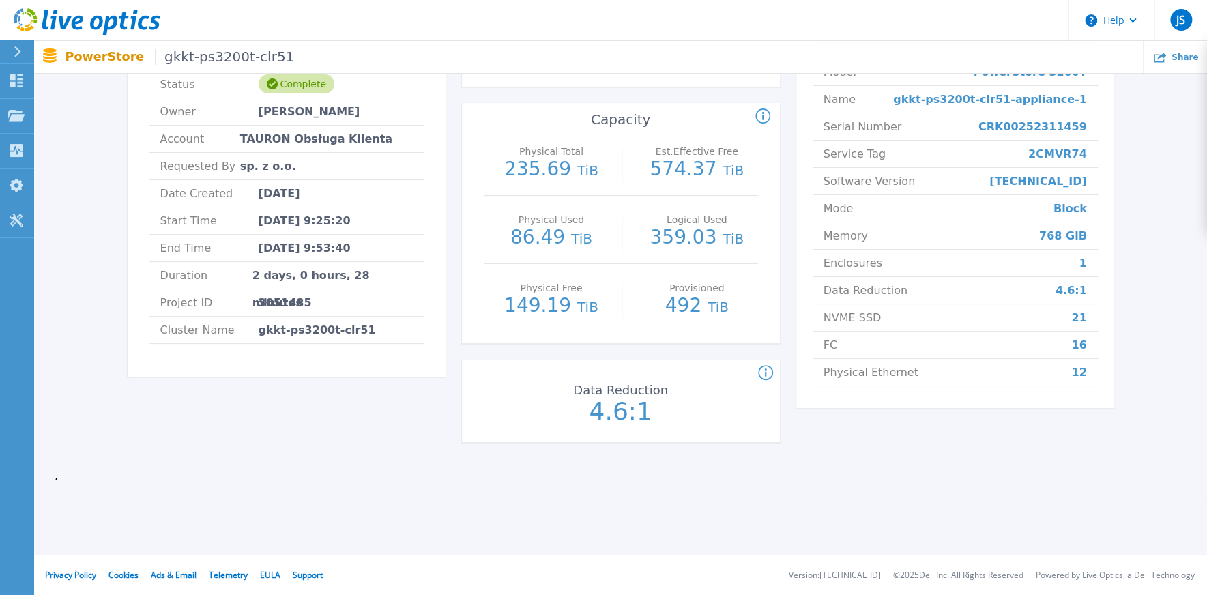
click at [767, 372] on icon at bounding box center [765, 373] width 15 height 16
click at [836, 437] on div "Appliance 1 Model PowerStore 3200T Name gkkt-ps3200t-clr51-appliance-1 Serial N…" at bounding box center [955, 231] width 318 height 454
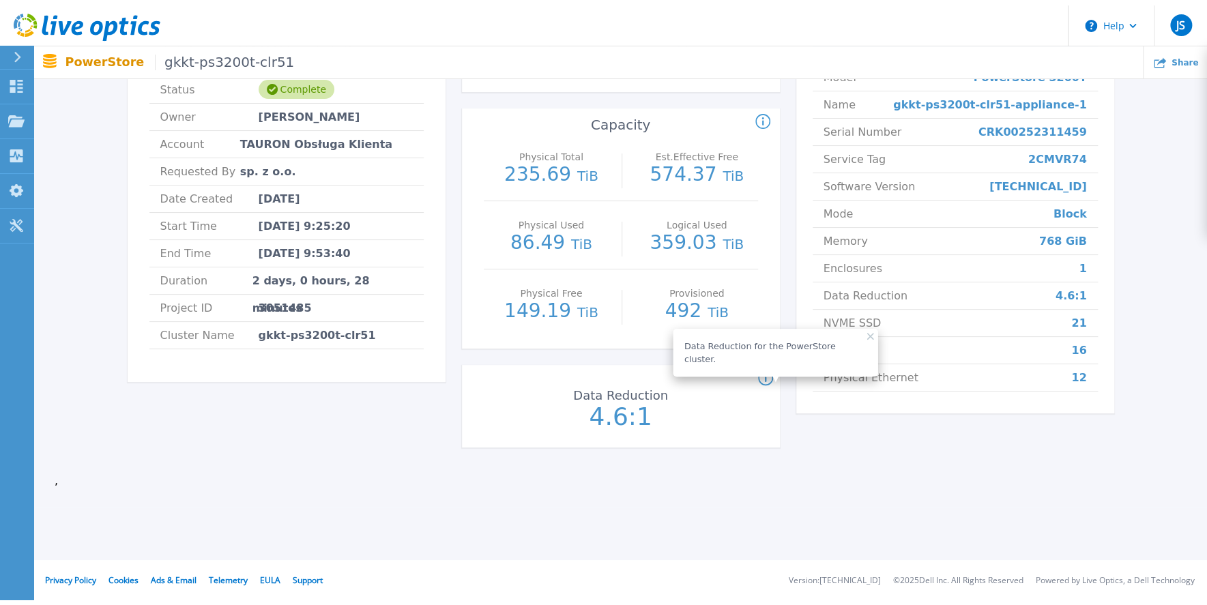
scroll to position [0, 0]
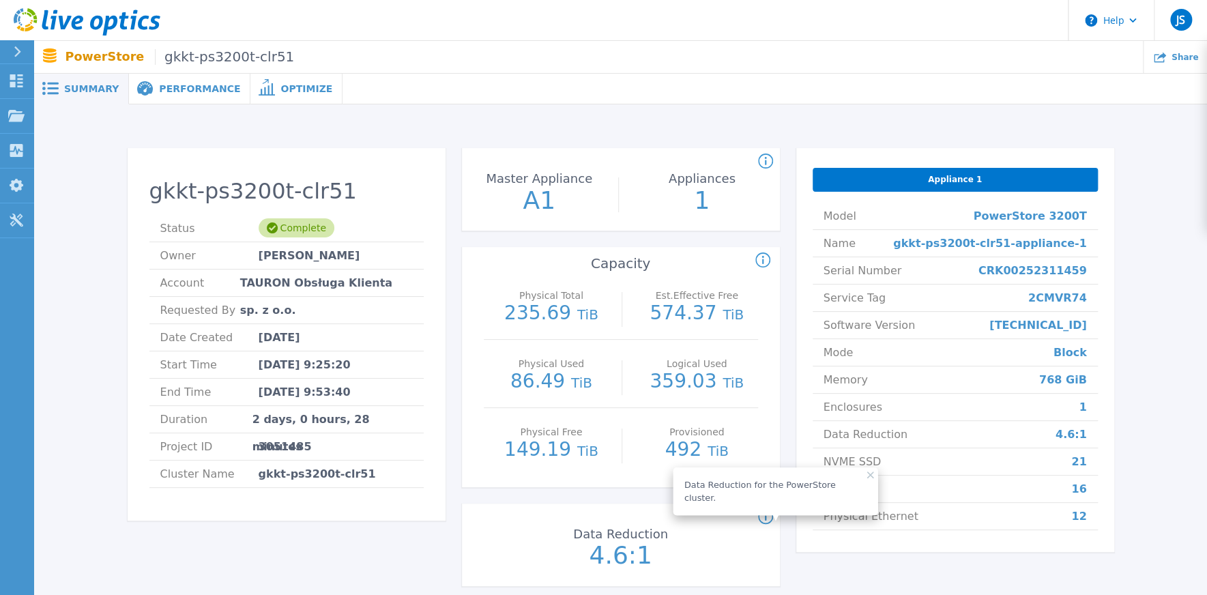
click at [184, 93] on span "Performance" at bounding box center [199, 89] width 81 height 10
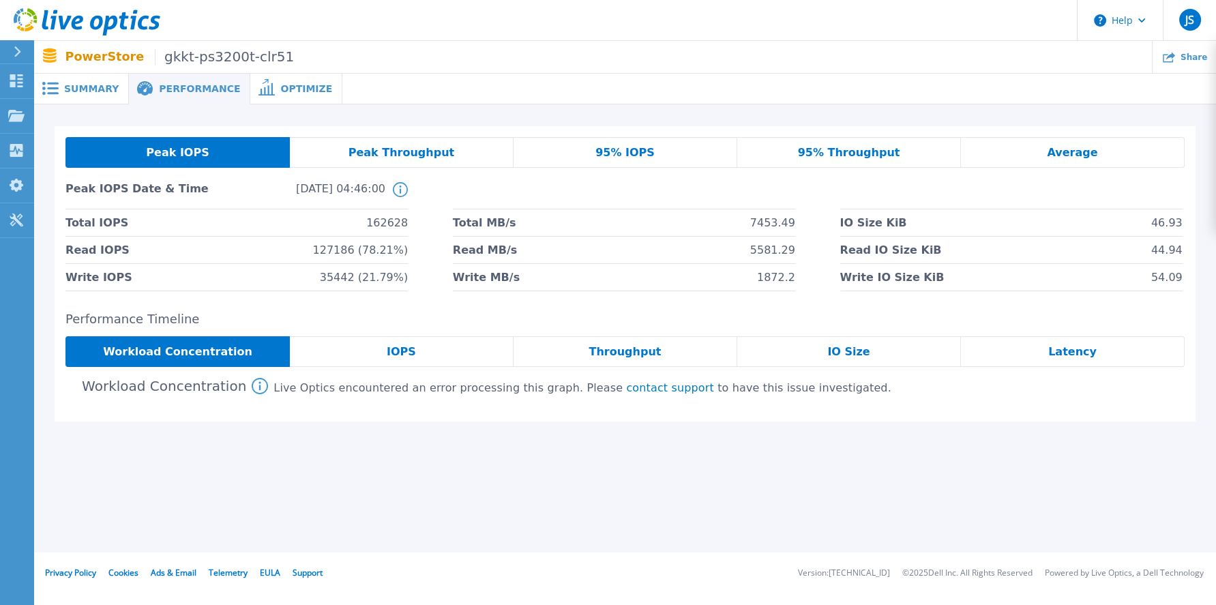
click at [1062, 354] on span "Latency" at bounding box center [1073, 352] width 48 height 11
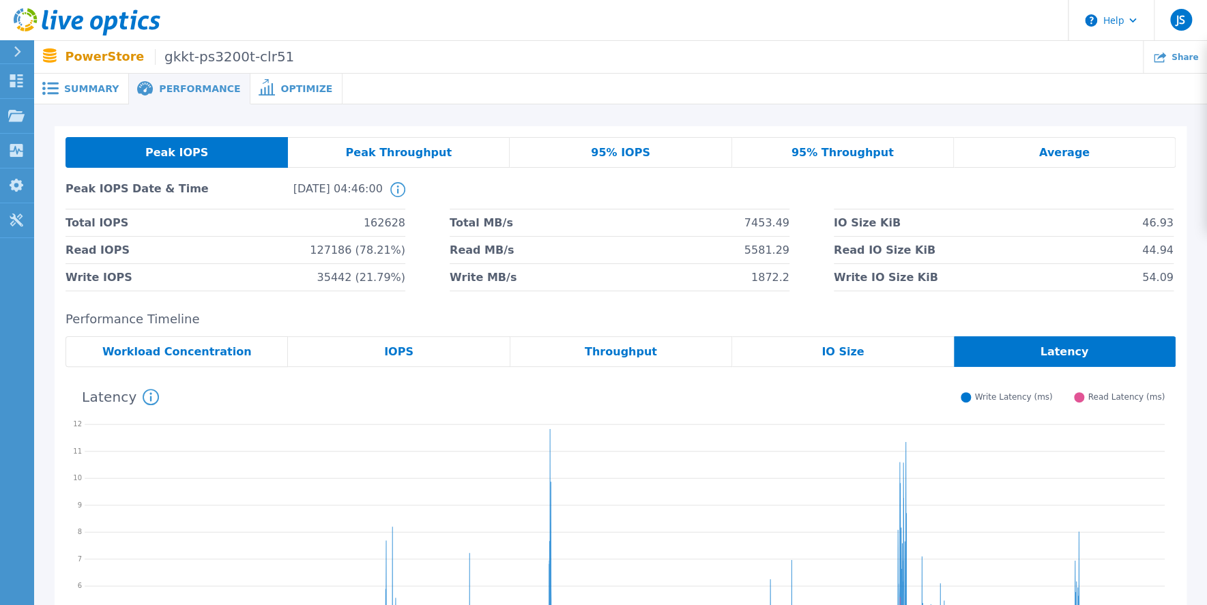
click at [287, 84] on span "Optimize" at bounding box center [306, 89] width 52 height 10
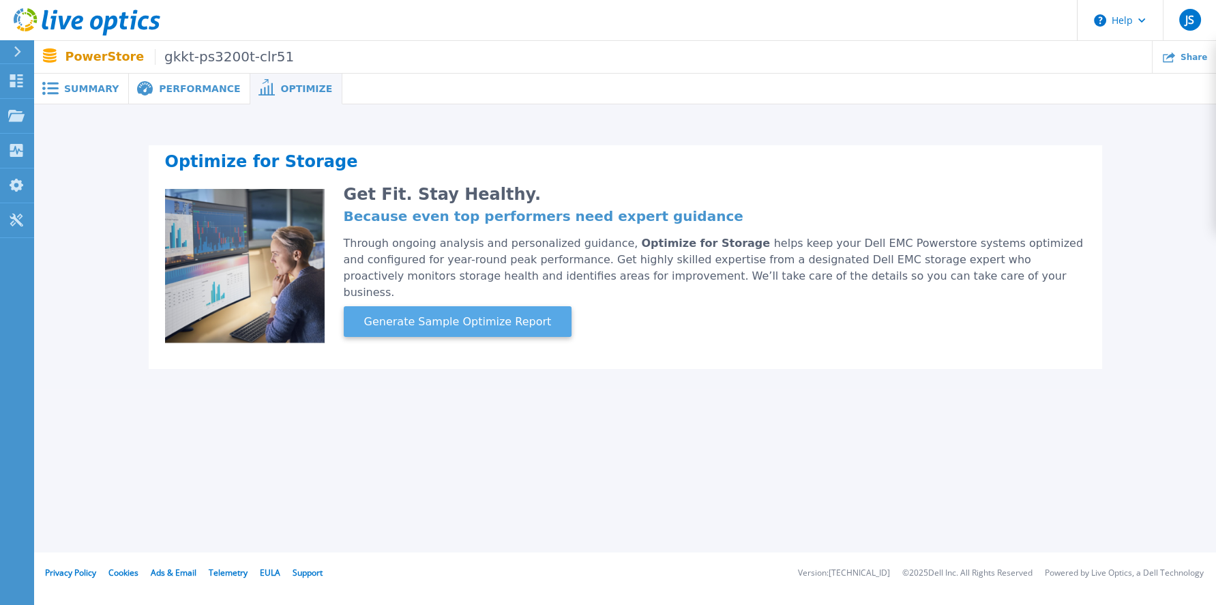
click at [469, 314] on span "Generate Sample Optimize Report" at bounding box center [458, 322] width 199 height 16
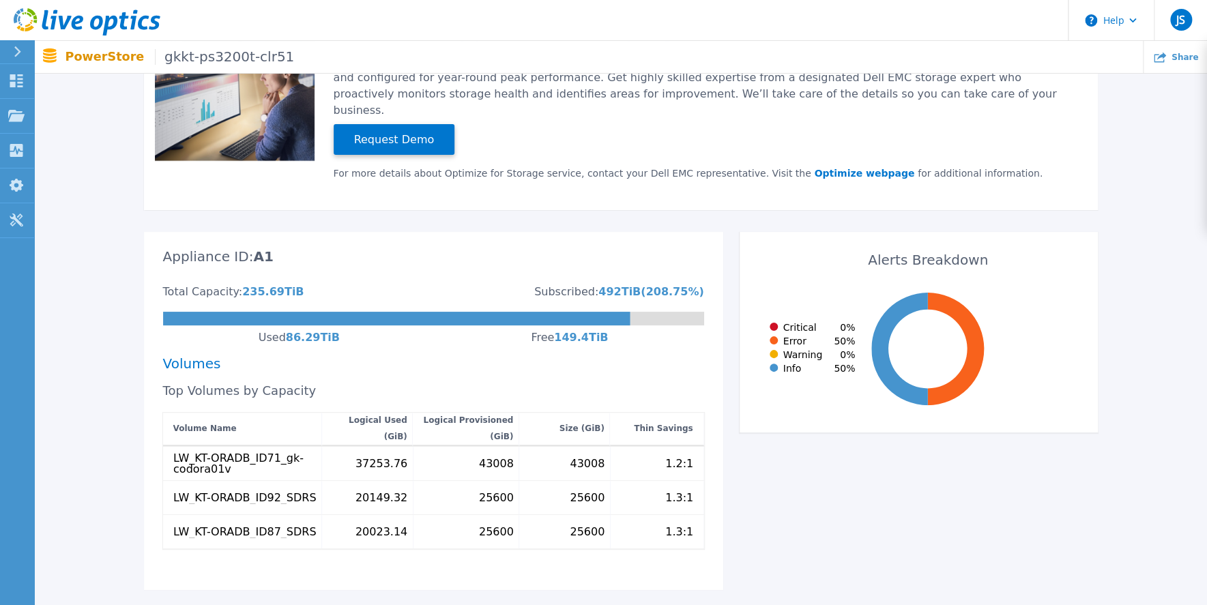
scroll to position [259, 0]
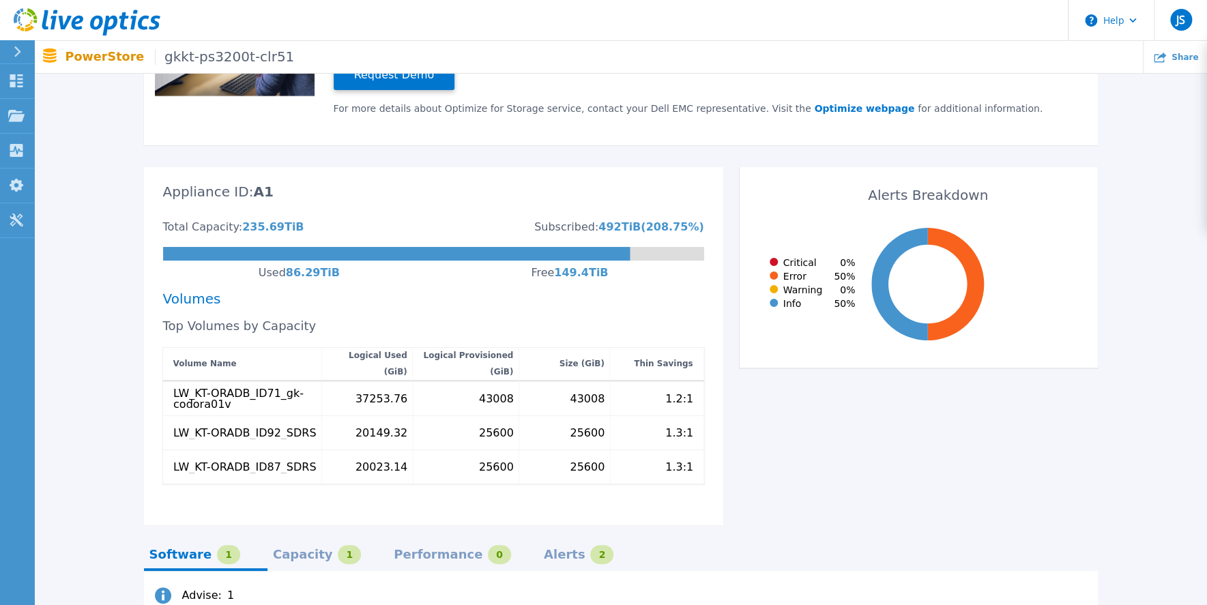
click at [544, 549] on div "Alerts" at bounding box center [565, 554] width 42 height 11
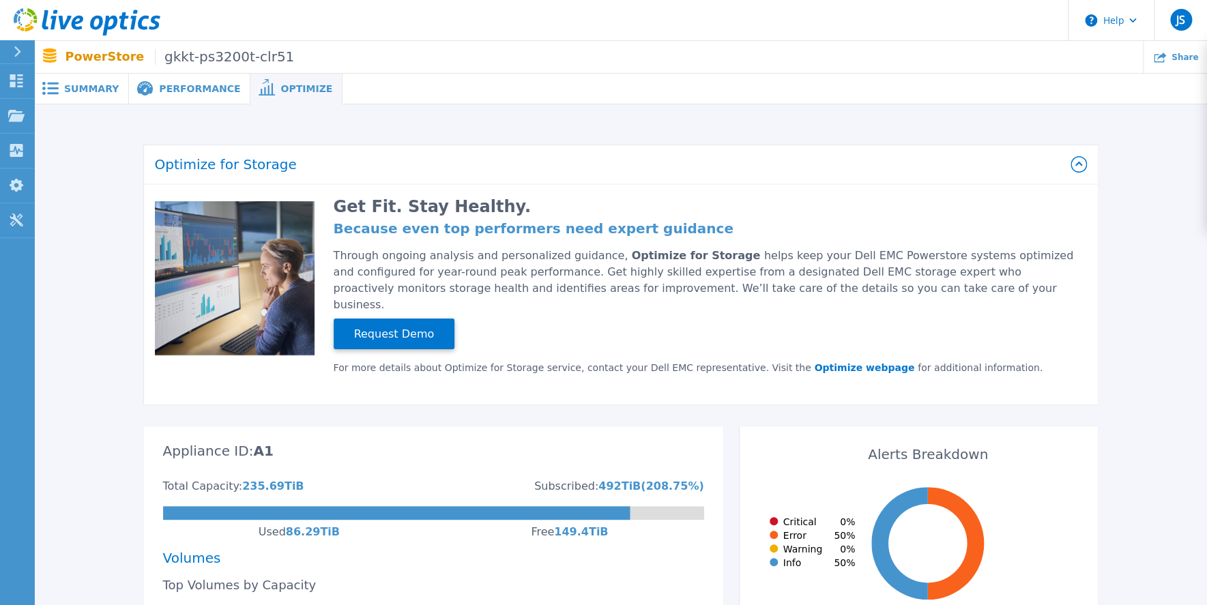
scroll to position [65, 0]
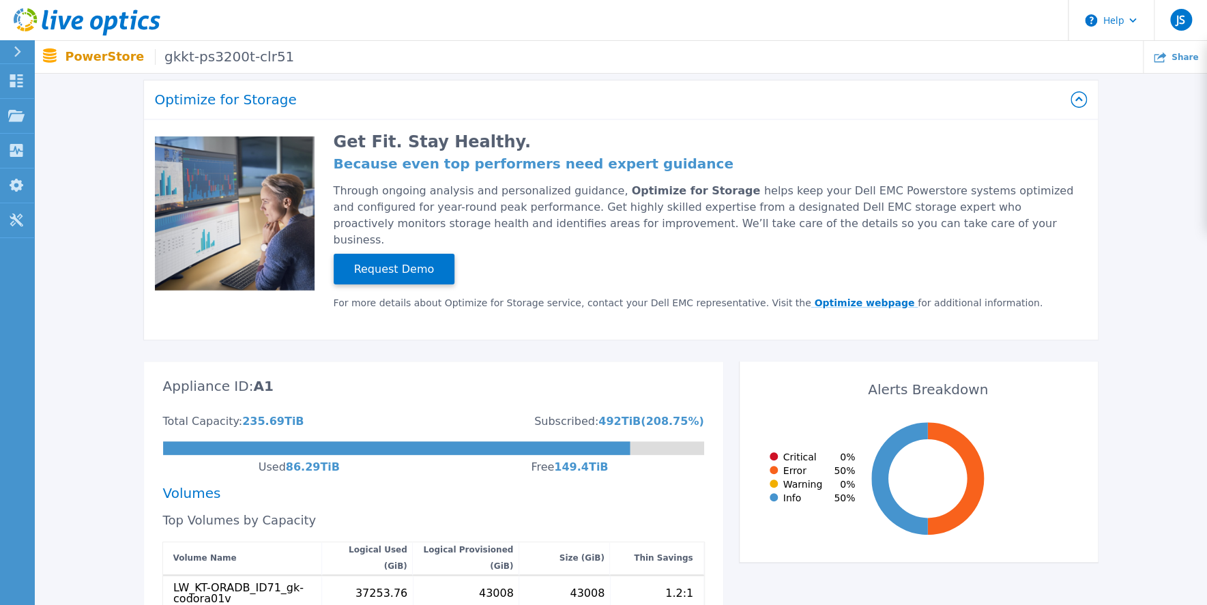
click at [811, 297] on link "Optimize webpage" at bounding box center [864, 302] width 107 height 11
